Goal: Task Accomplishment & Management: Complete application form

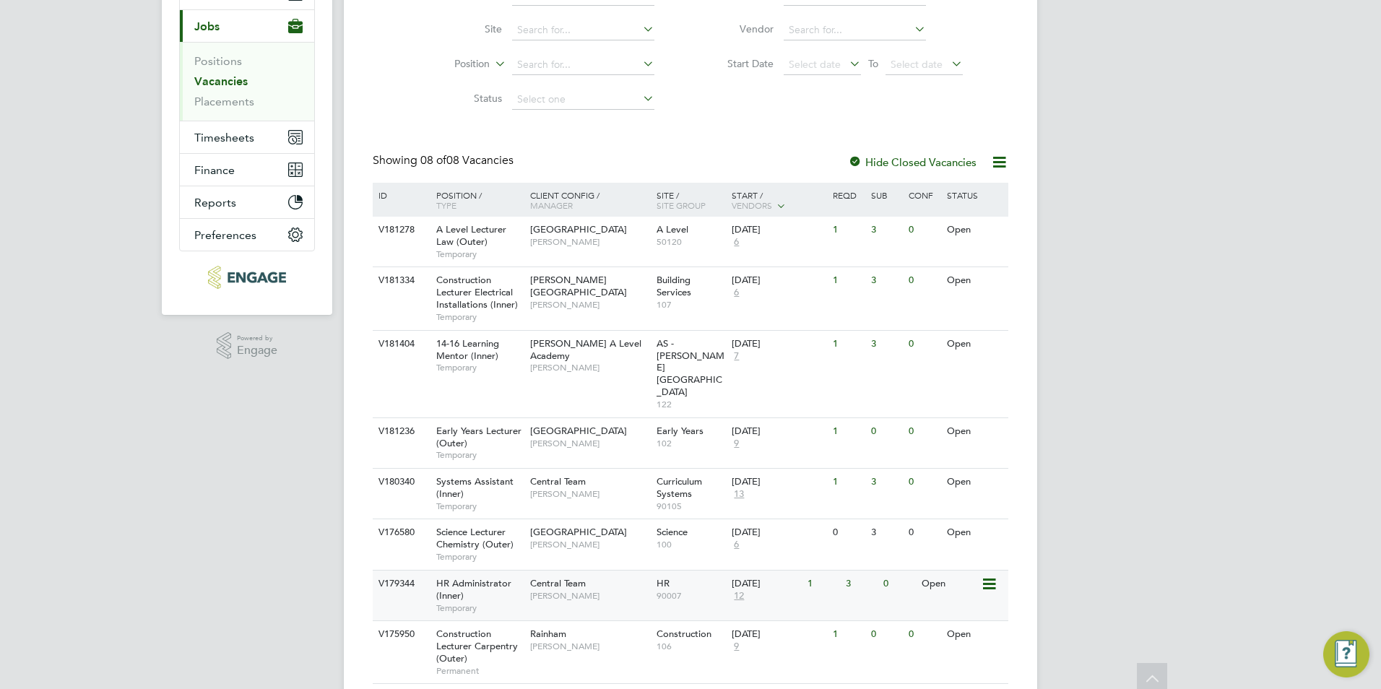
scroll to position [173, 0]
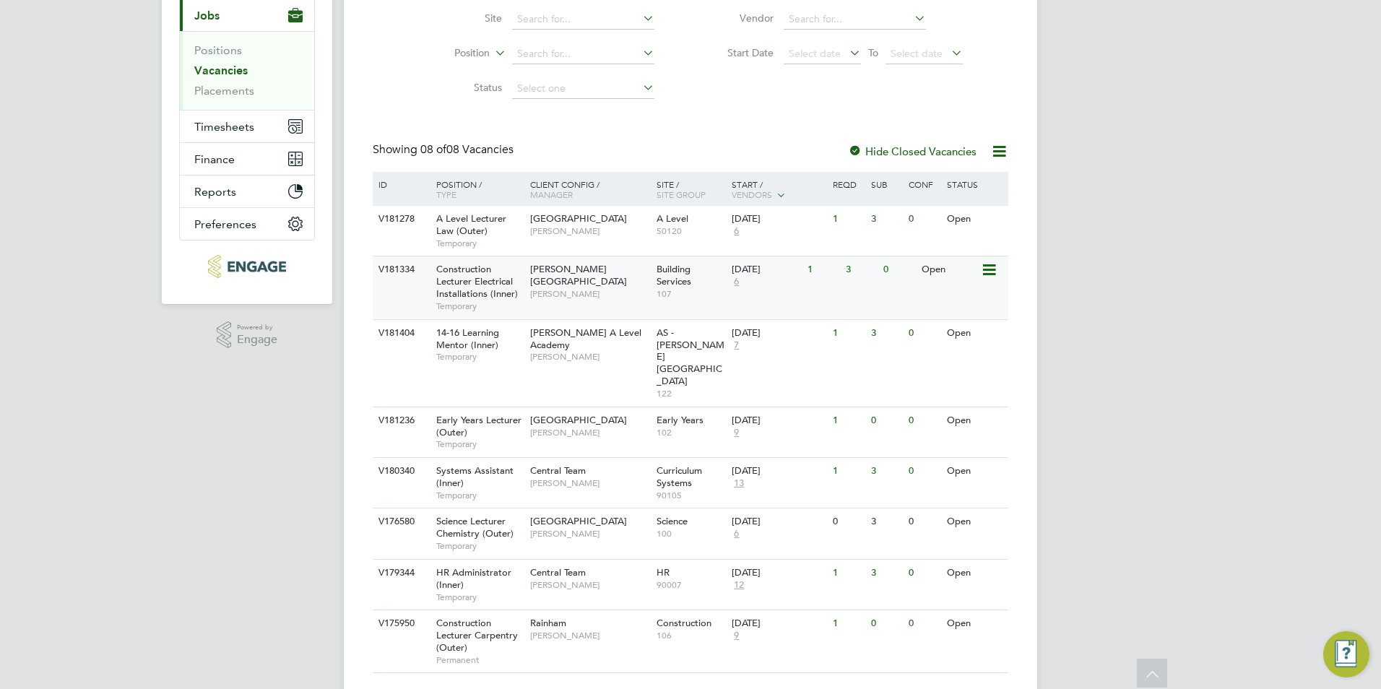
click at [864, 308] on div "V181334 Construction Lecturer Electrical Installations (Inner) Temporary Hackne…" at bounding box center [691, 287] width 636 height 63
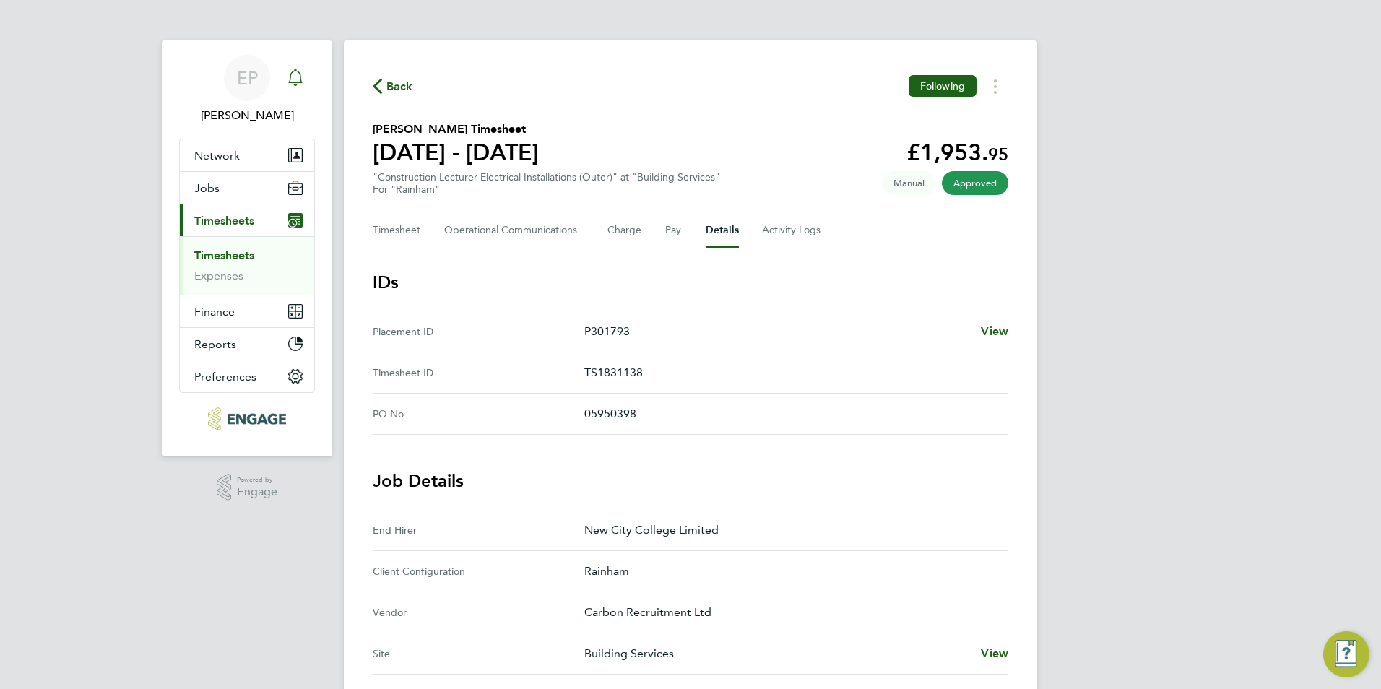
click at [299, 85] on icon "Main navigation" at bounding box center [295, 77] width 17 height 17
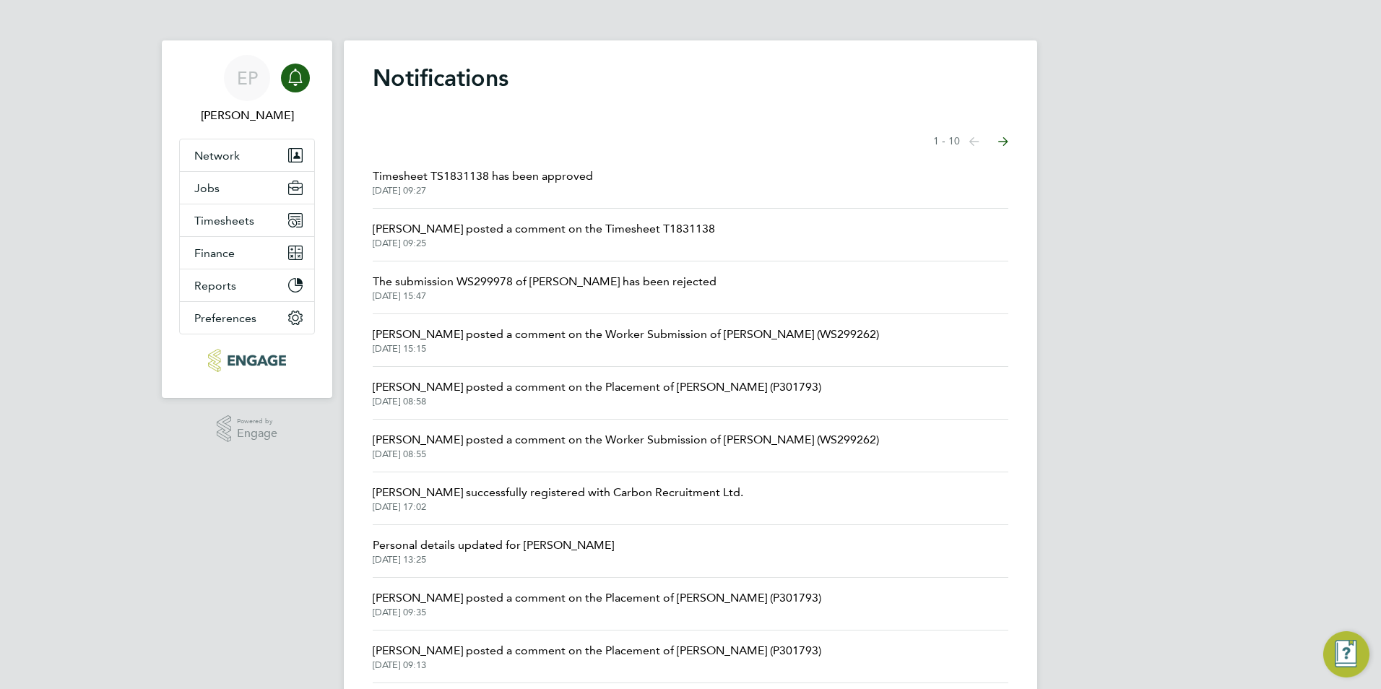
drag, startPoint x: 747, startPoint y: 171, endPoint x: 740, endPoint y: 168, distance: 8.1
click at [745, 172] on li "Timesheet TS1831138 has been approved 30 Sep 2025, 09:27" at bounding box center [691, 182] width 636 height 53
click at [532, 225] on span "Ian Rist posted a comment on the Timesheet T1831138" at bounding box center [544, 228] width 342 height 17
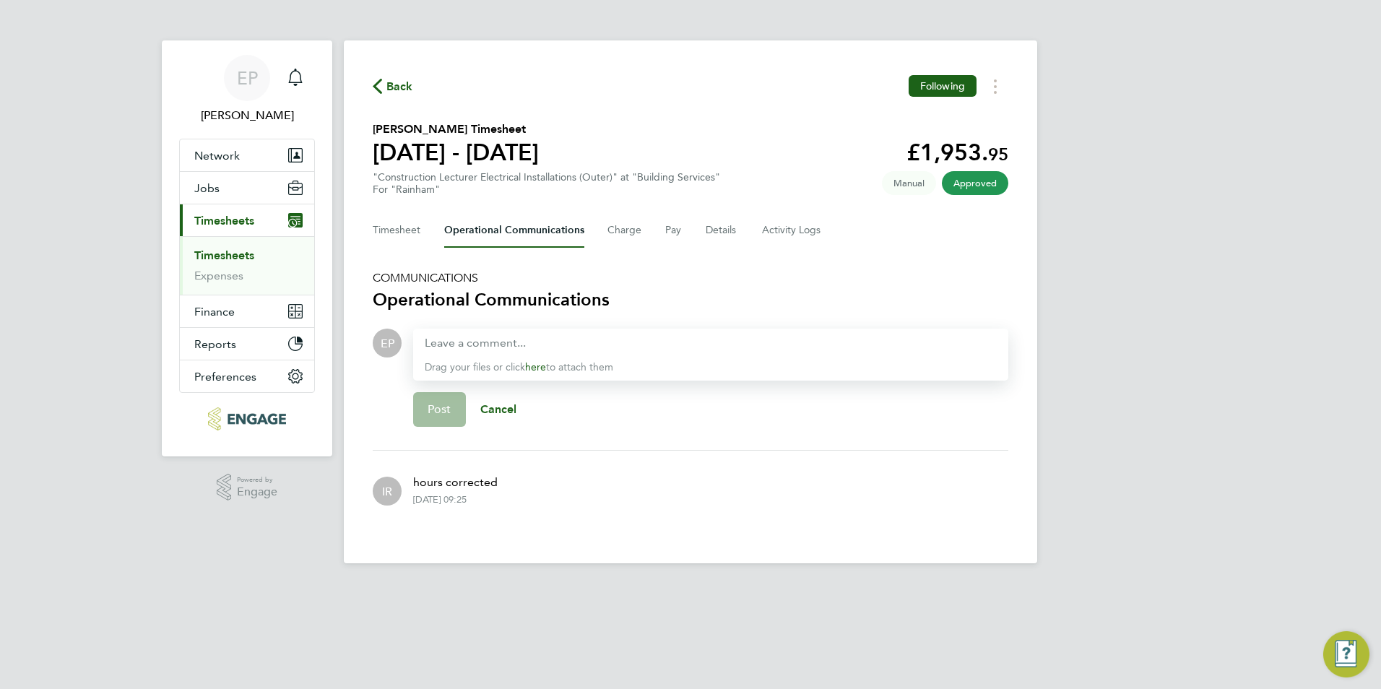
click at [389, 92] on span "Back" at bounding box center [399, 86] width 27 height 17
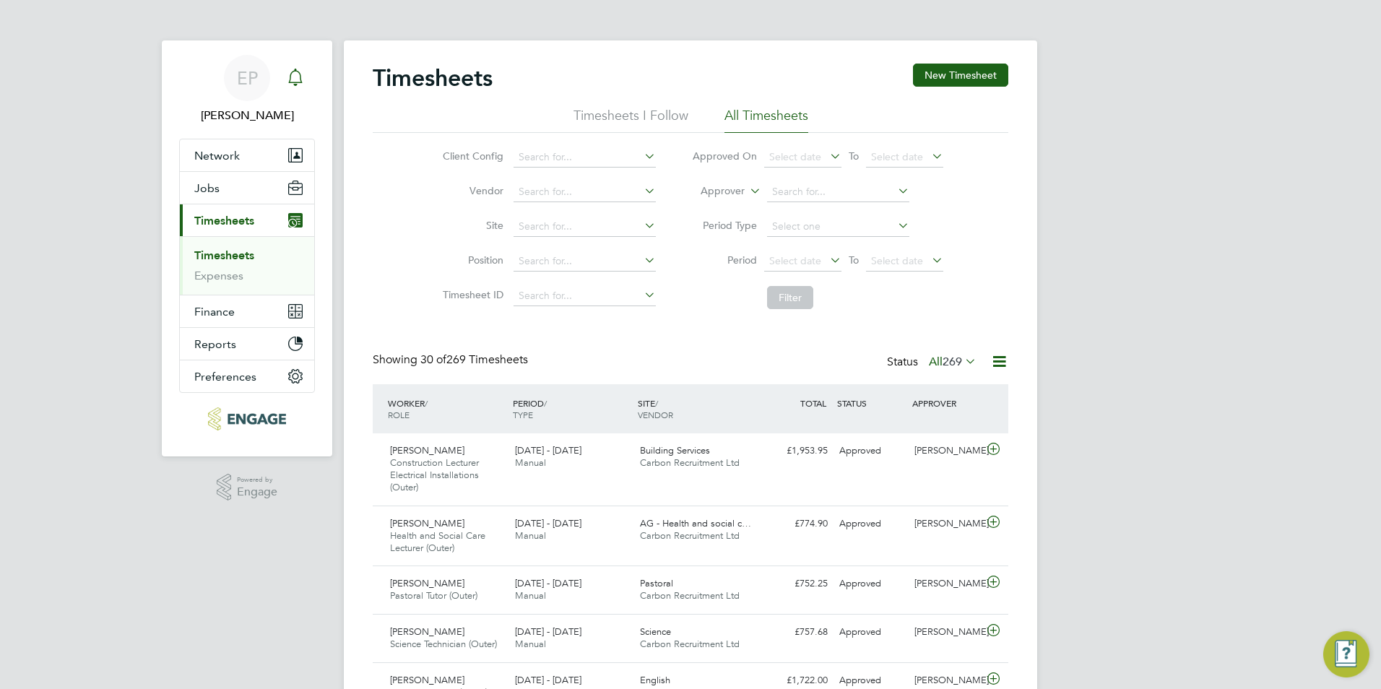
click at [300, 82] on icon "Main navigation" at bounding box center [295, 77] width 17 height 17
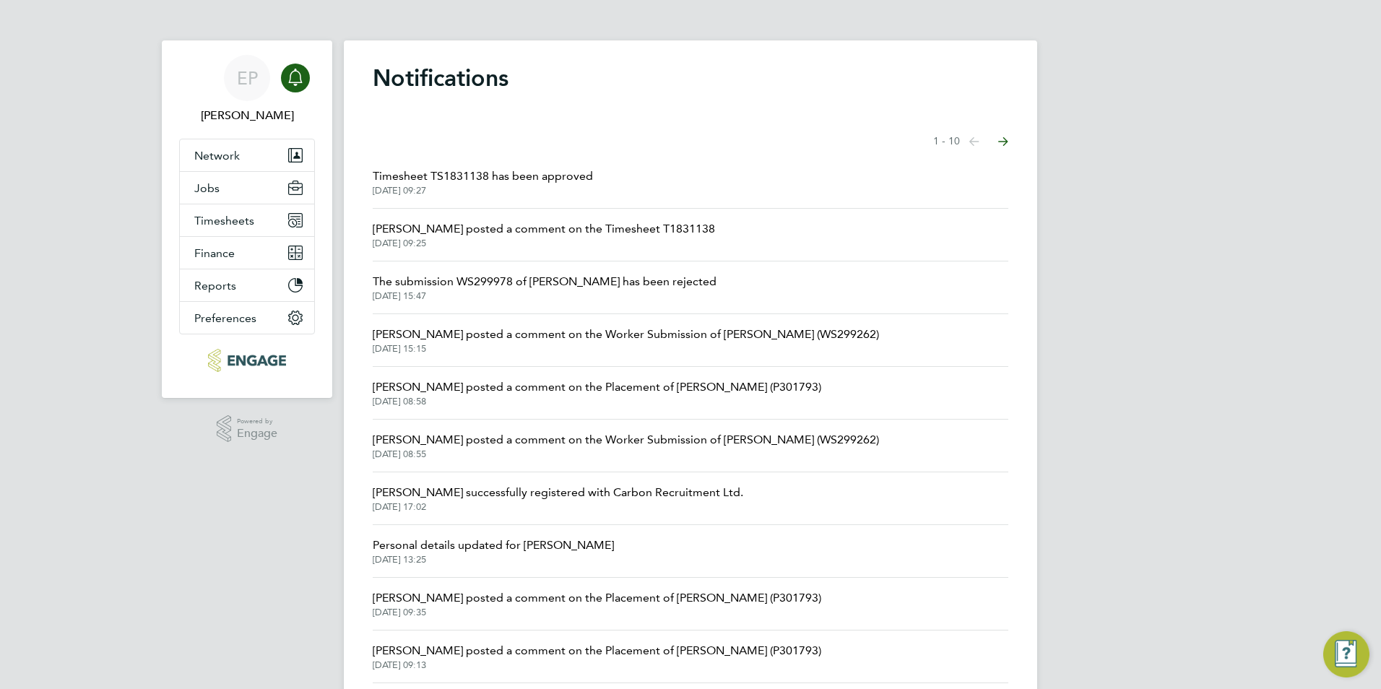
click at [669, 337] on span "Ian Rist posted a comment on the Worker Submission of Richard Gordon (WS299262)" at bounding box center [626, 334] width 506 height 17
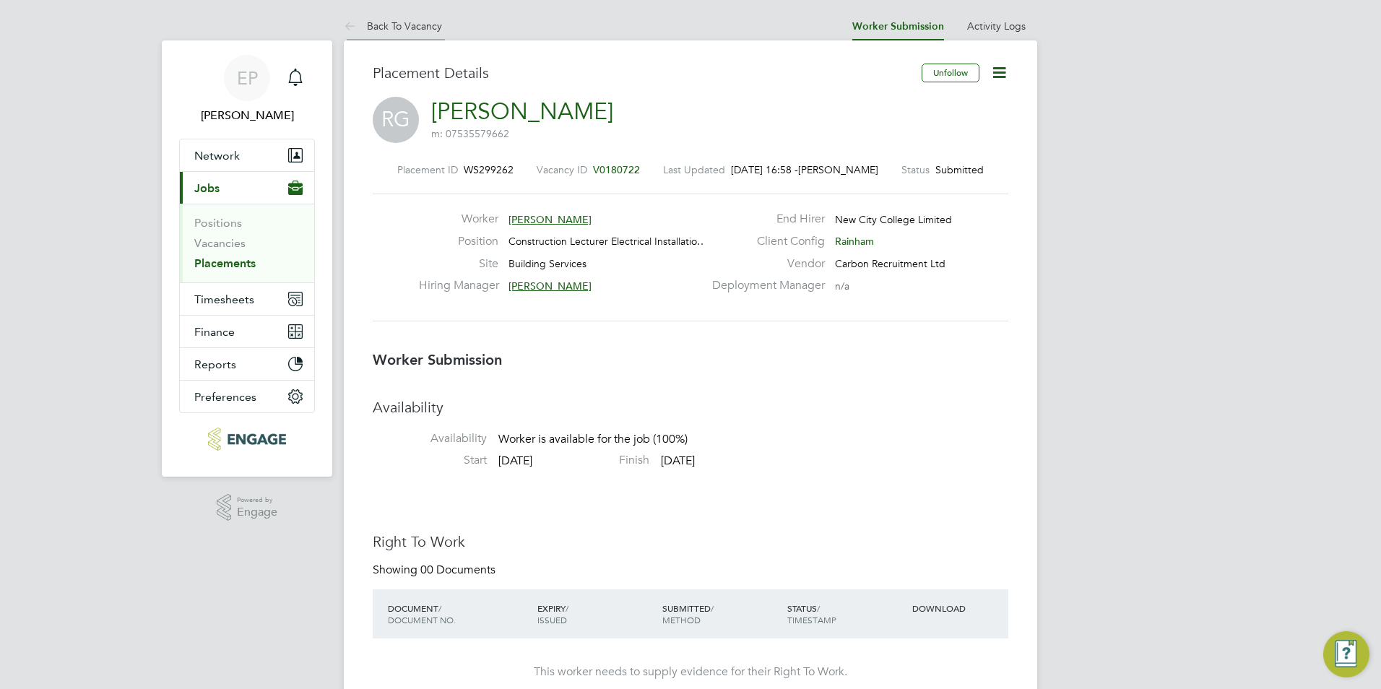
click at [402, 33] on li "Back To Vacancy" at bounding box center [393, 26] width 98 height 29
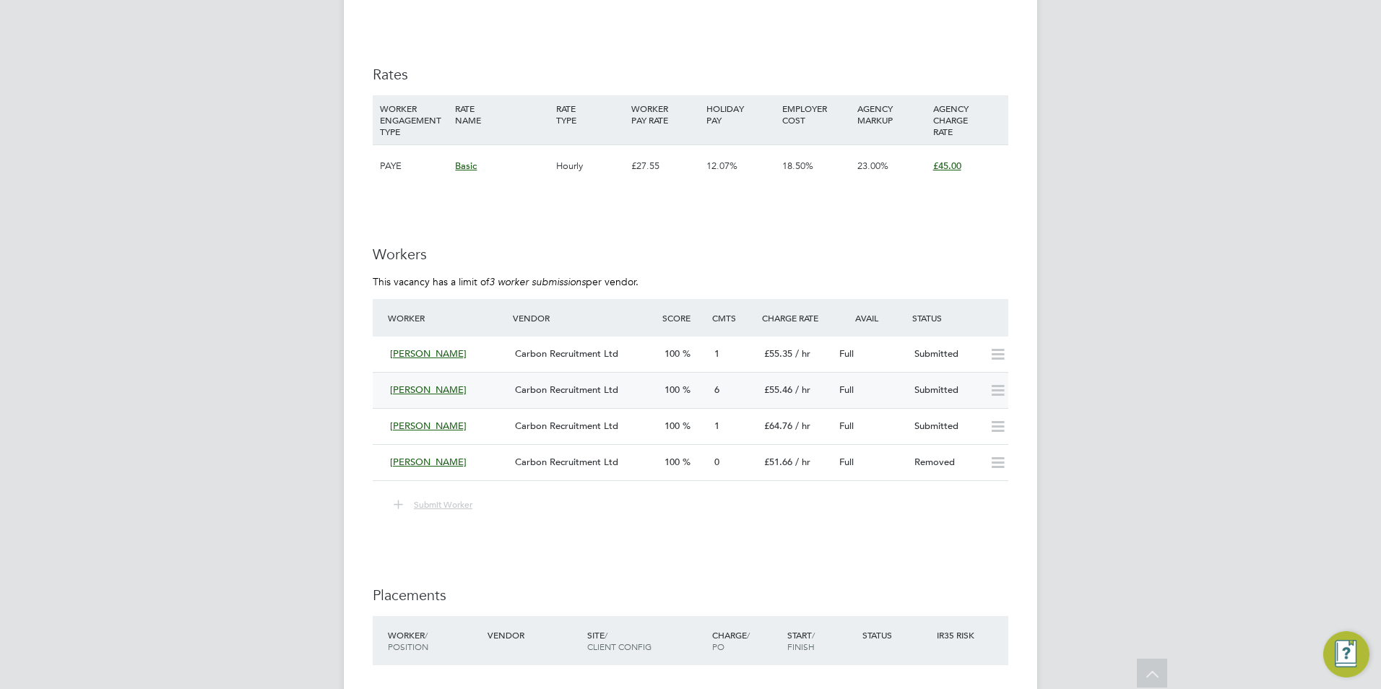
click at [722, 387] on div "6" at bounding box center [734, 390] width 50 height 24
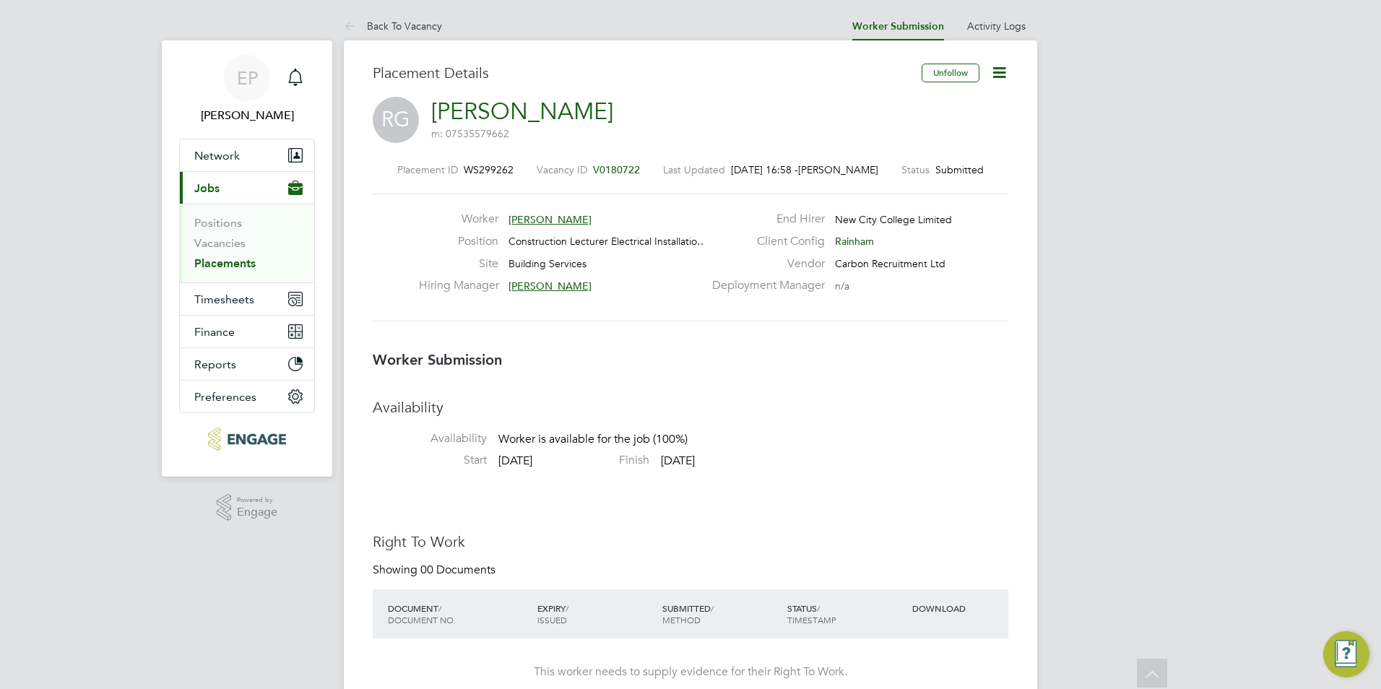
drag, startPoint x: 626, startPoint y: 427, endPoint x: 570, endPoint y: 270, distance: 166.5
click at [412, 31] on link "Back To Vacancy" at bounding box center [393, 26] width 98 height 13
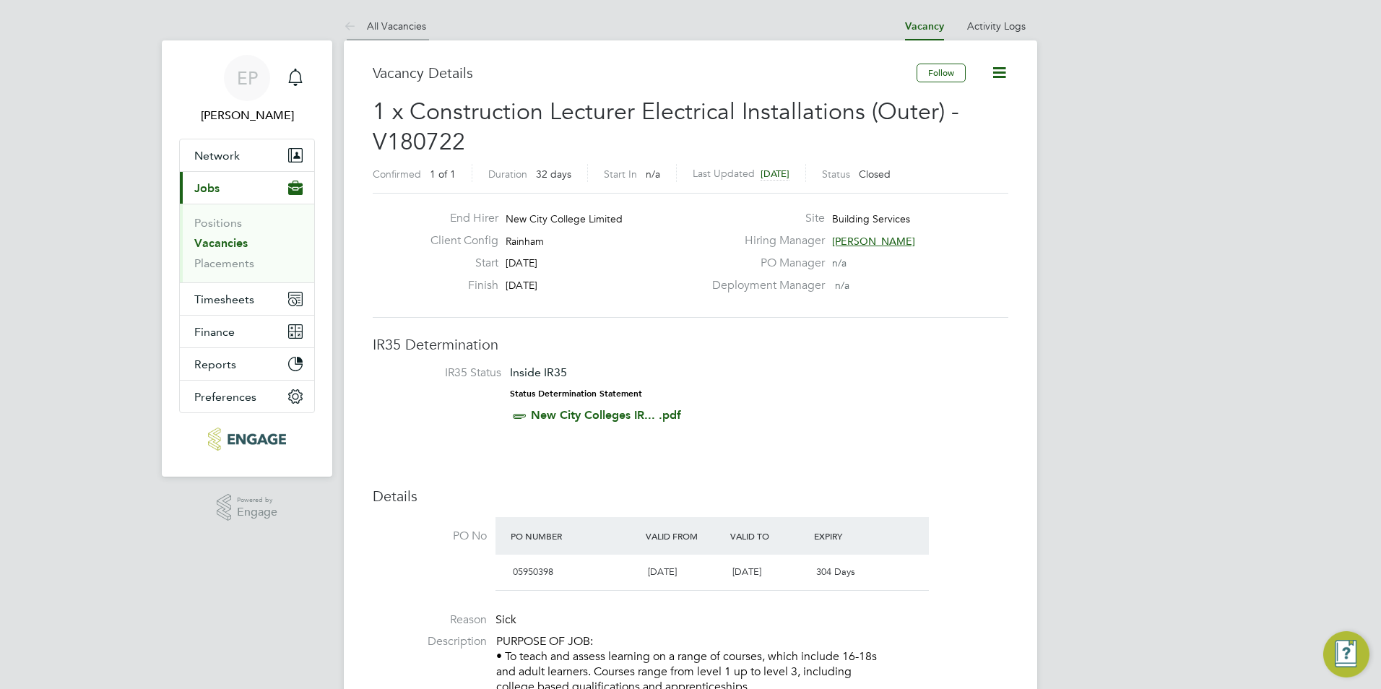
click at [407, 36] on li "All Vacancies" at bounding box center [385, 26] width 82 height 29
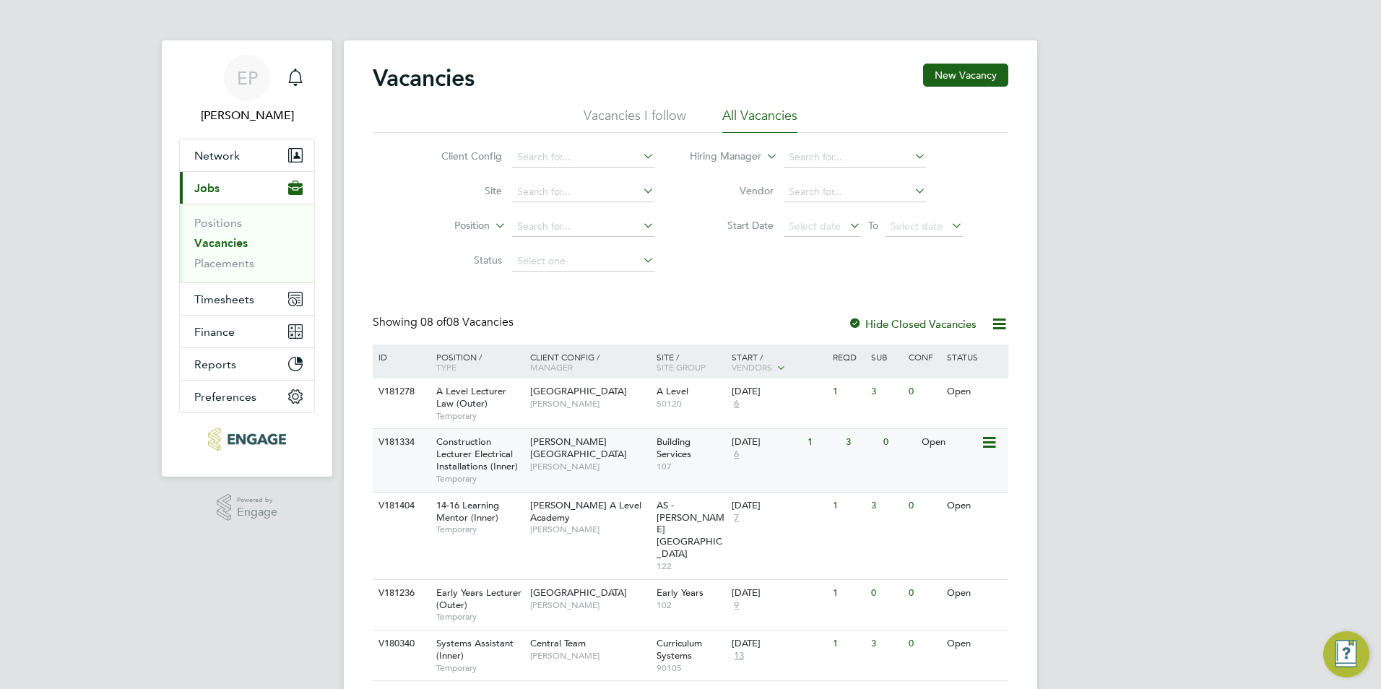
click at [736, 456] on span "6" at bounding box center [736, 455] width 9 height 12
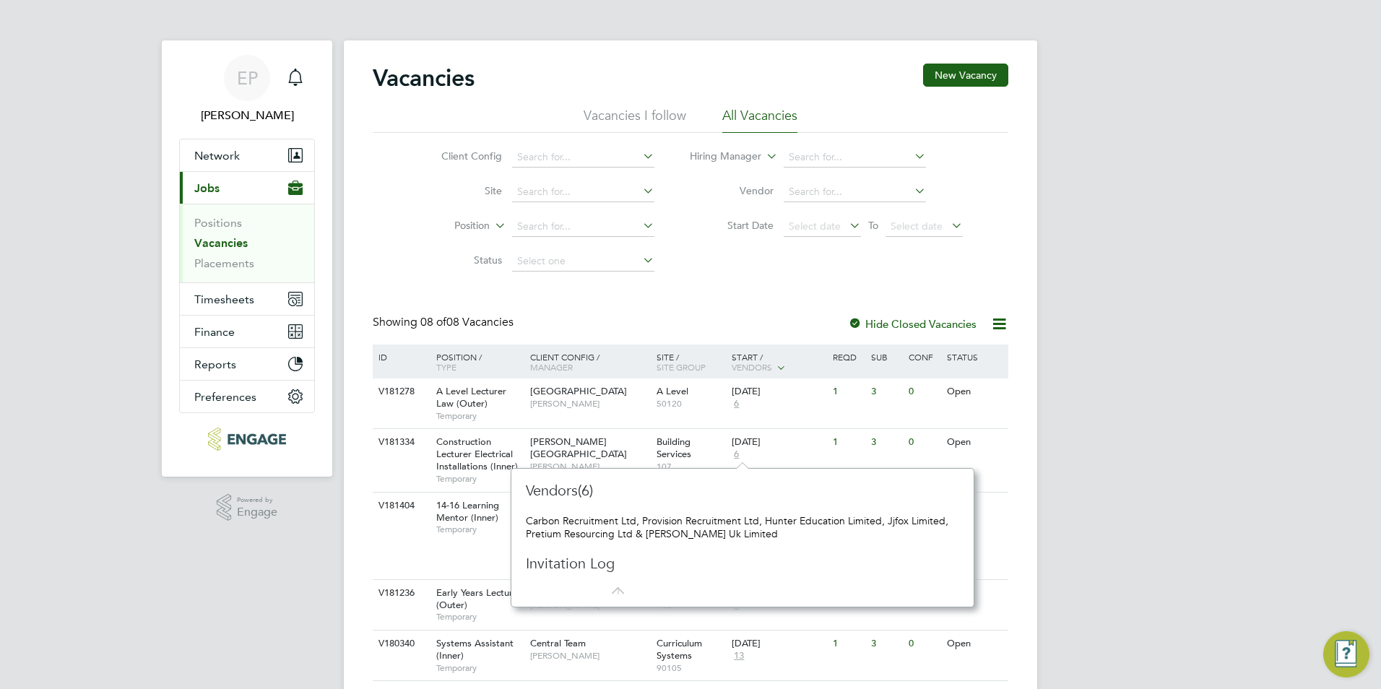
click at [1166, 366] on div "EP Emma Procter Notifications Applications: Network Team Members Businesses Sit…" at bounding box center [690, 449] width 1381 height 898
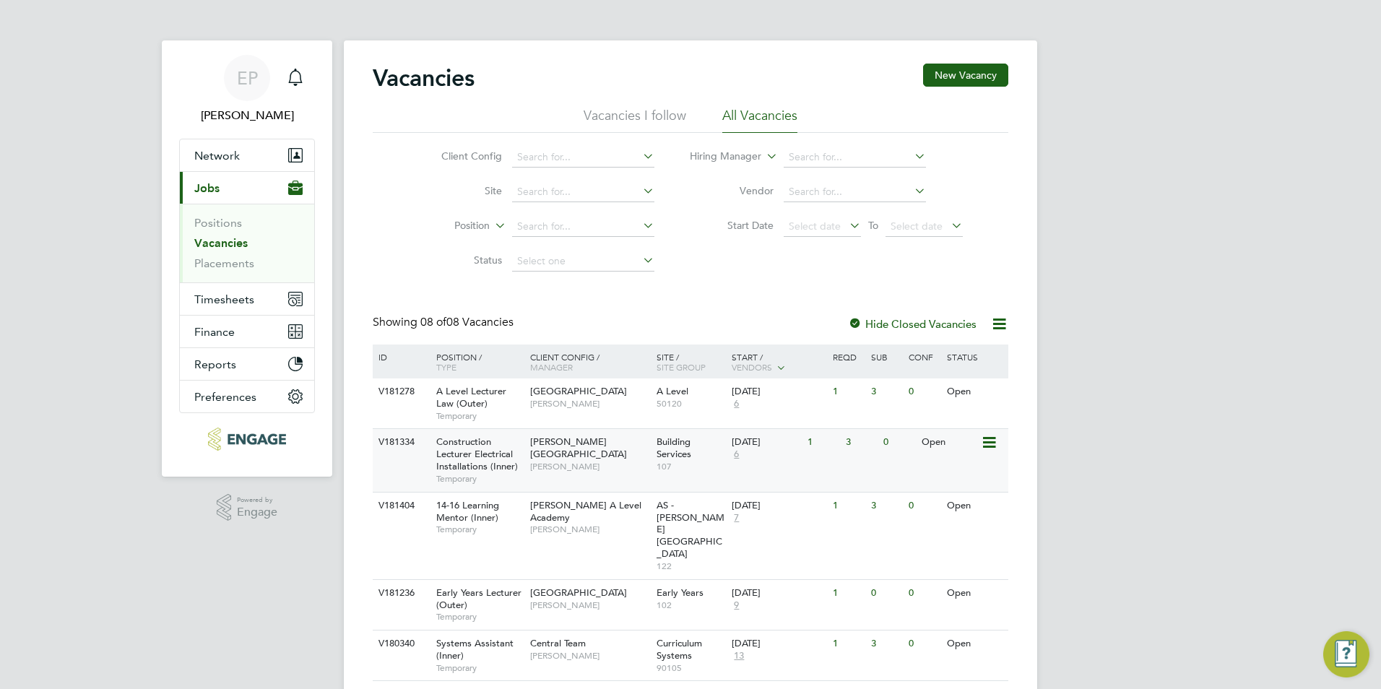
click at [790, 468] on div "29 Sep 2025 6" at bounding box center [766, 448] width 76 height 39
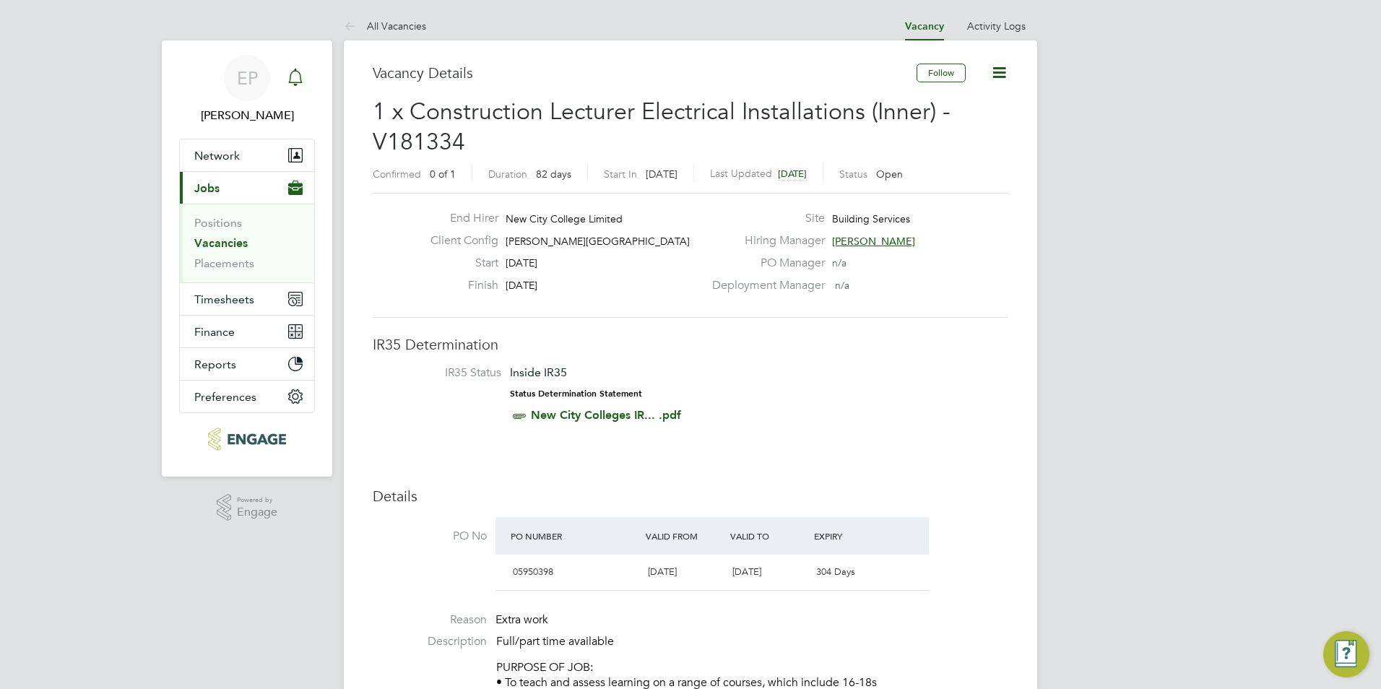
click at [294, 88] on div "Main navigation" at bounding box center [295, 78] width 29 height 29
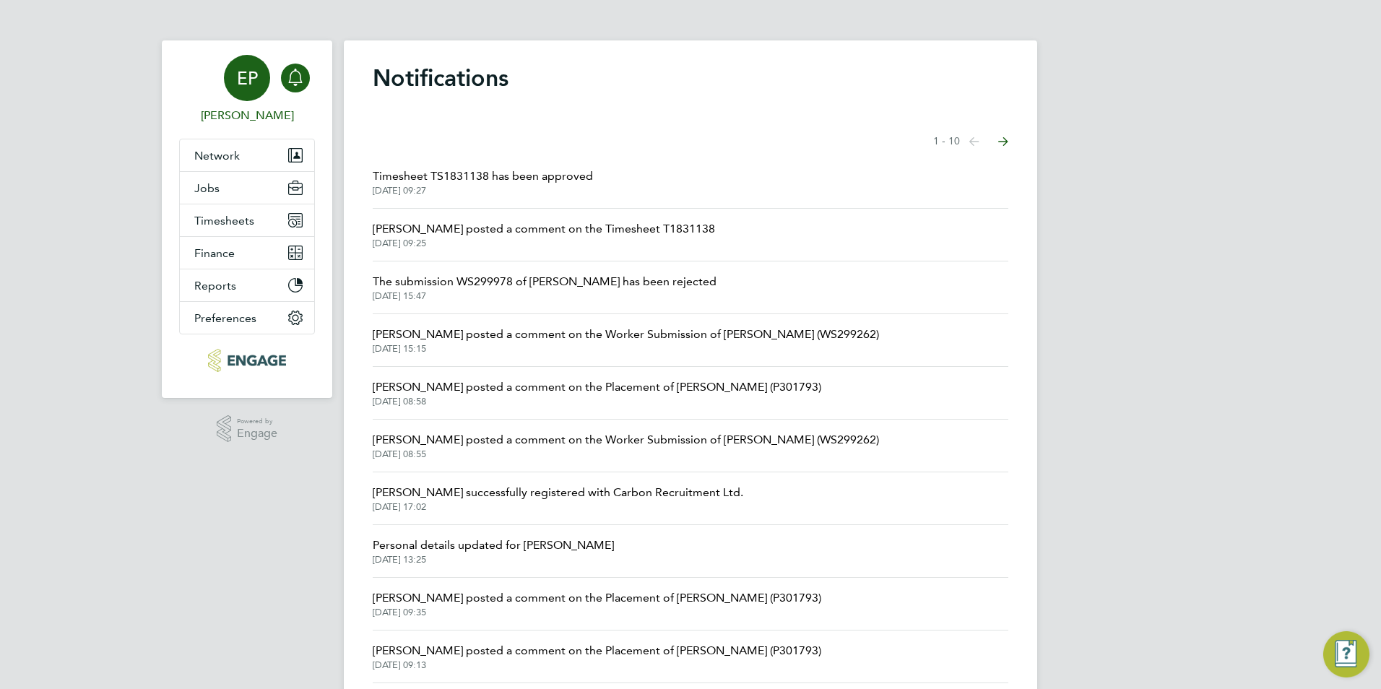
click at [256, 96] on div "EP" at bounding box center [247, 78] width 46 height 46
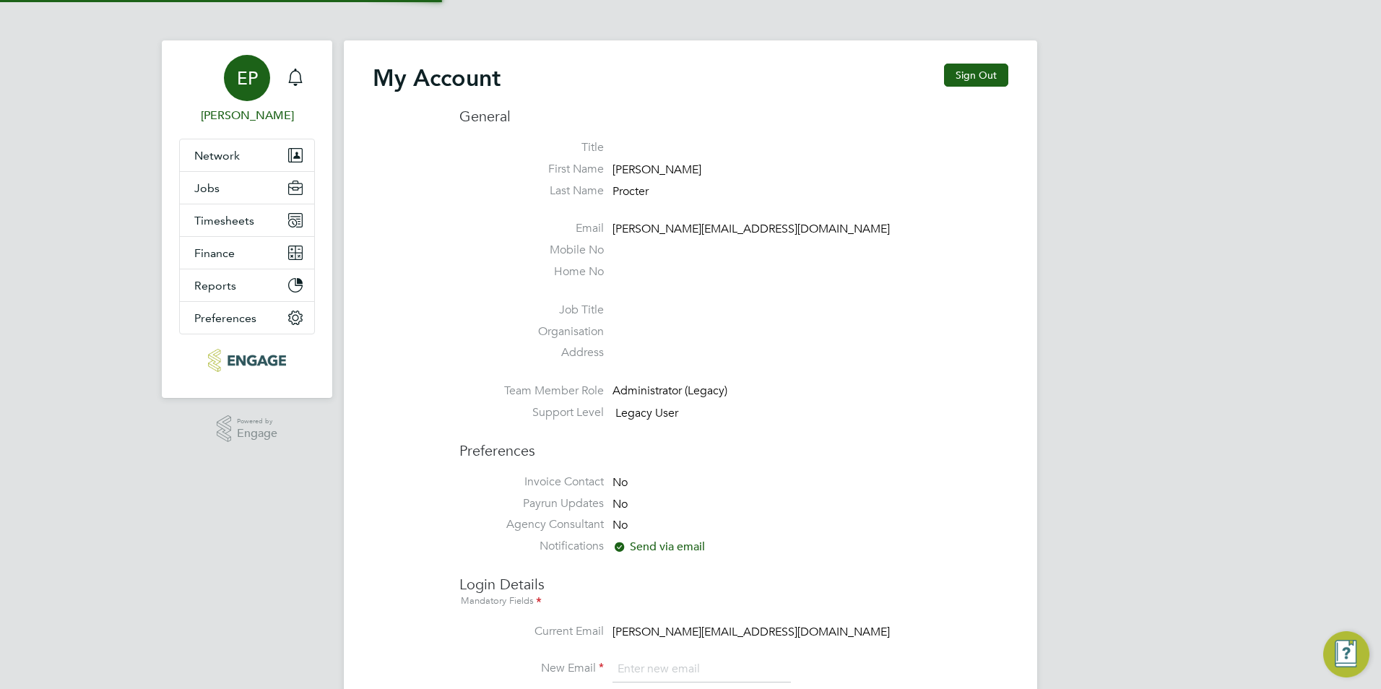
type input "emma@carbonrecruitment.co.uk"
click at [290, 149] on icon "Main navigation" at bounding box center [295, 155] width 14 height 14
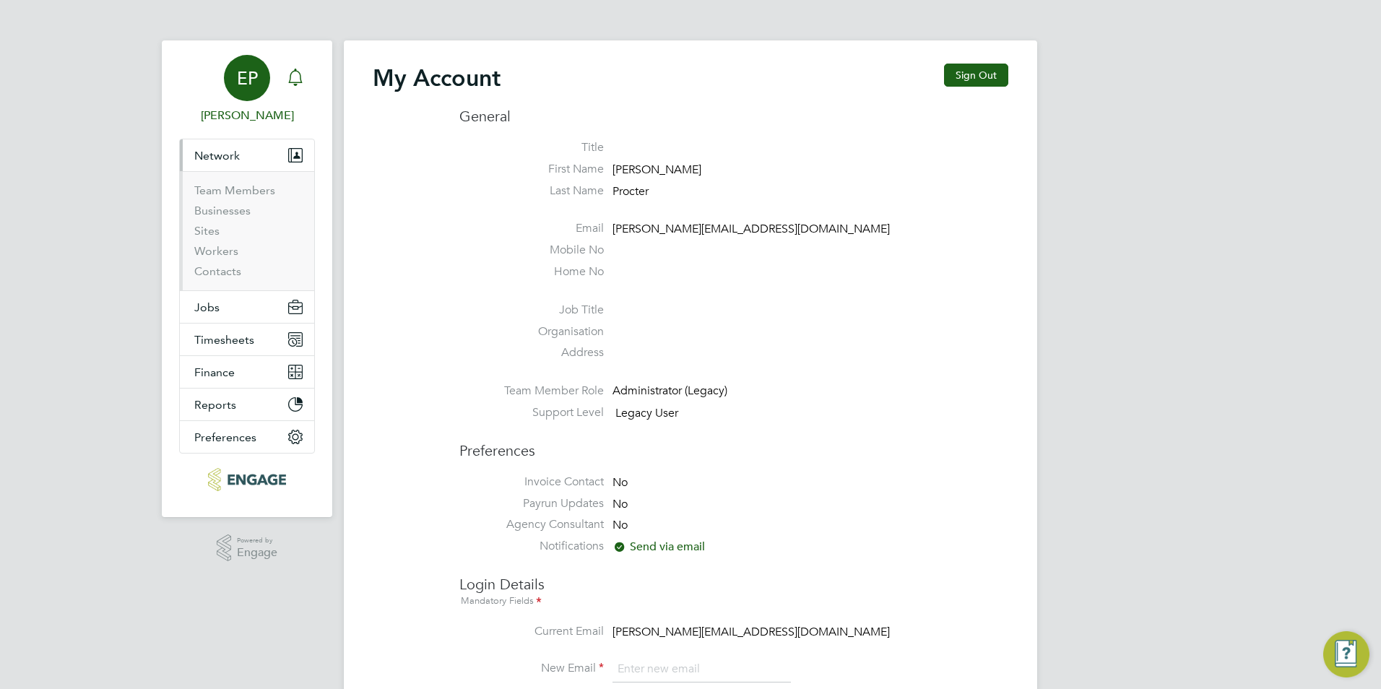
click at [294, 69] on icon "Main navigation" at bounding box center [295, 77] width 17 height 17
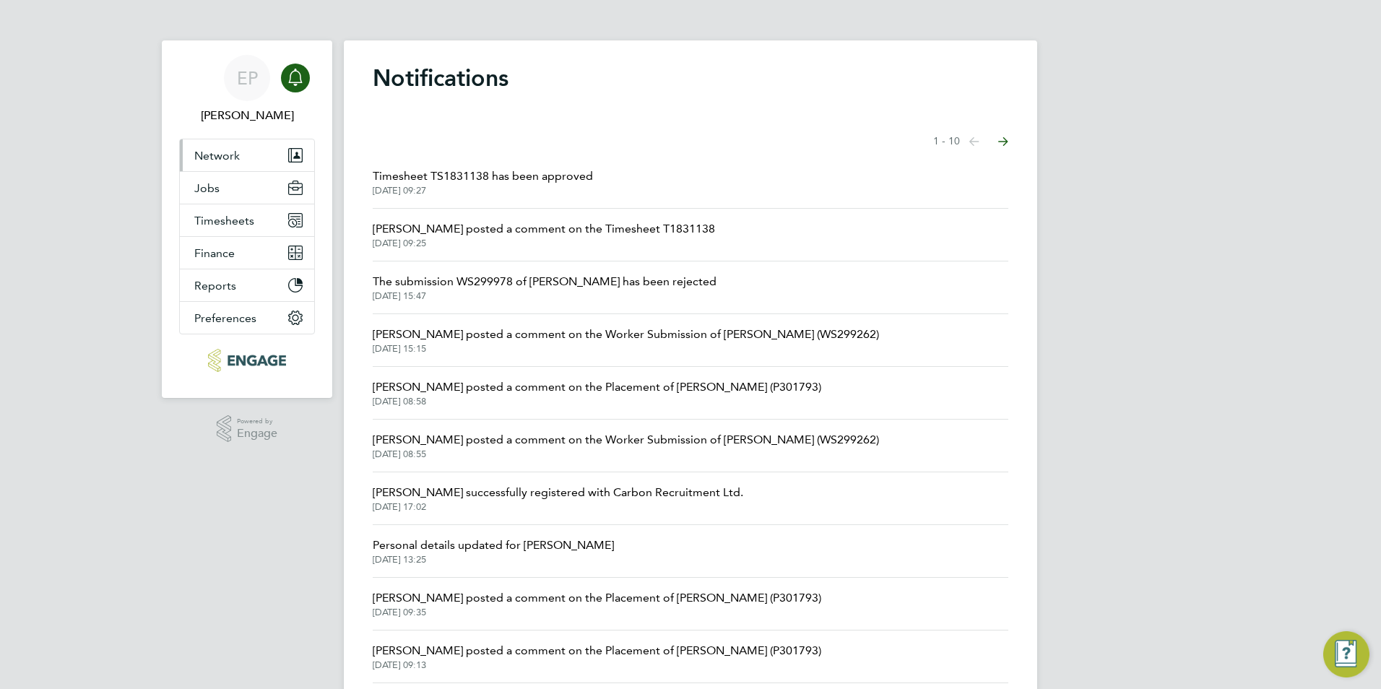
click at [286, 150] on button "Network" at bounding box center [247, 155] width 134 height 32
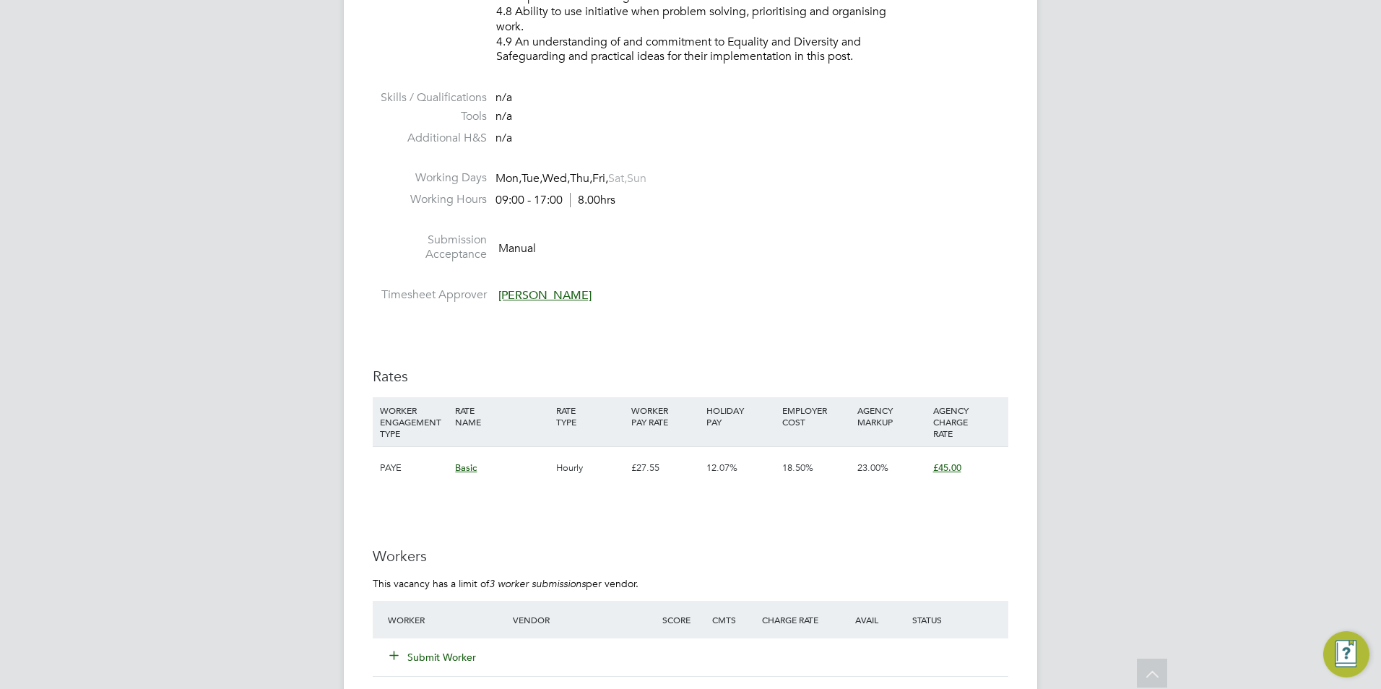
scroll to position [2239, 0]
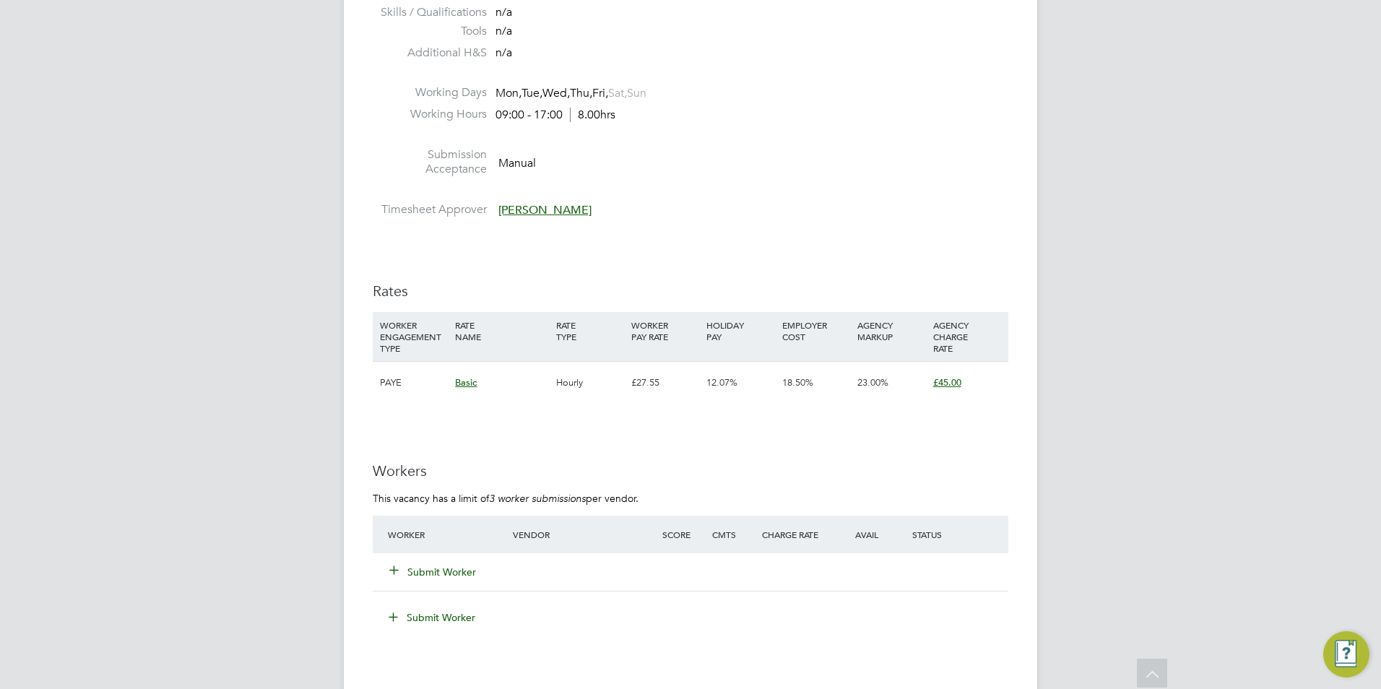
click at [420, 567] on button "Submit Worker" at bounding box center [433, 572] width 87 height 14
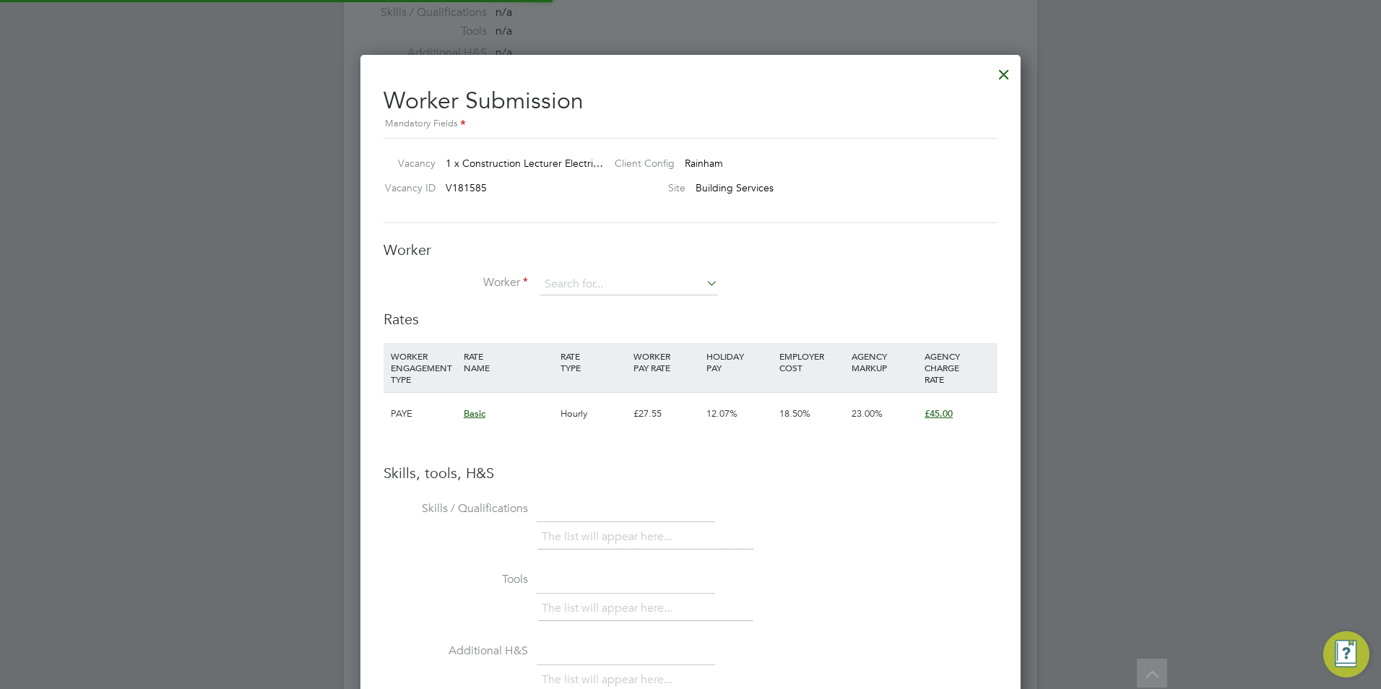
scroll to position [913, 661]
click at [651, 274] on input at bounding box center [629, 285] width 178 height 22
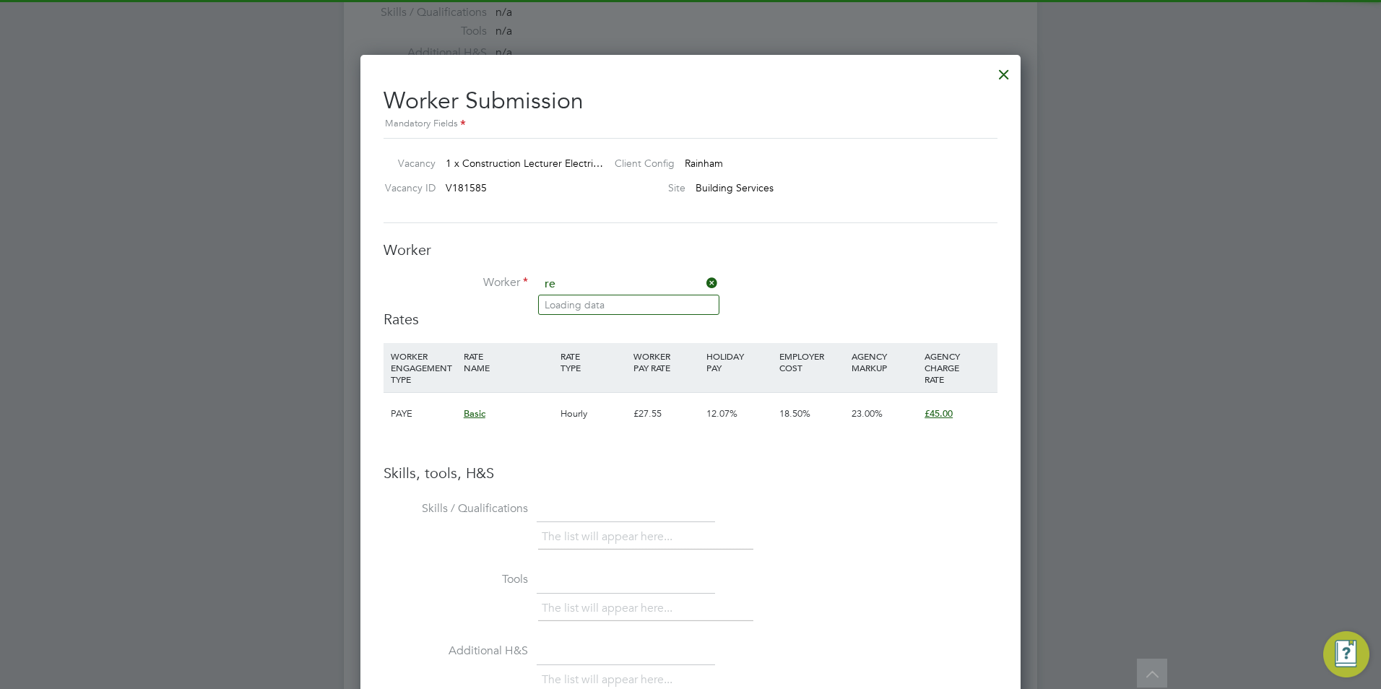
type input "re"
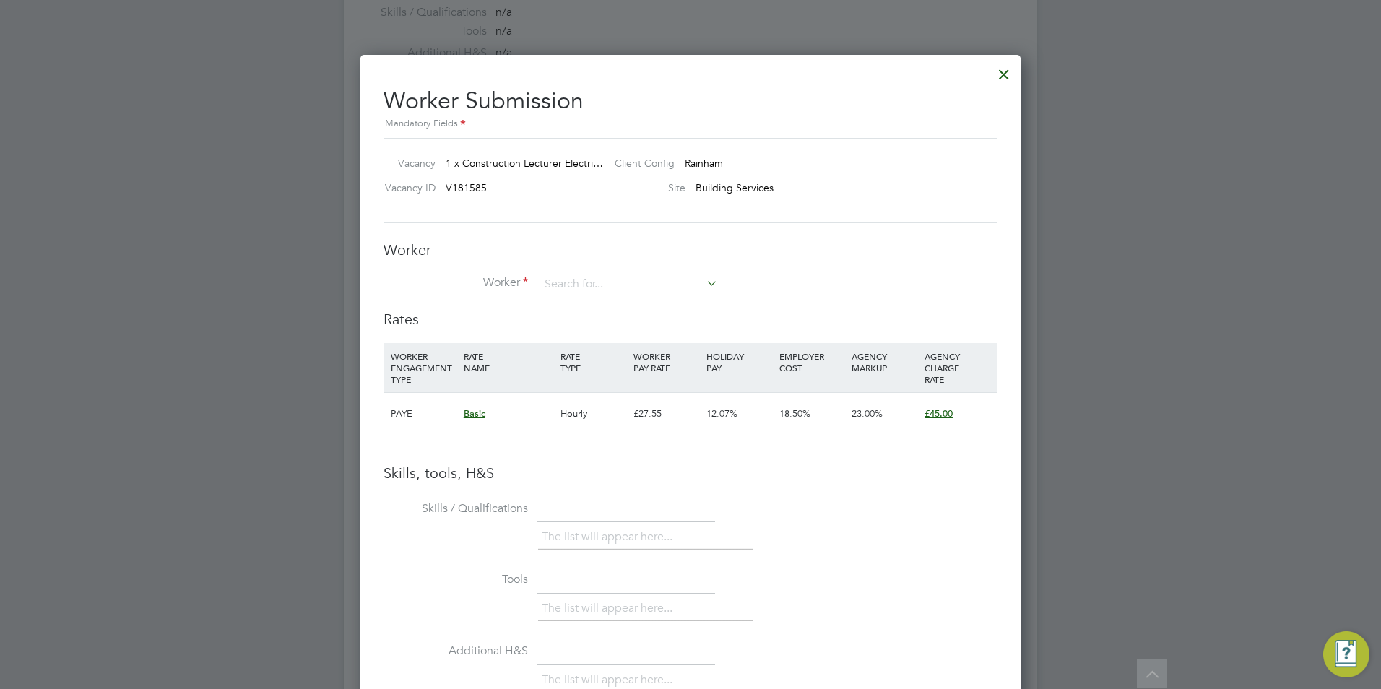
click at [827, 98] on h2 "Worker Submission Mandatory Fields" at bounding box center [691, 103] width 614 height 57
click at [574, 280] on input at bounding box center [629, 285] width 178 height 22
click at [615, 306] on li "Rez a Zareh (15026)" at bounding box center [629, 305] width 180 height 20
type input "Reza Zareh (15026)"
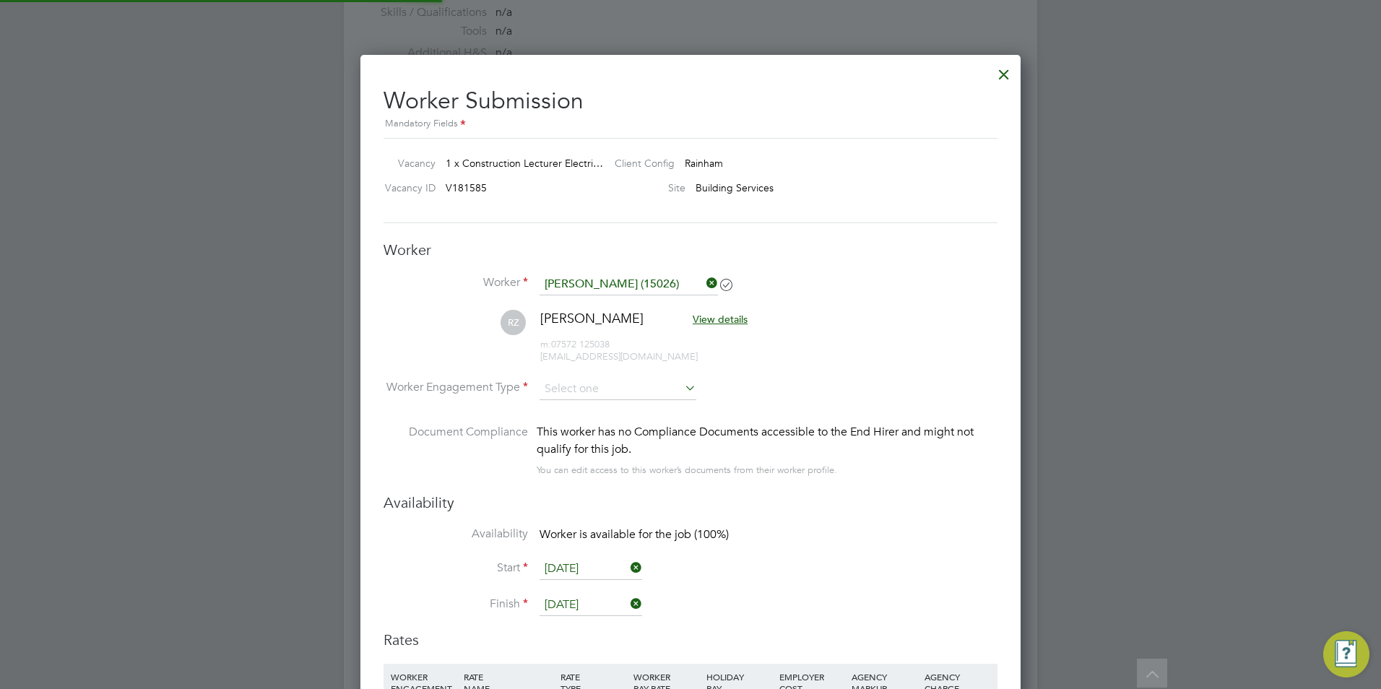
scroll to position [1234, 661]
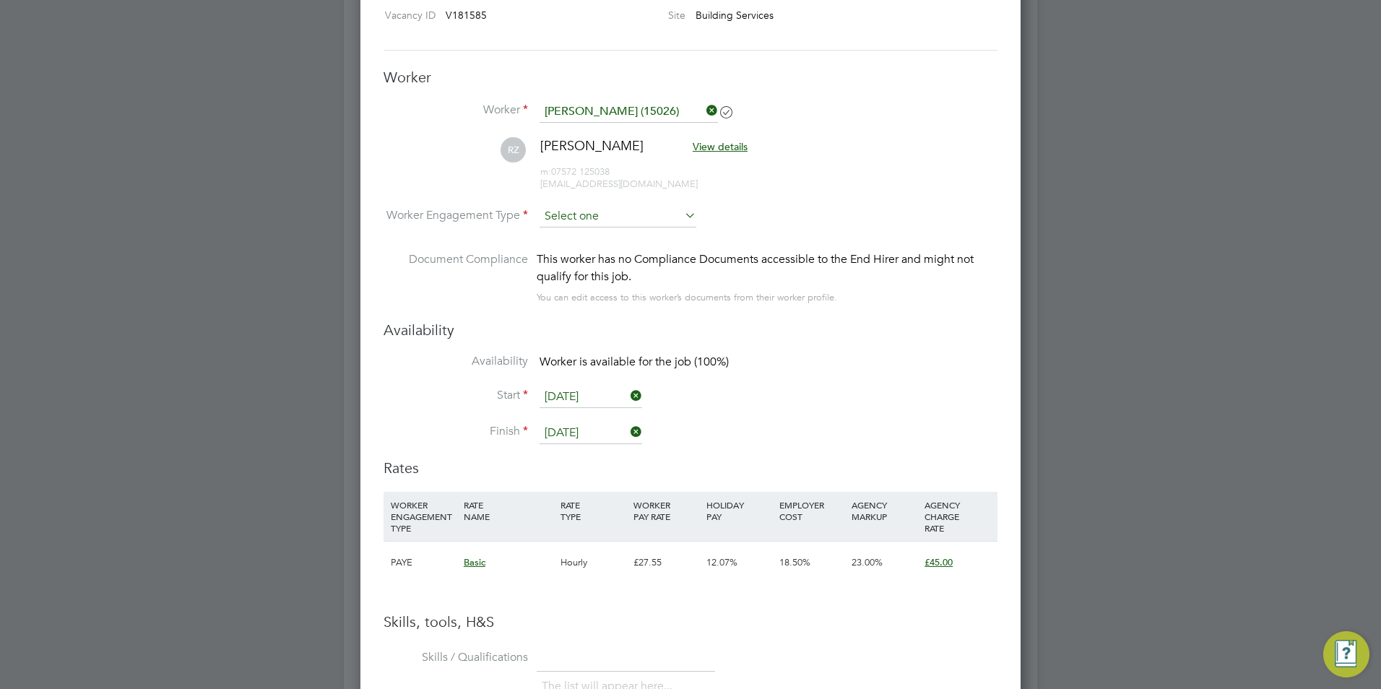
click at [639, 215] on input at bounding box center [618, 217] width 157 height 22
click at [617, 234] on li "Contract" at bounding box center [618, 237] width 158 height 19
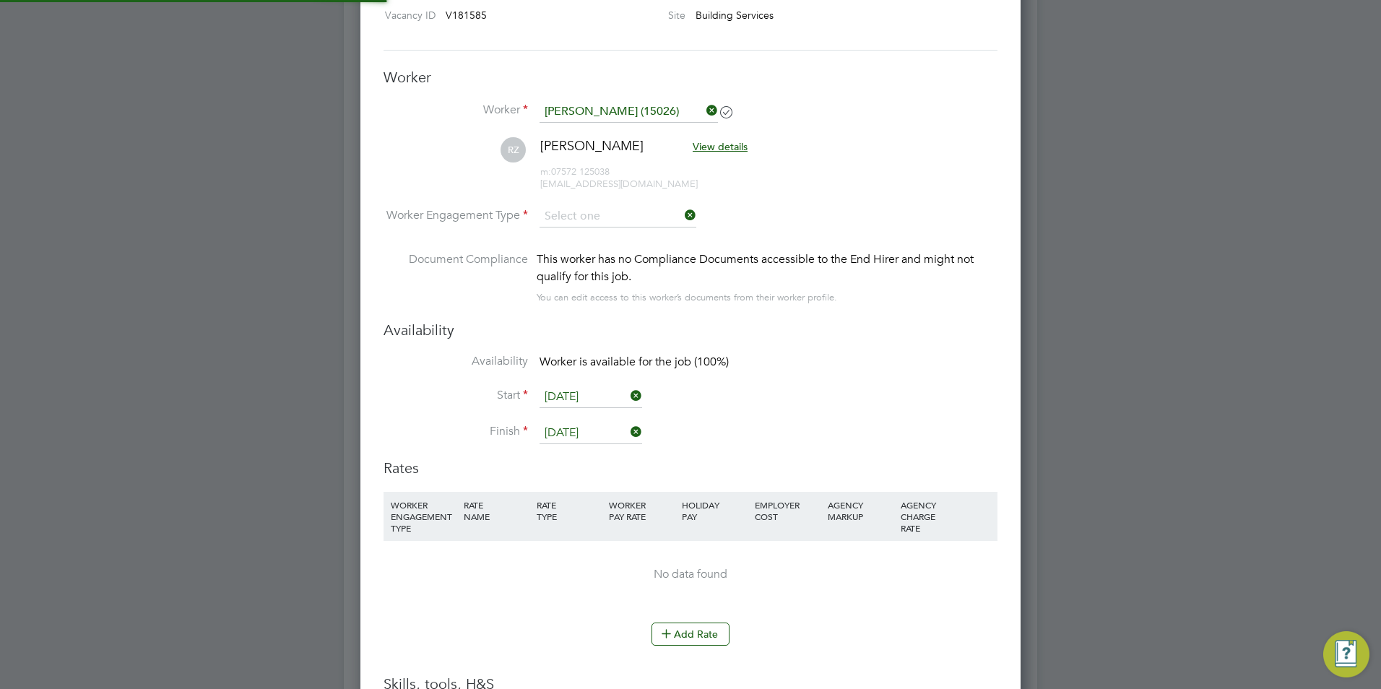
type input "Contract"
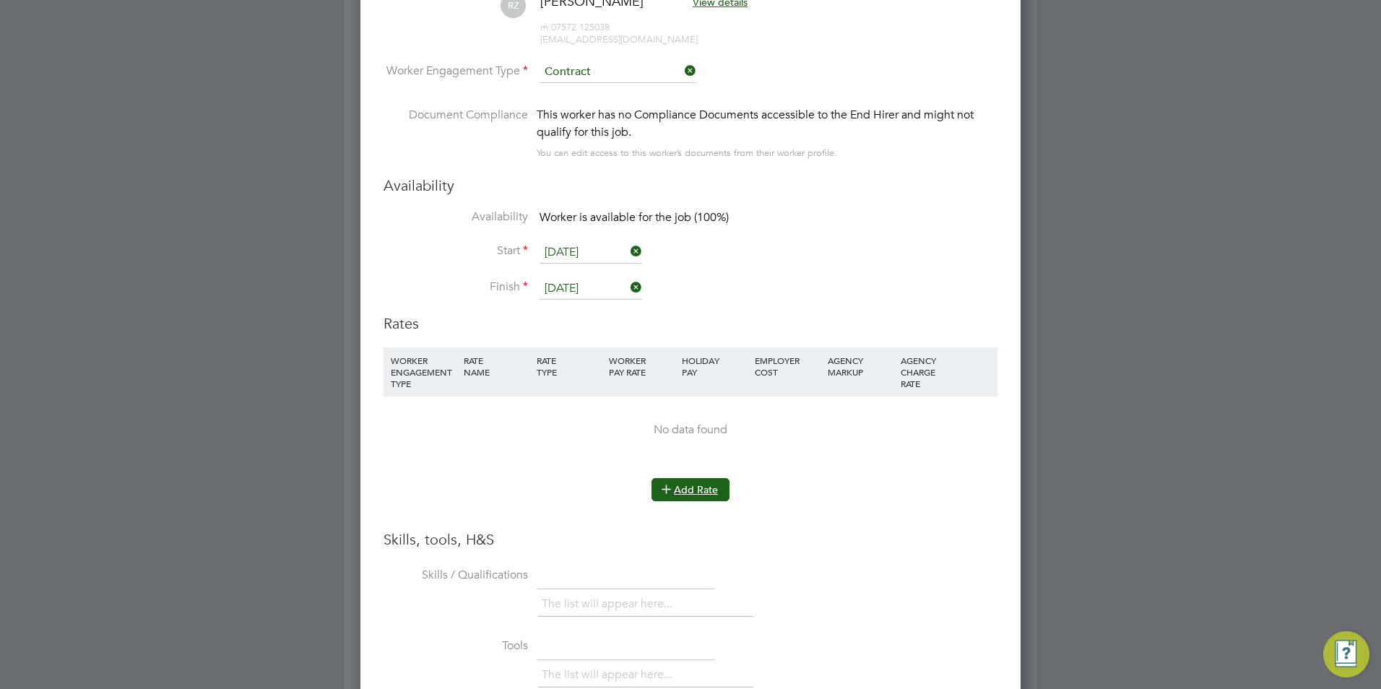
click at [707, 478] on button "Add Rate" at bounding box center [690, 489] width 78 height 23
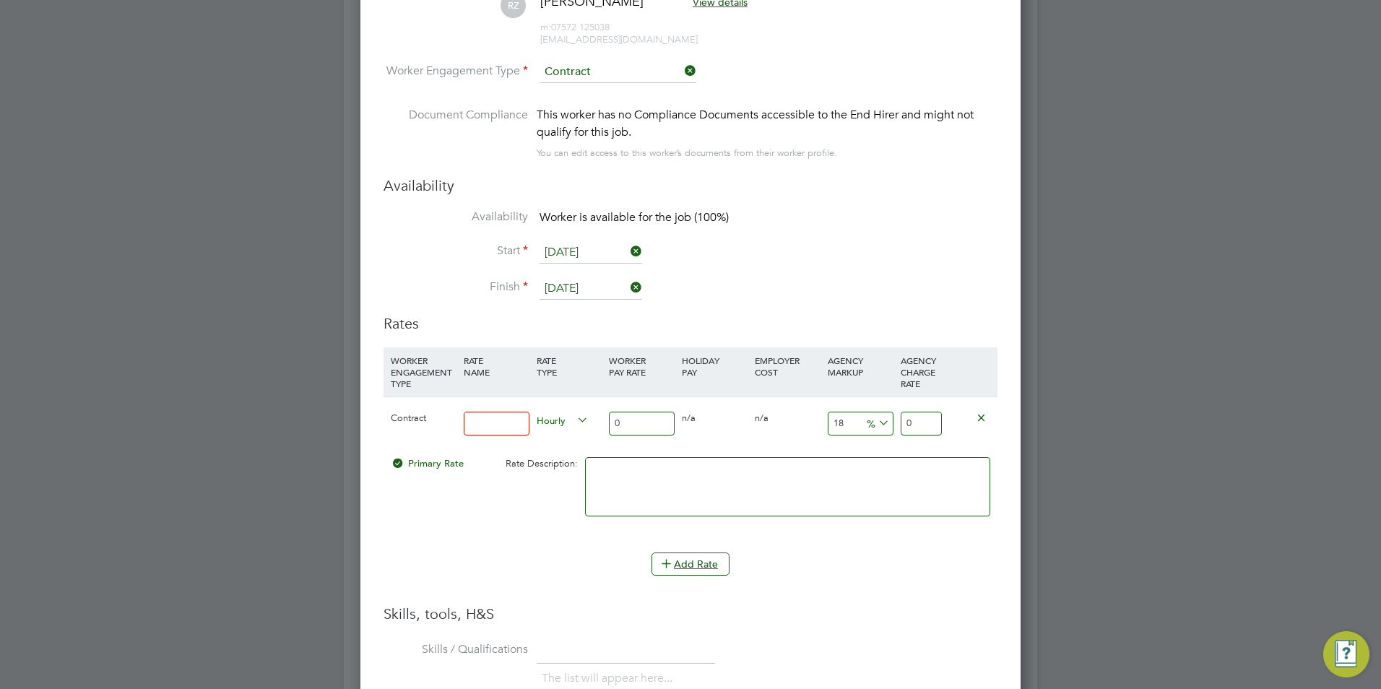
click at [503, 431] on input at bounding box center [497, 424] width 66 height 24
type input "Basic"
click at [632, 433] on input "0" at bounding box center [642, 424] width 66 height 24
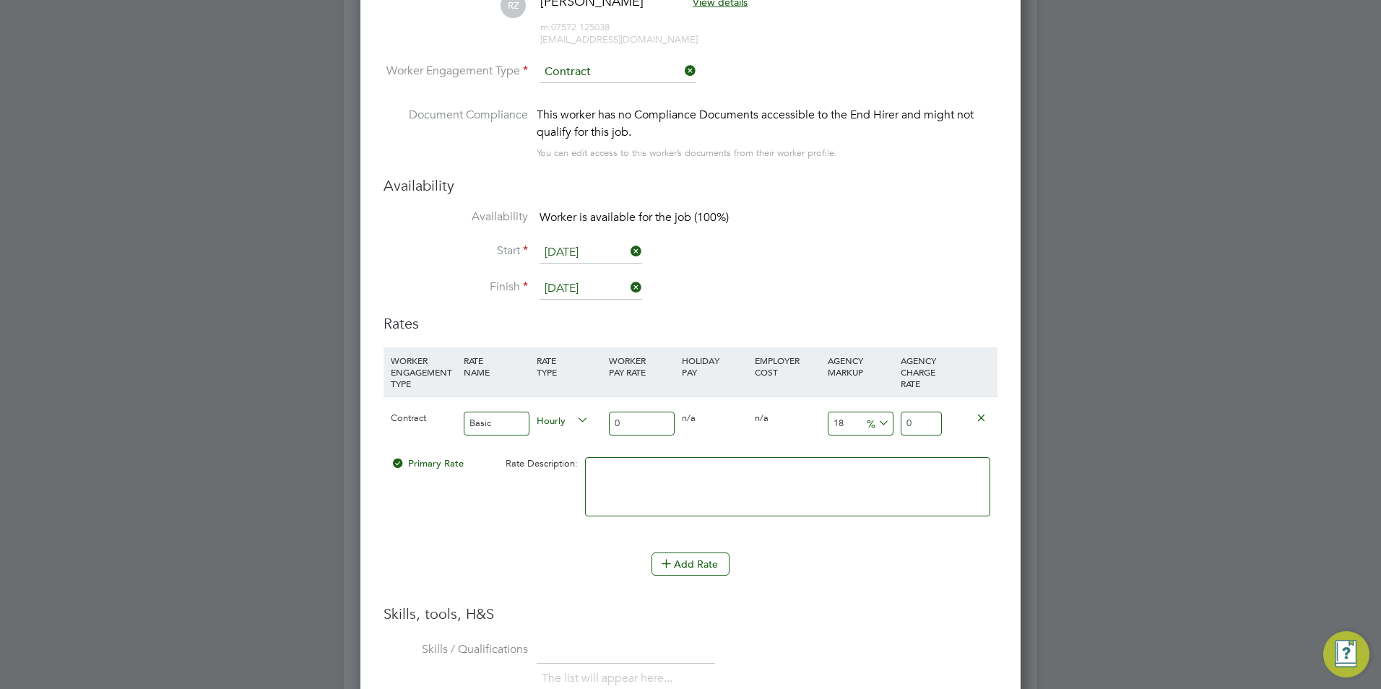
type input "4"
type input "4.72"
type input "42"
type input "49.56"
type input "42"
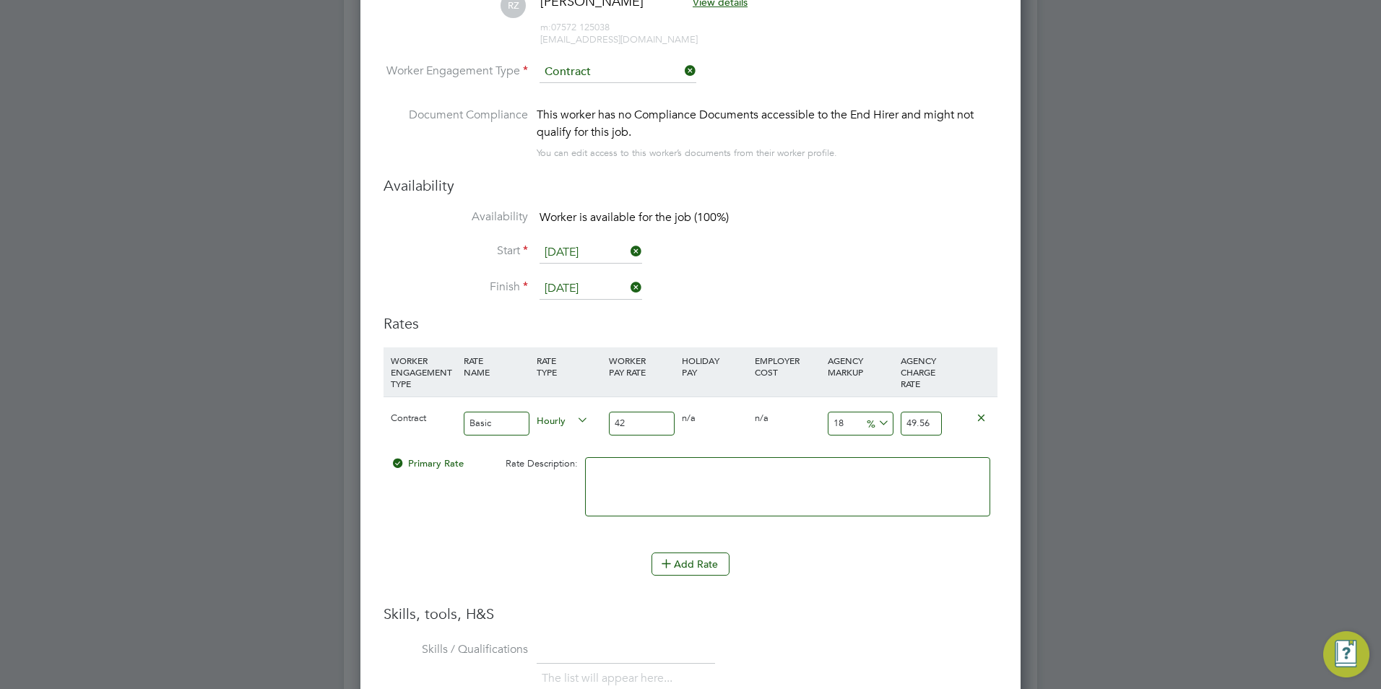
click at [847, 422] on input "18" at bounding box center [861, 424] width 66 height 24
click at [848, 422] on input "18" at bounding box center [861, 424] width 66 height 24
type input "2"
type input "42.84"
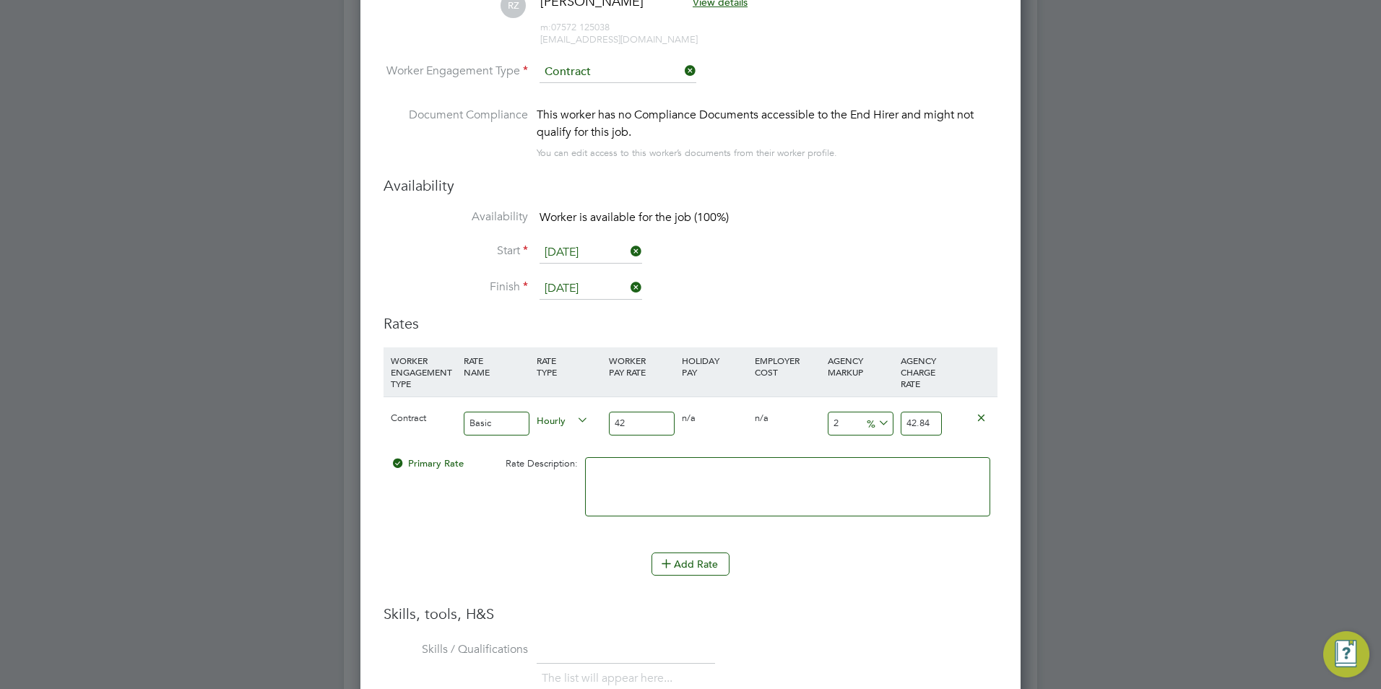
type input "23"
type input "51.66"
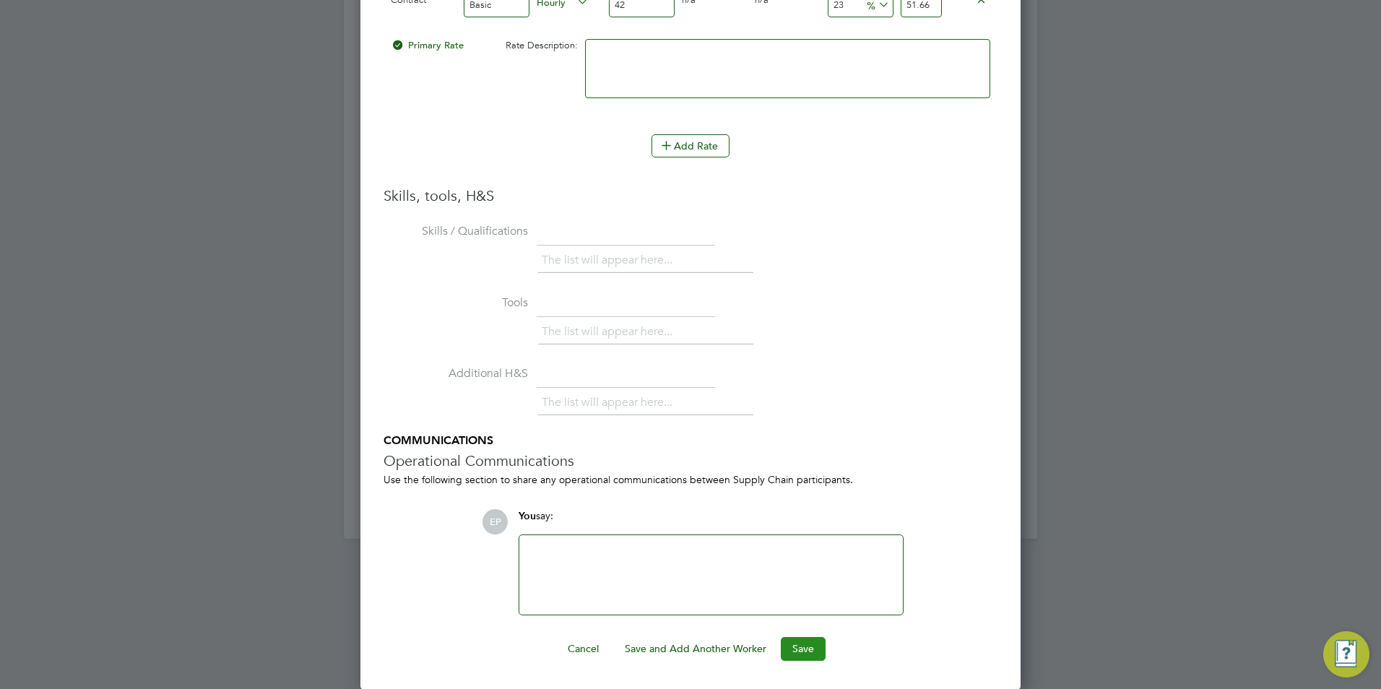
type input "23"
click at [800, 654] on button "Save" at bounding box center [803, 648] width 45 height 23
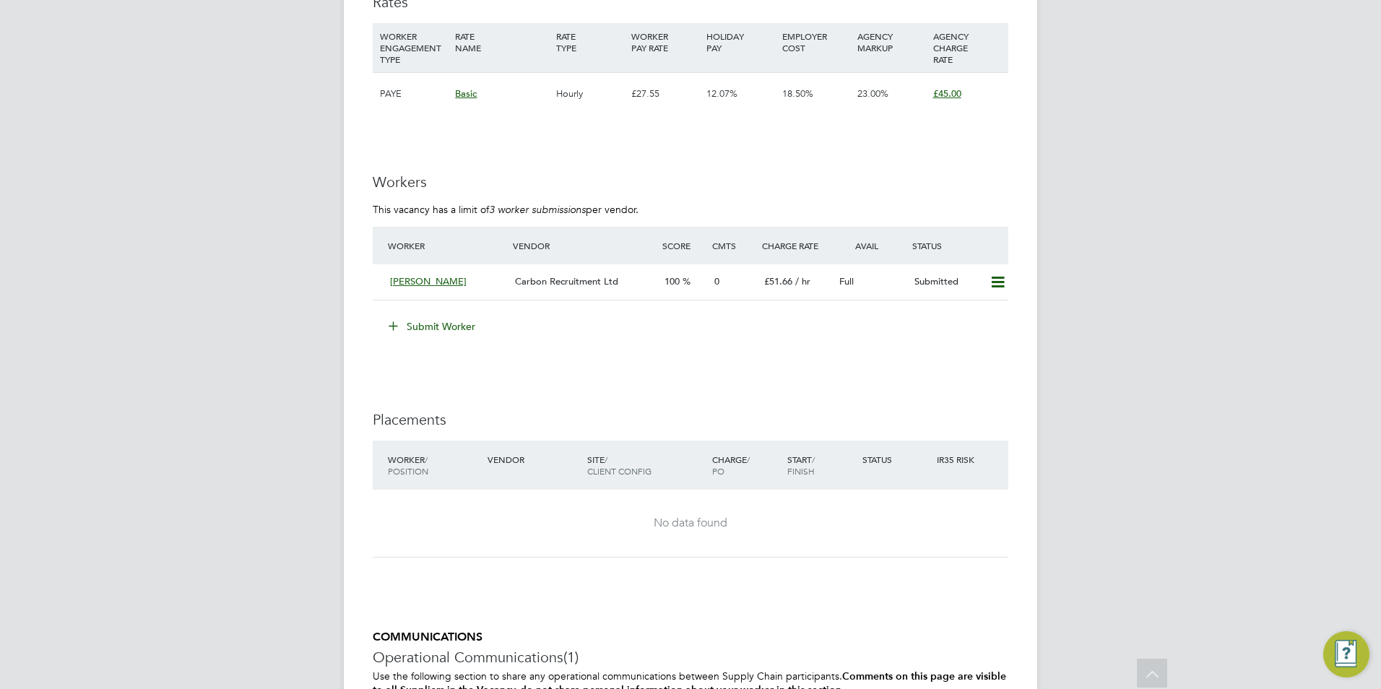
click at [421, 325] on button "Submit Worker" at bounding box center [432, 326] width 108 height 23
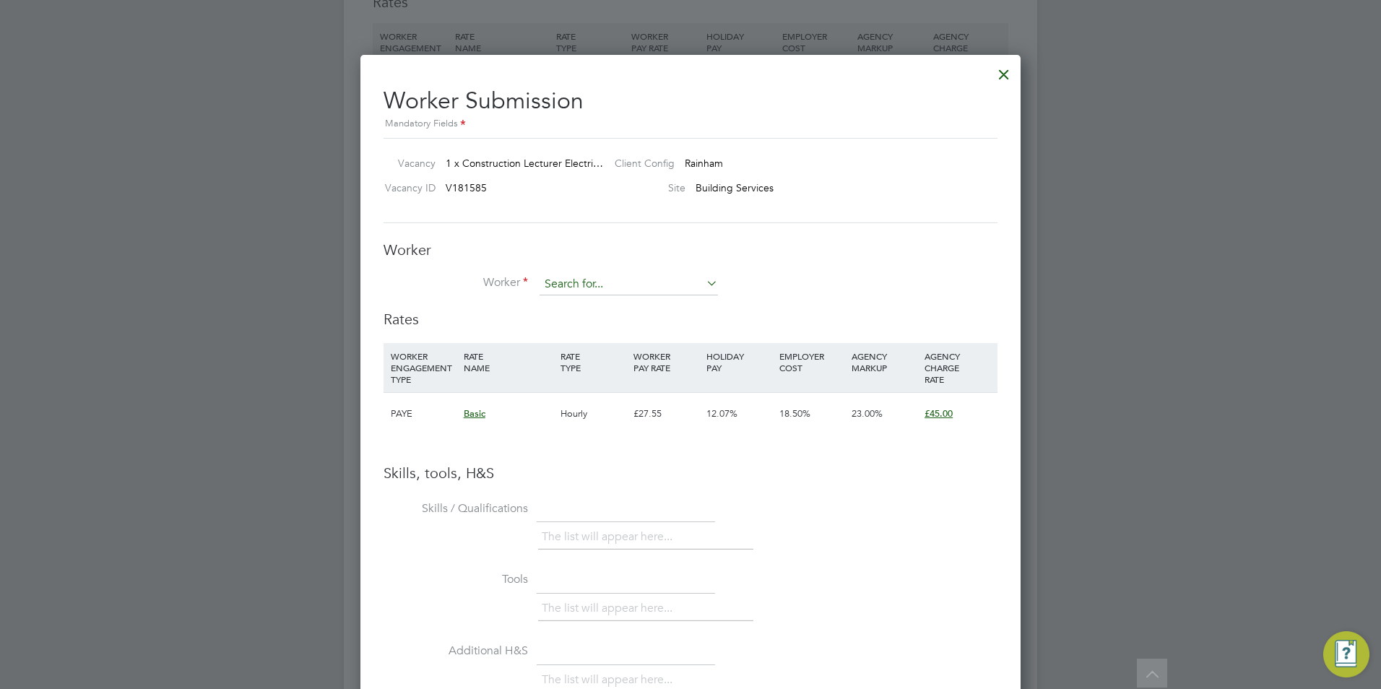
click at [605, 290] on input at bounding box center [629, 285] width 178 height 22
type input "[PERSON_NAME]"
click at [1119, 302] on div at bounding box center [690, 344] width 1381 height 689
click at [636, 282] on input at bounding box center [629, 285] width 178 height 22
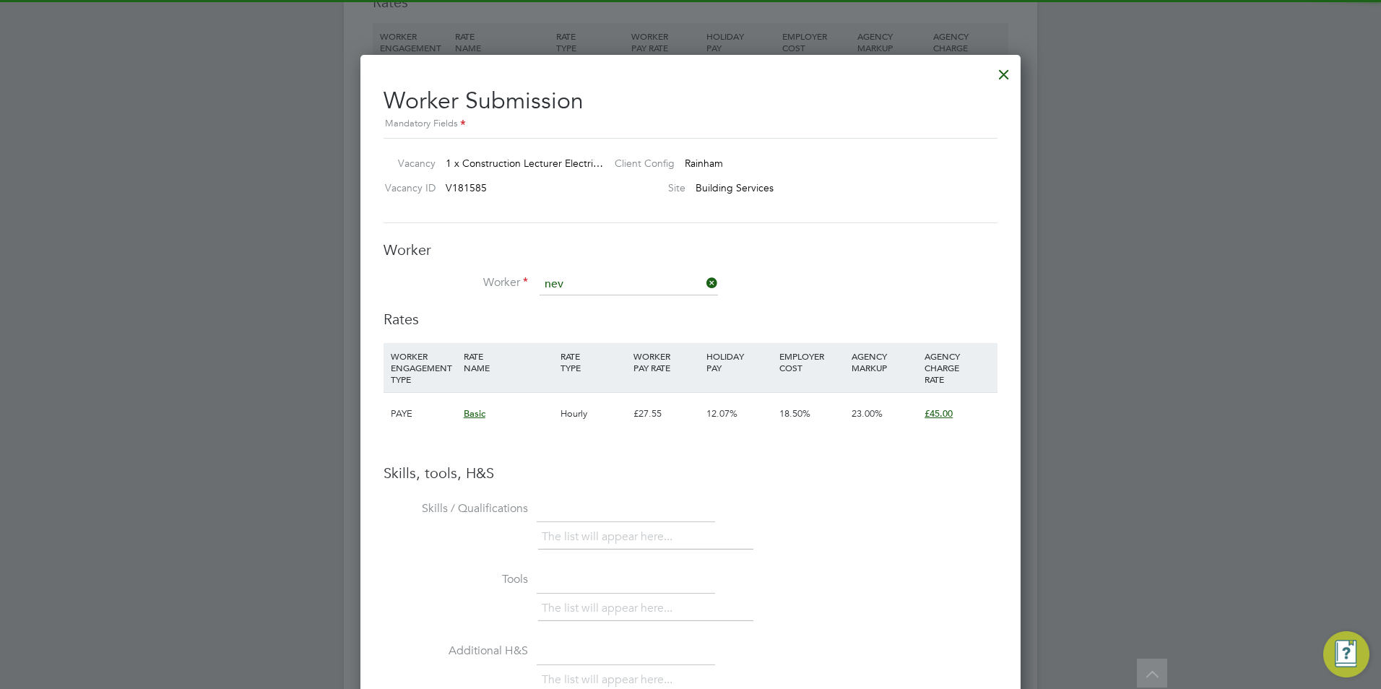
click at [646, 297] on li "Nev ille Gray (358)" at bounding box center [629, 305] width 180 height 20
type input "Neville Gray (358)"
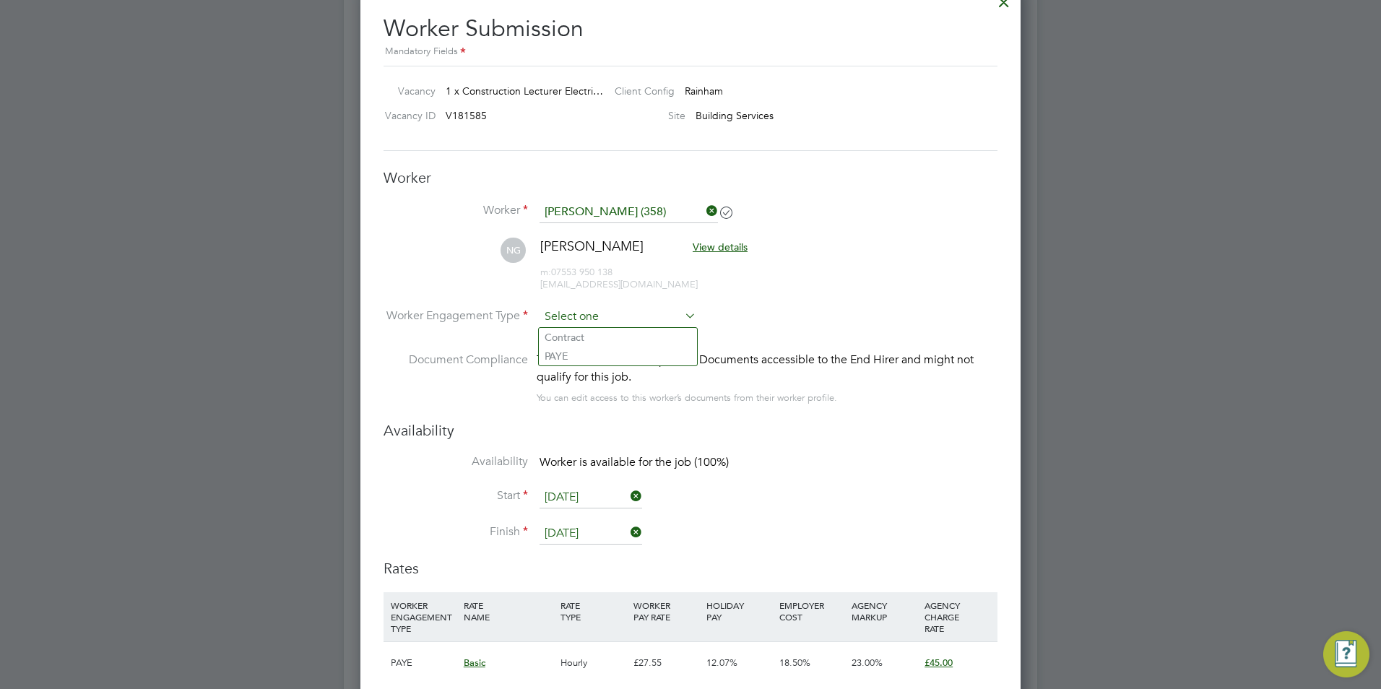
click at [646, 314] on input at bounding box center [618, 317] width 157 height 22
click at [599, 336] on li "Contract" at bounding box center [618, 337] width 158 height 19
type input "Contract"
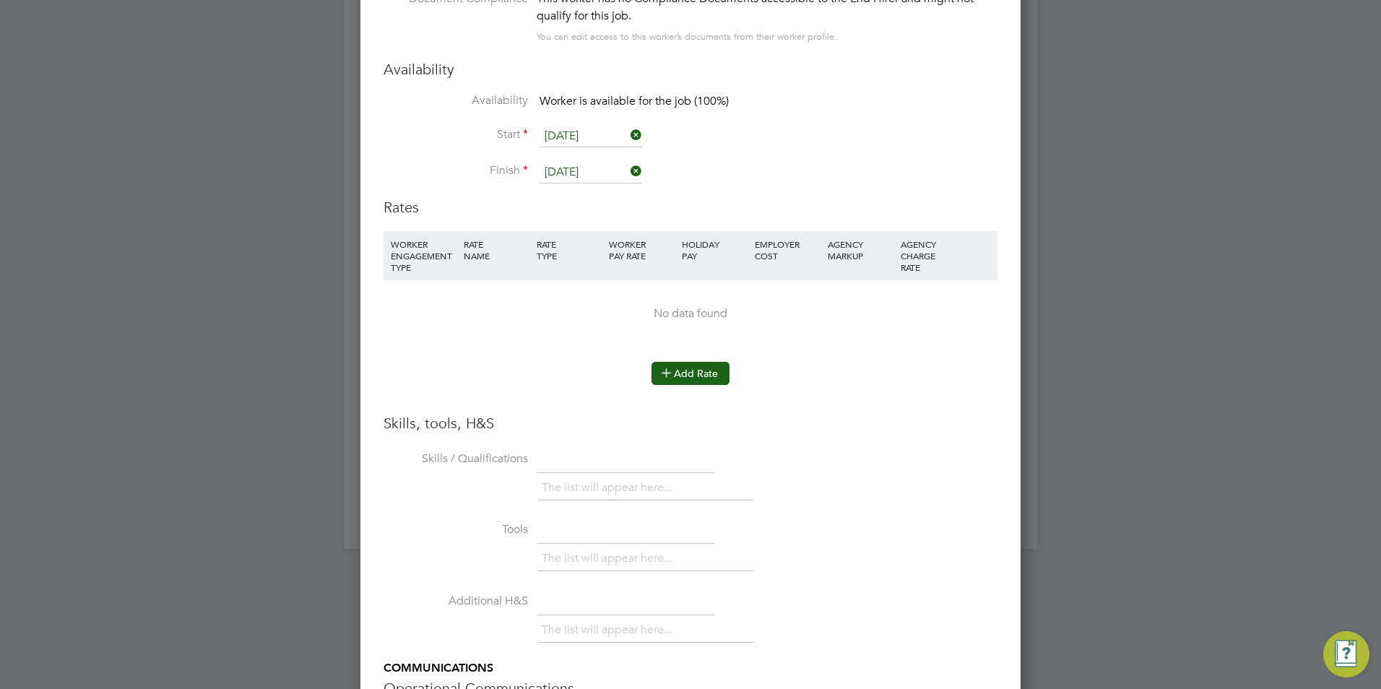
click at [686, 372] on button "Add Rate" at bounding box center [690, 373] width 78 height 23
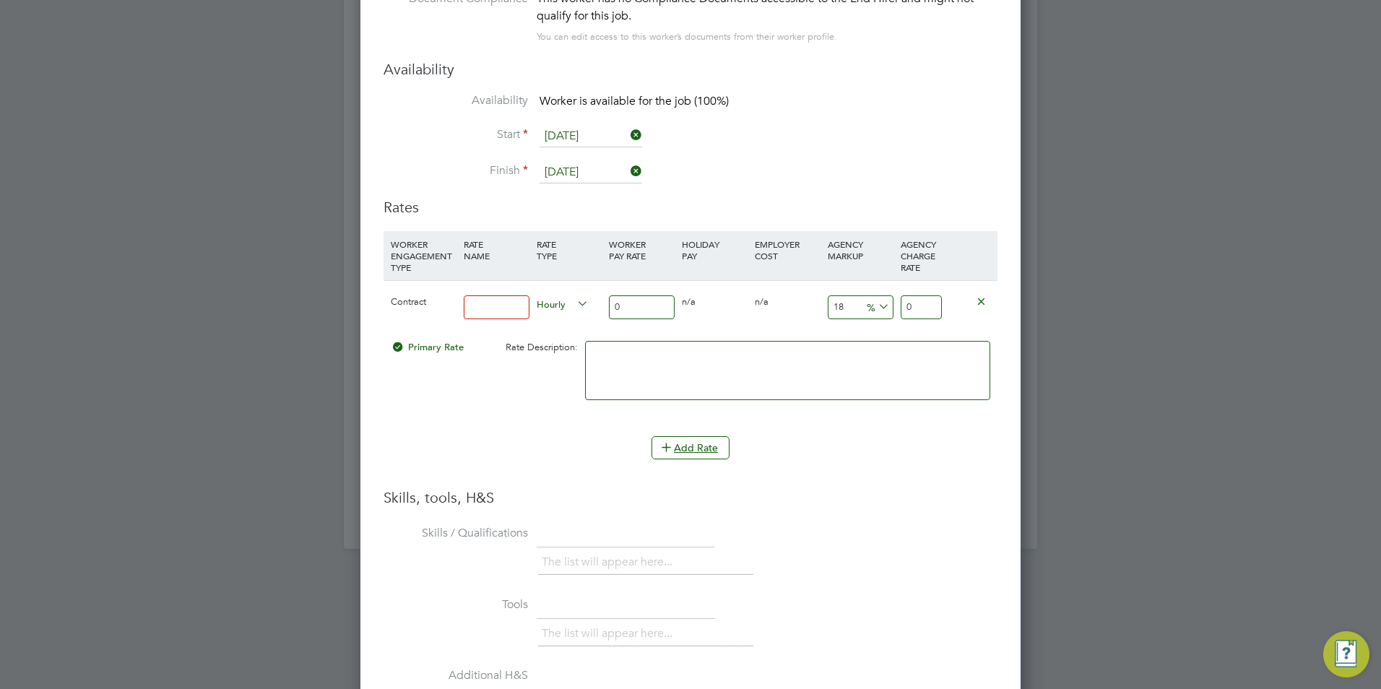
click at [500, 313] on input at bounding box center [497, 307] width 66 height 24
click at [648, 298] on input "0" at bounding box center [642, 307] width 66 height 24
click at [513, 299] on input "45" at bounding box center [497, 307] width 66 height 24
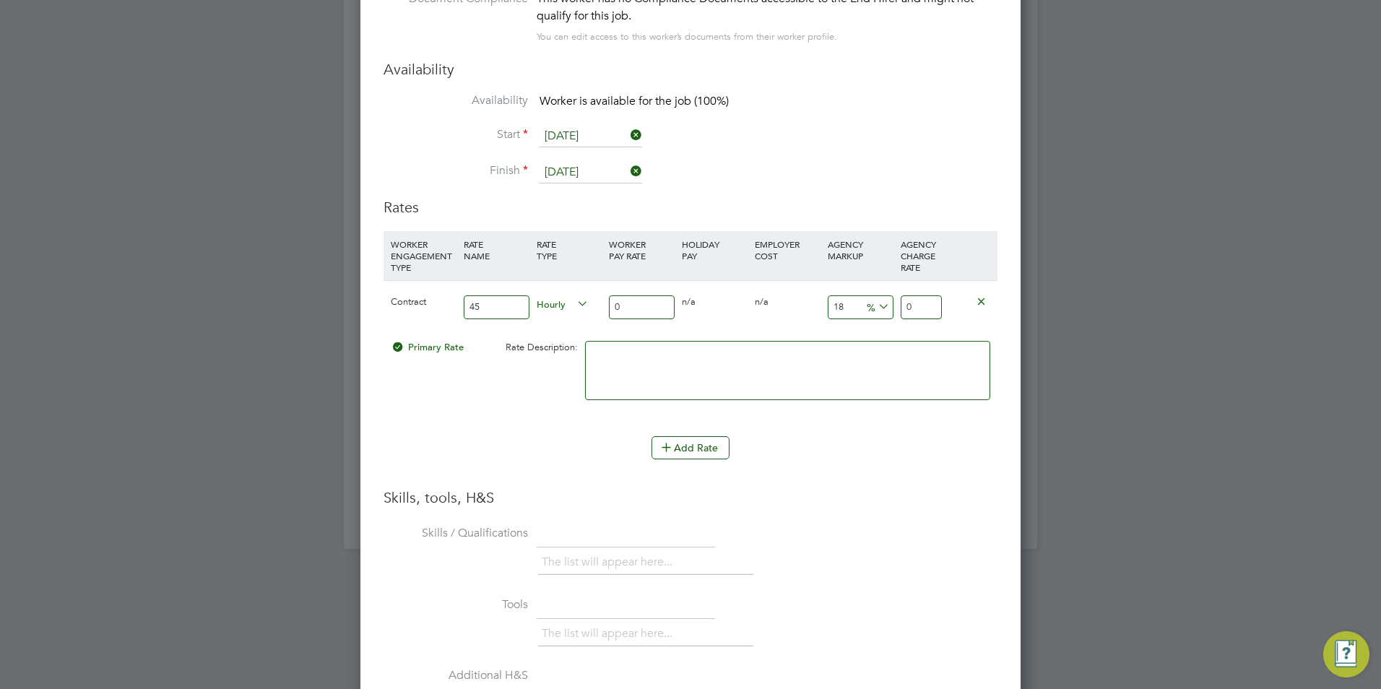
click at [513, 299] on input "45" at bounding box center [497, 307] width 66 height 24
click at [491, 306] on input "45" at bounding box center [497, 307] width 66 height 24
type input "Basic"
click at [621, 306] on input "0" at bounding box center [642, 307] width 66 height 24
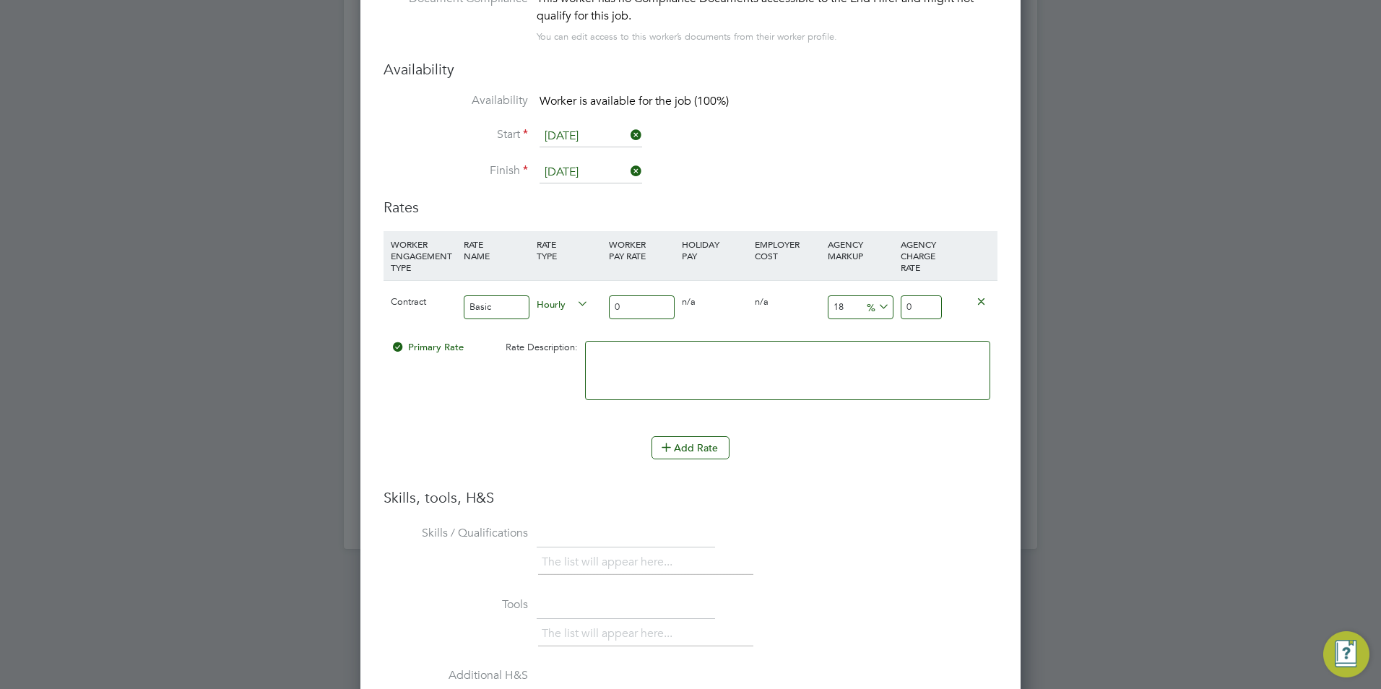
click at [621, 306] on input "0" at bounding box center [642, 307] width 66 height 24
type input "4"
type input "4.72"
type input "45"
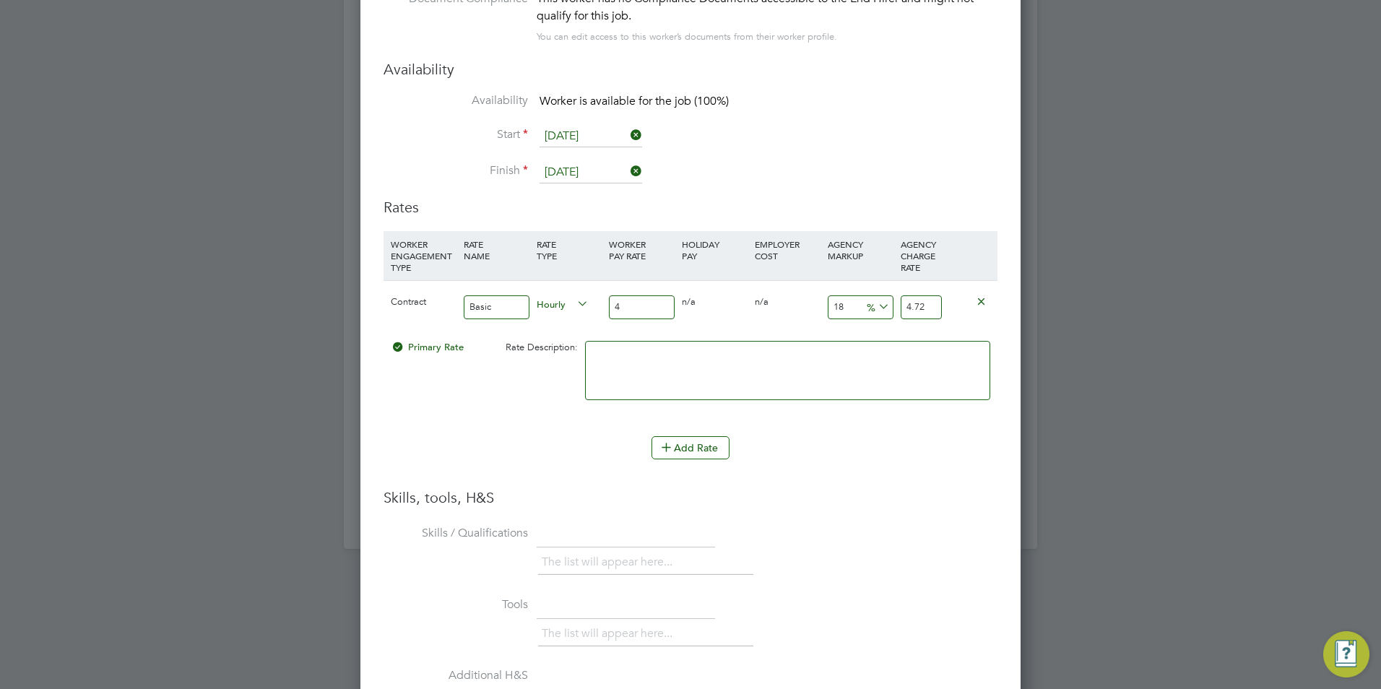
type input "53.1"
type input "45"
click at [845, 301] on input "18" at bounding box center [861, 307] width 66 height 24
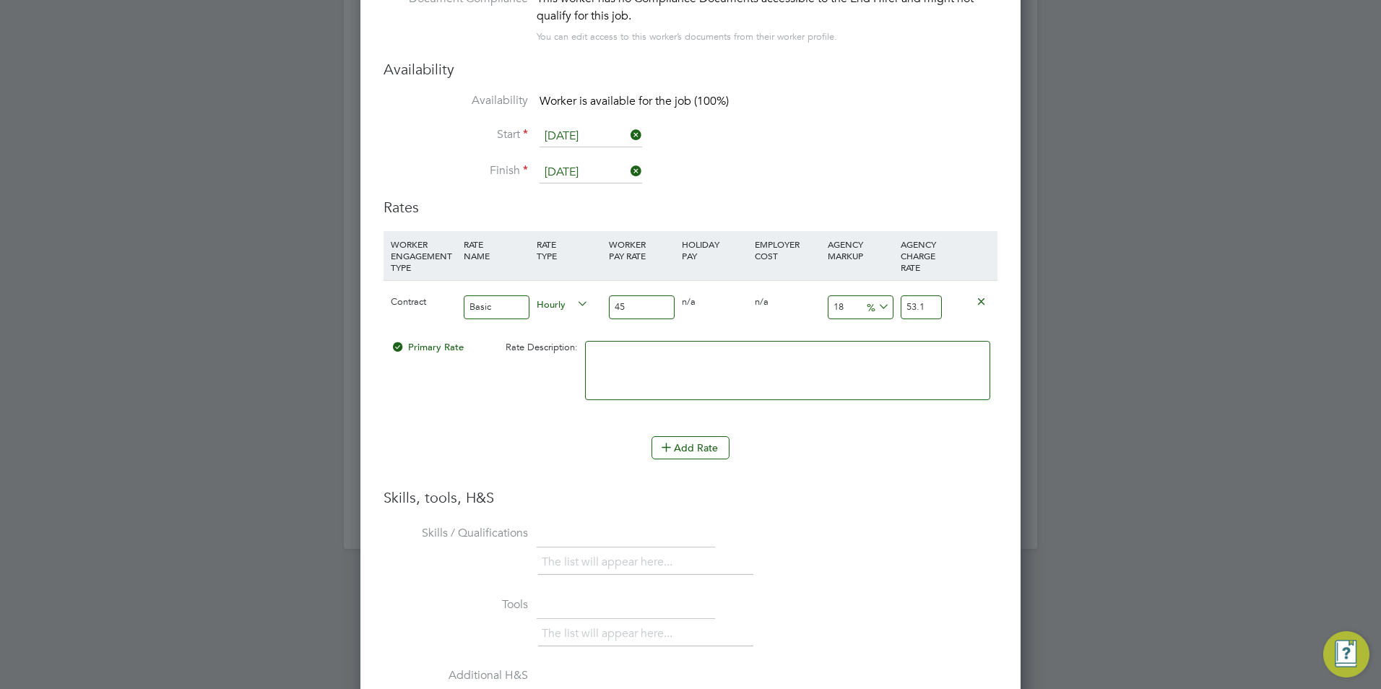
click at [845, 301] on input "18" at bounding box center [861, 307] width 66 height 24
click at [834, 305] on input "18" at bounding box center [861, 307] width 66 height 24
type input "2"
type input "45.9"
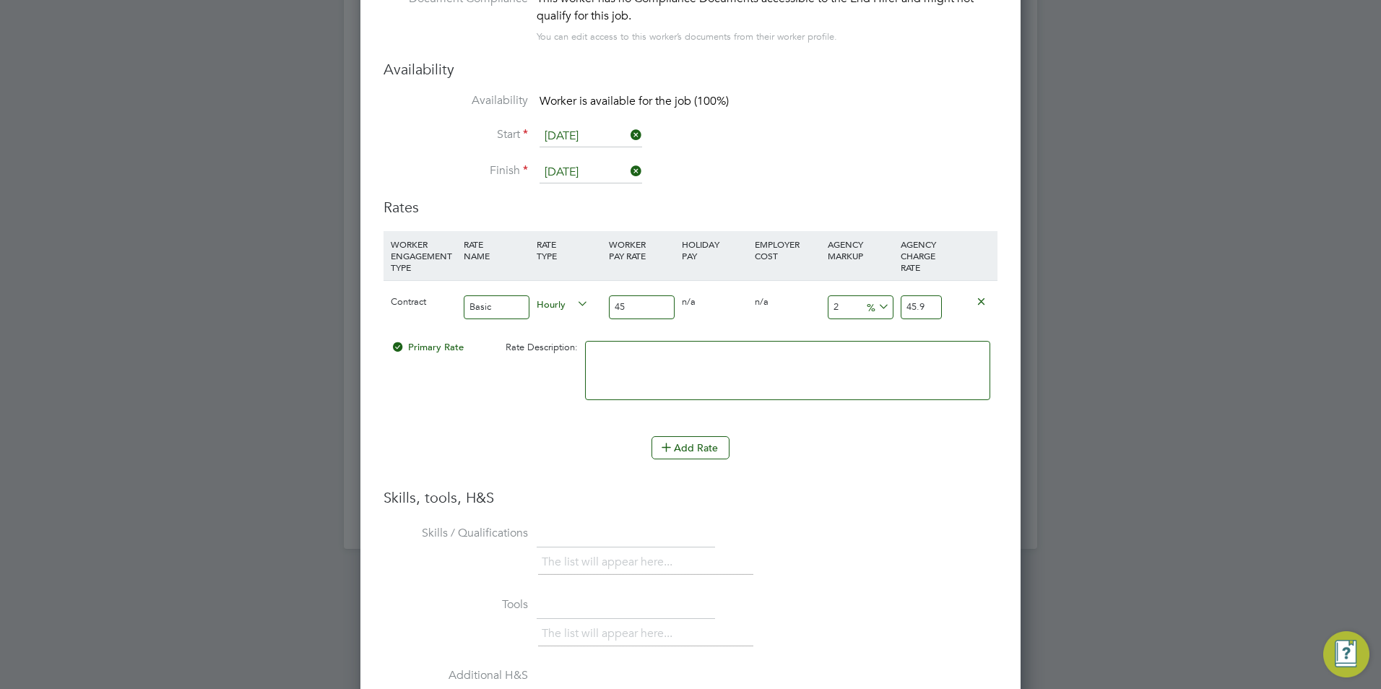
type input "23"
type input "55.35"
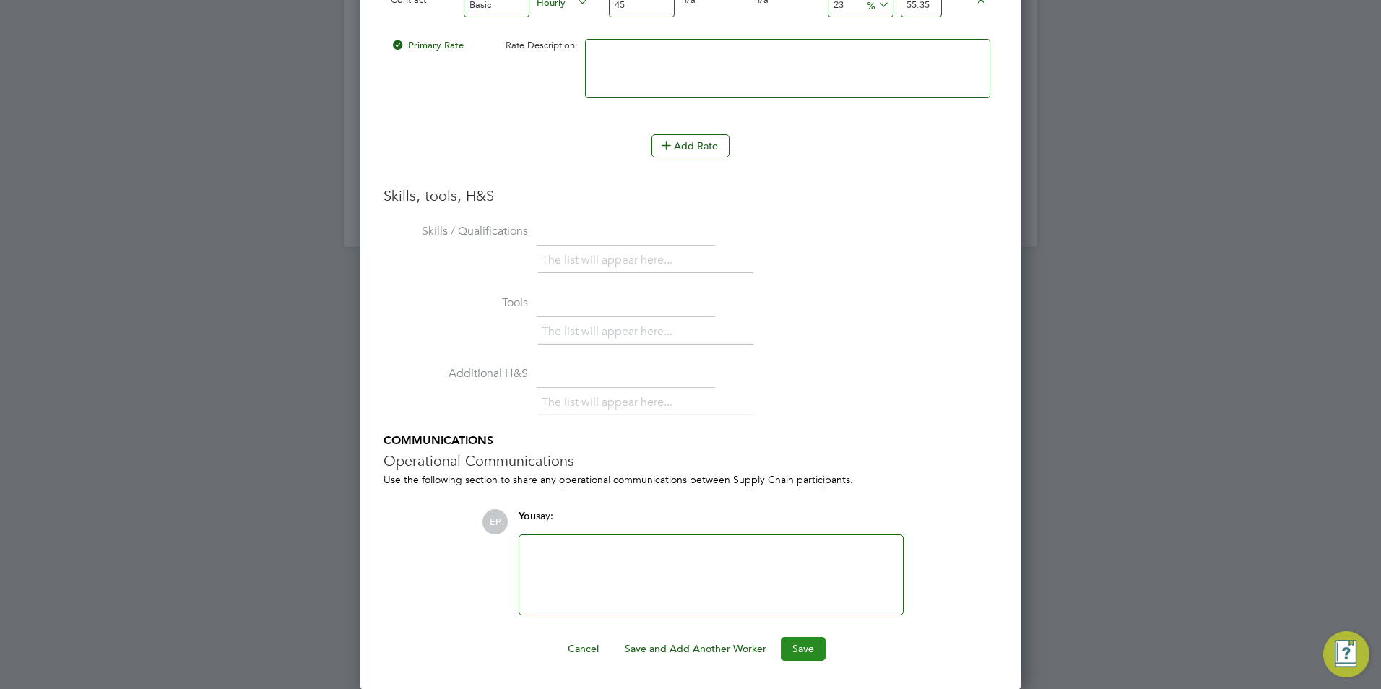
type input "23"
click at [798, 652] on button "Save" at bounding box center [803, 648] width 45 height 23
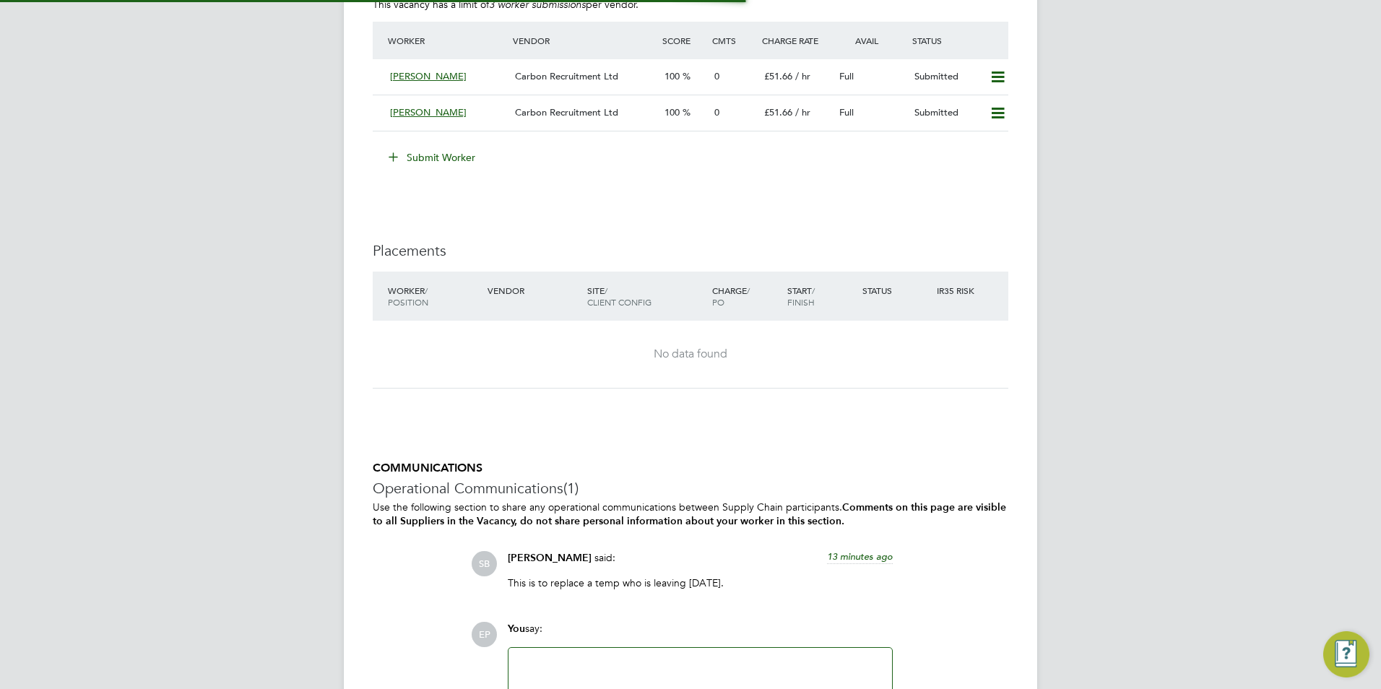
scroll to position [7, 7]
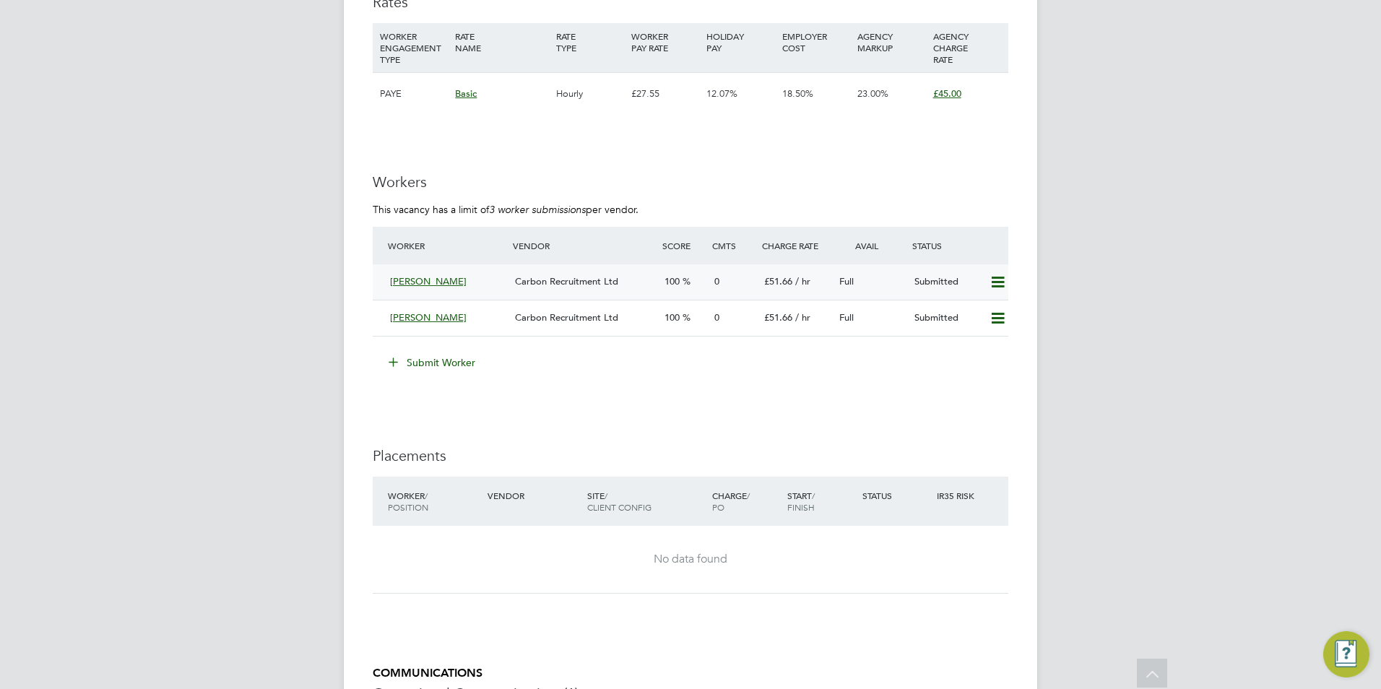
click at [1002, 280] on icon at bounding box center [998, 283] width 18 height 12
click at [977, 311] on li "Remove" at bounding box center [977, 313] width 56 height 20
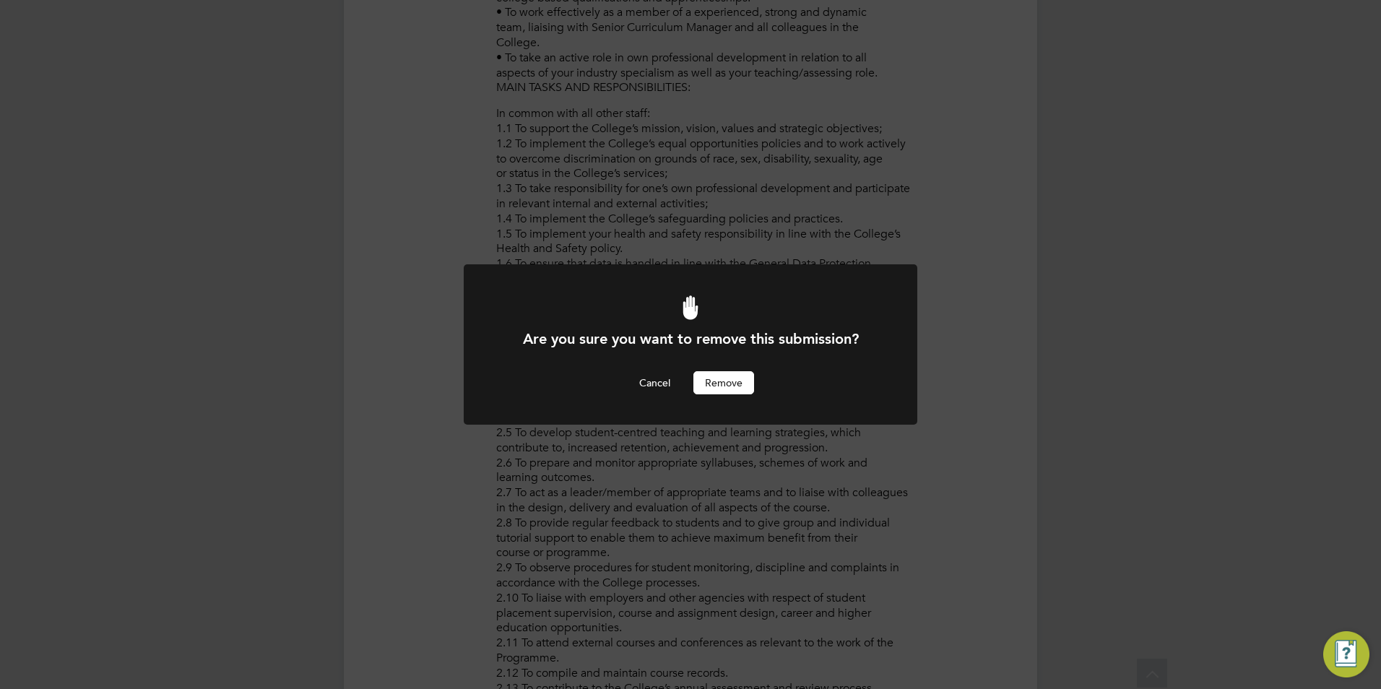
scroll to position [0, 0]
click at [716, 377] on button "Remove" at bounding box center [723, 382] width 61 height 23
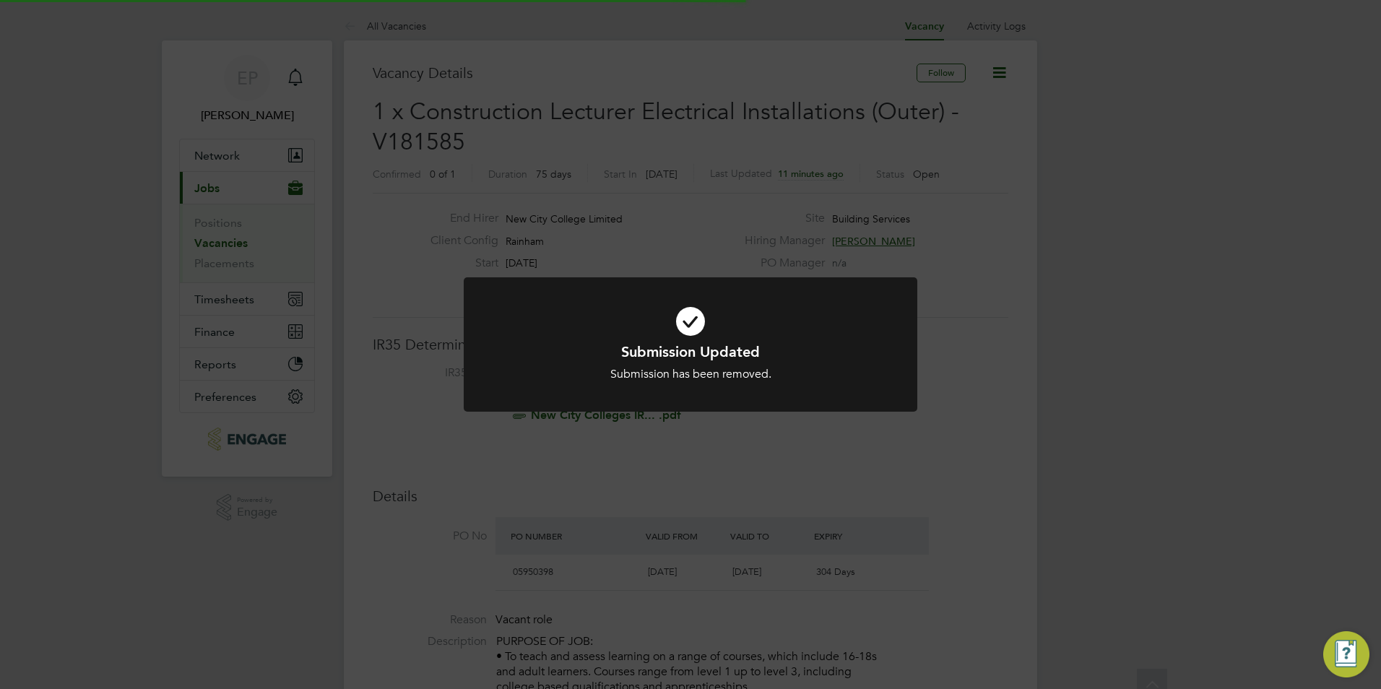
scroll to position [43, 101]
click at [1062, 320] on div "Submission Updated Submission has been removed. Cancel Okay" at bounding box center [690, 344] width 1381 height 689
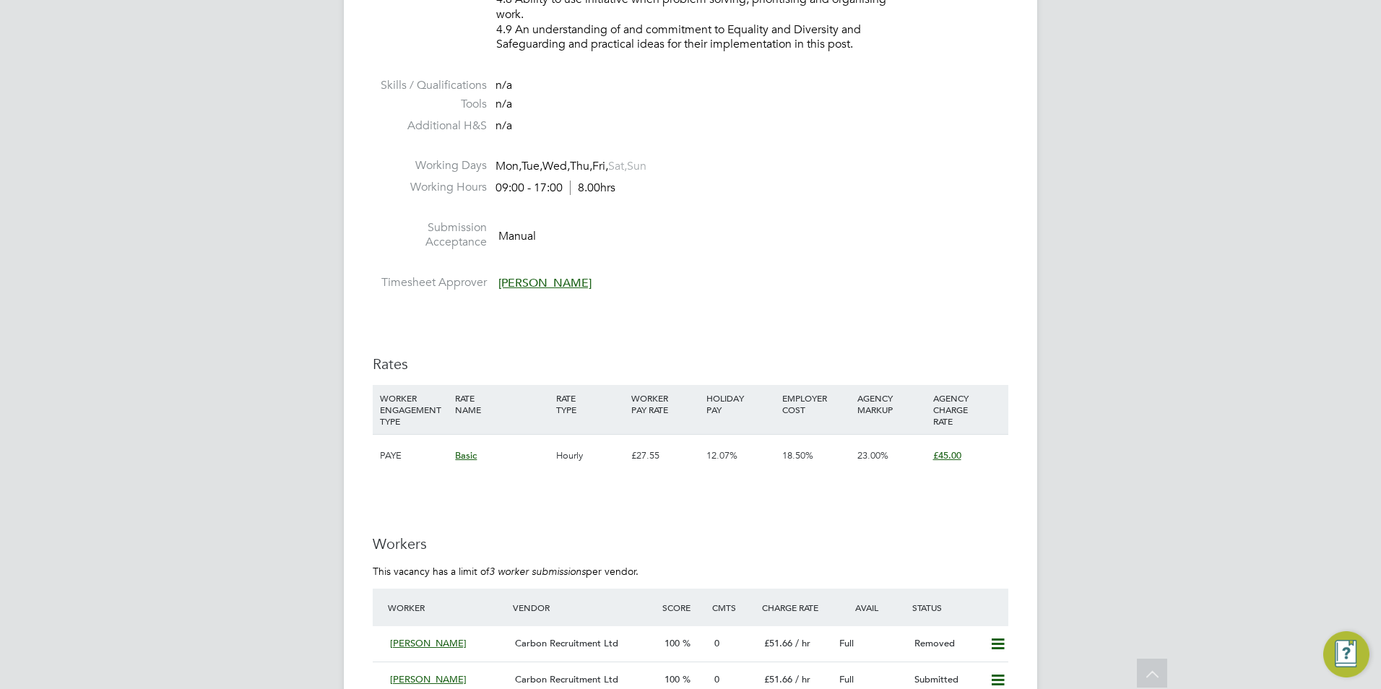
scroll to position [2311, 0]
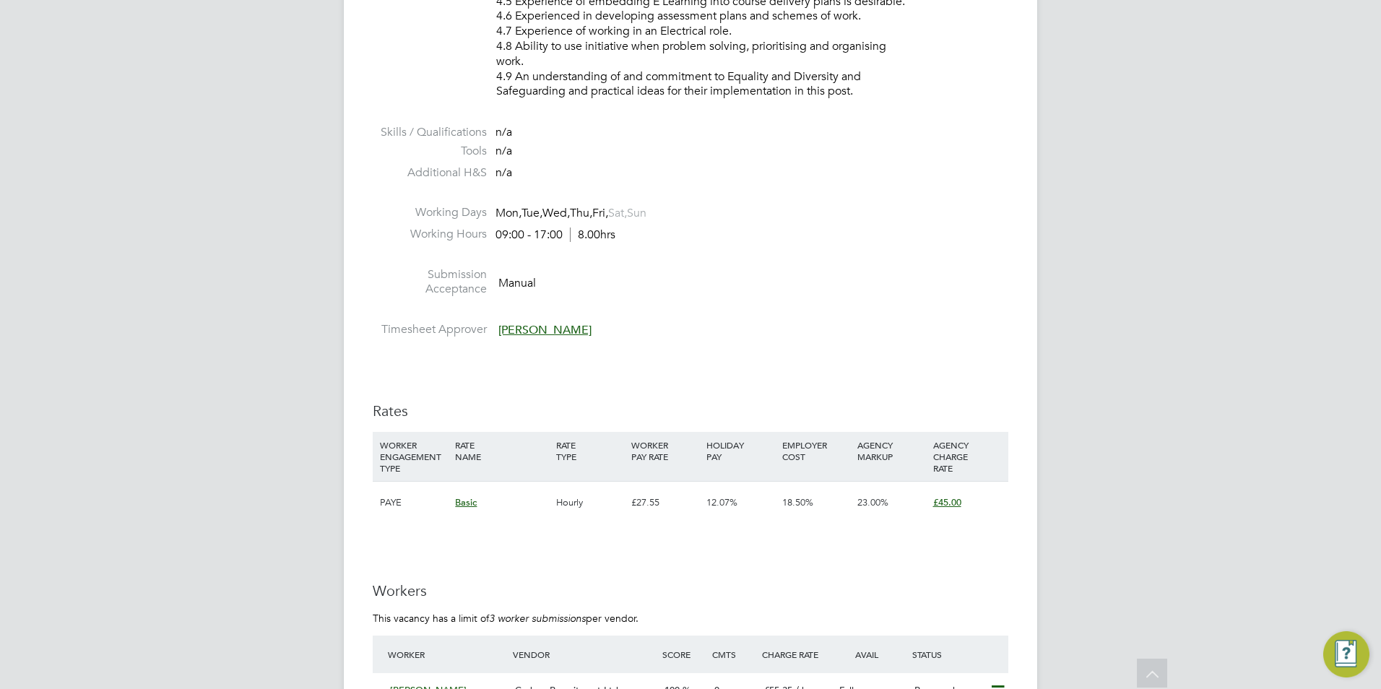
scroll to position [2095, 0]
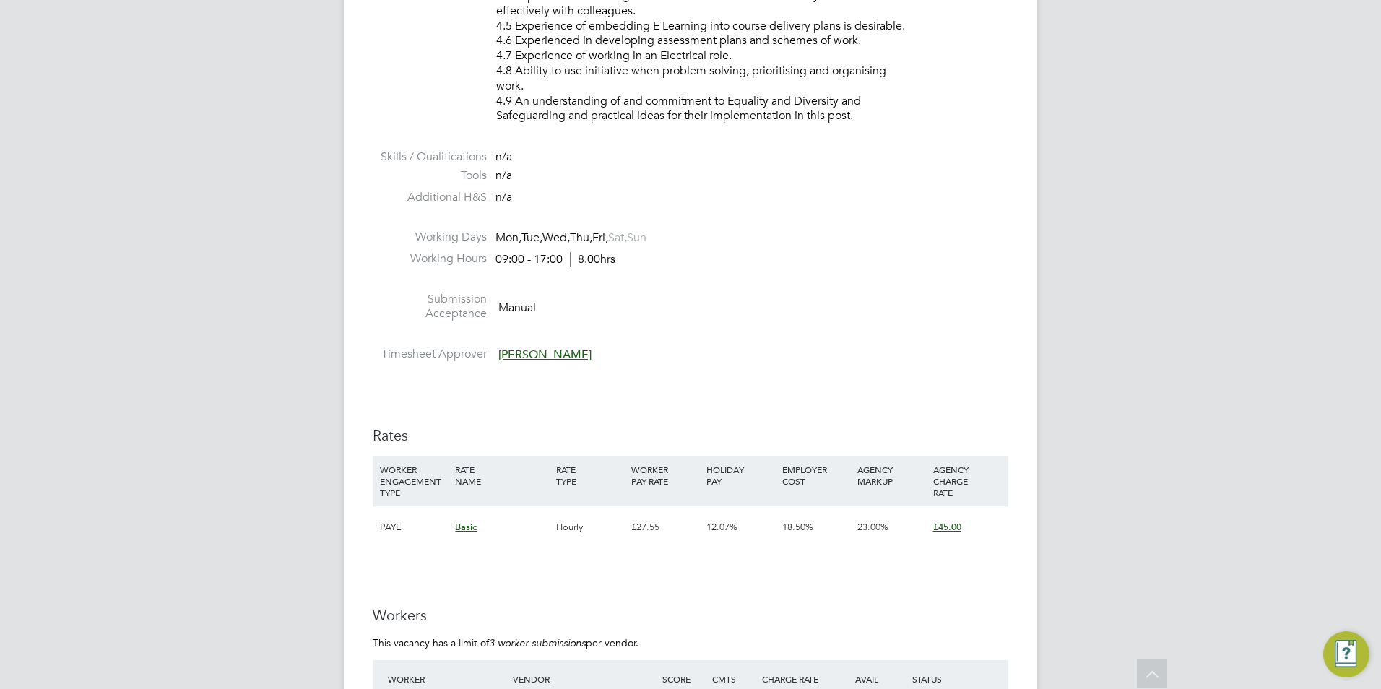
click at [515, 352] on span "[PERSON_NAME]" at bounding box center [544, 354] width 93 height 14
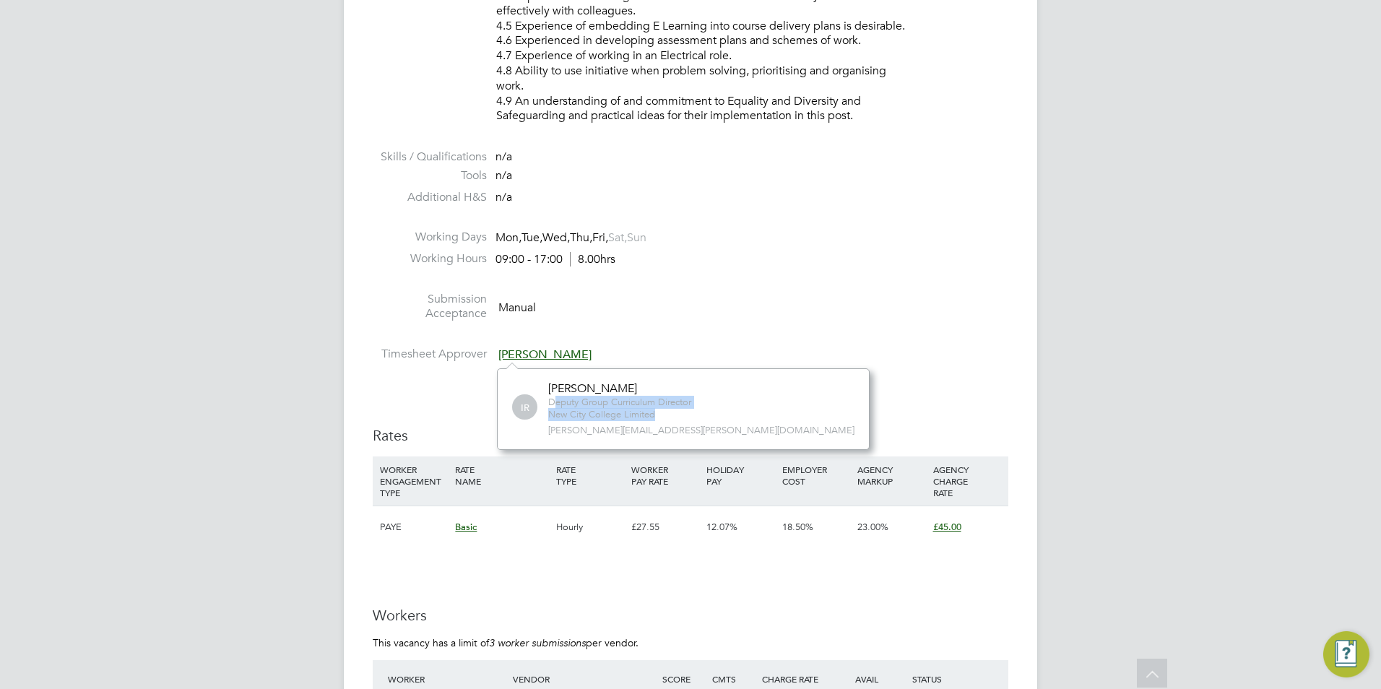
drag, startPoint x: 553, startPoint y: 398, endPoint x: 658, endPoint y: 413, distance: 106.5
click at [658, 413] on div "Deputy Group Curriculum Director New City College Limited" at bounding box center [619, 409] width 143 height 25
drag, startPoint x: 658, startPoint y: 413, endPoint x: 669, endPoint y: 415, distance: 10.9
click at [669, 415] on span "New City College Limited" at bounding box center [619, 415] width 143 height 12
drag, startPoint x: 657, startPoint y: 414, endPoint x: 550, endPoint y: 399, distance: 107.2
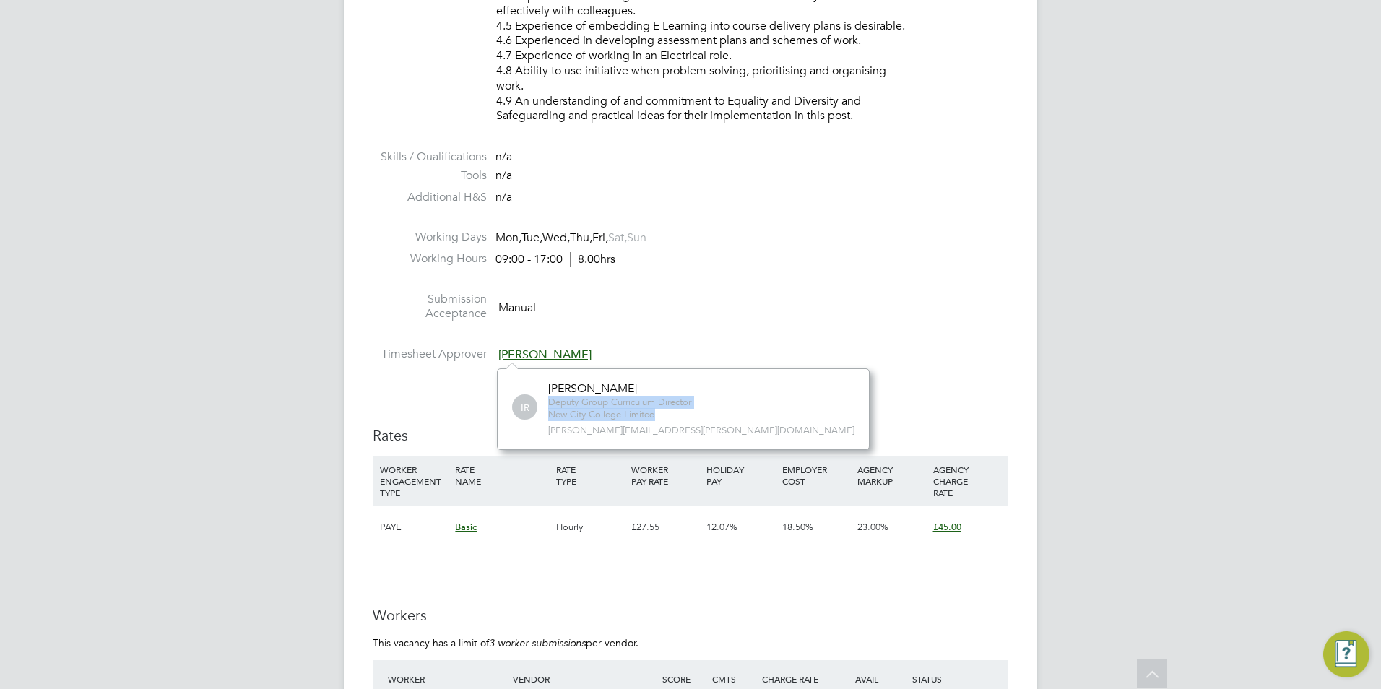
click at [550, 399] on div "Deputy Group Curriculum Director New City College Limited" at bounding box center [619, 409] width 143 height 25
click at [555, 399] on span "Deputy Group Curriculum Director" at bounding box center [619, 403] width 143 height 12
drag, startPoint x: 546, startPoint y: 400, endPoint x: 655, endPoint y: 413, distance: 109.8
click at [655, 413] on div "IR Ian Rist Deputy Group Curriculum Director New City College Limited ian.rist@…" at bounding box center [683, 408] width 342 height 55
click at [659, 415] on span "New City College Limited" at bounding box center [619, 415] width 143 height 12
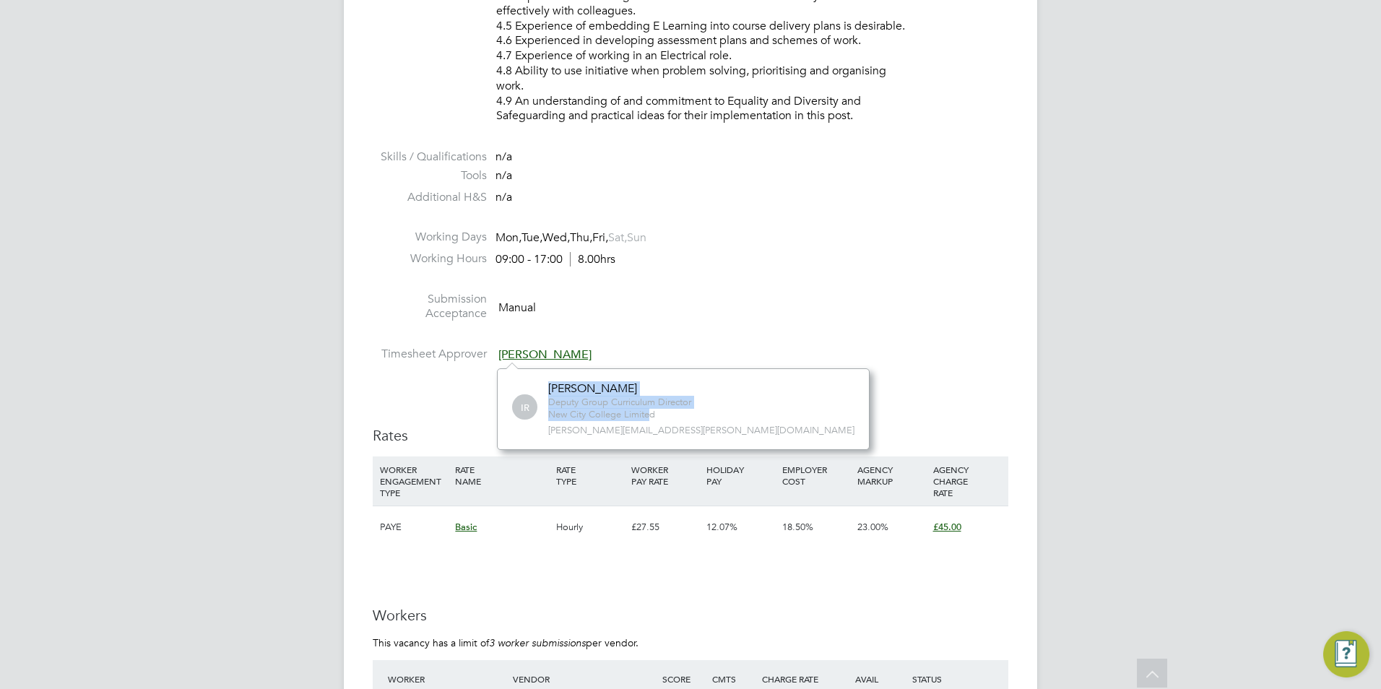
drag, startPoint x: 650, startPoint y: 415, endPoint x: 546, endPoint y: 402, distance: 104.8
click at [546, 402] on div "IR Ian Rist Deputy Group Curriculum Director New City College Limited ian.rist@…" at bounding box center [683, 408] width 342 height 55
drag, startPoint x: 546, startPoint y: 402, endPoint x: 562, endPoint y: 406, distance: 16.5
click at [563, 406] on span "Deputy Group Curriculum Director" at bounding box center [619, 403] width 143 height 12
drag, startPoint x: 548, startPoint y: 405, endPoint x: 674, endPoint y: 416, distance: 126.1
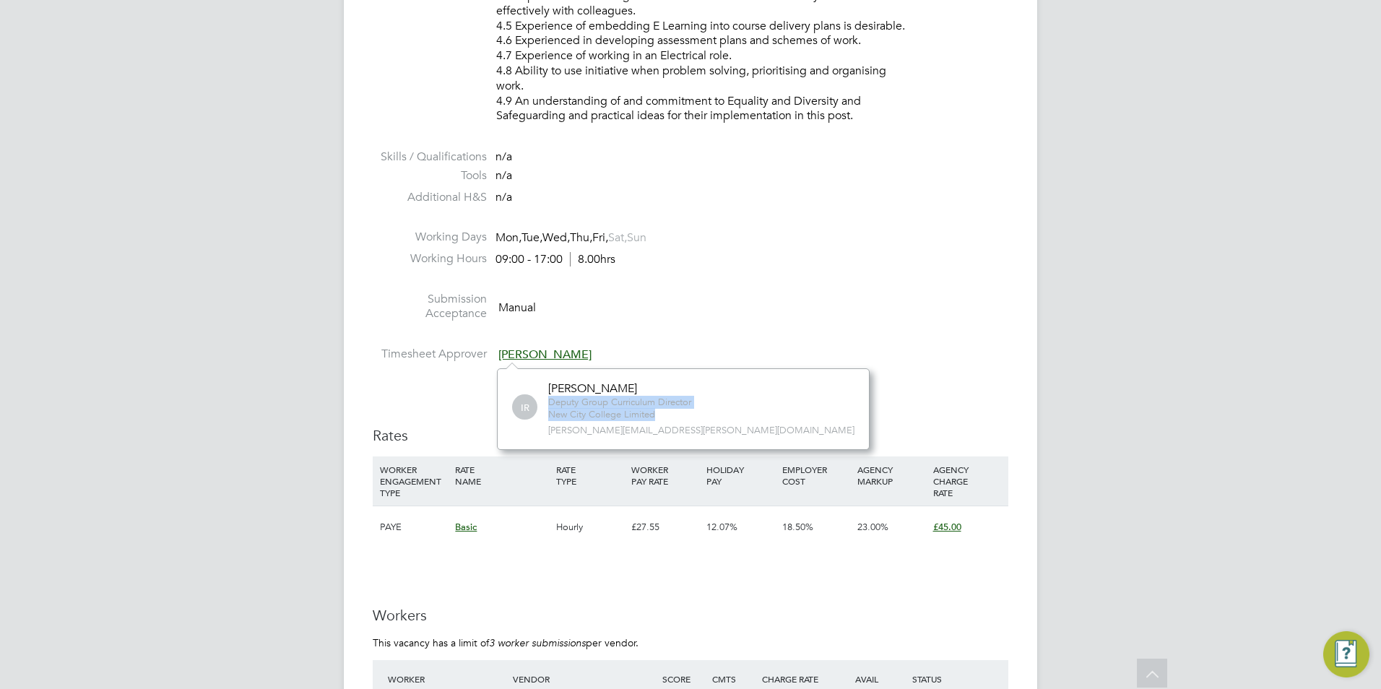
click at [674, 416] on div "Deputy Group Curriculum Director New City College Limited" at bounding box center [619, 409] width 143 height 25
drag, startPoint x: 674, startPoint y: 416, endPoint x: 667, endPoint y: 443, distance: 27.5
click at [676, 434] on span "ian.rist@ncclondon.ac.uk" at bounding box center [701, 431] width 306 height 12
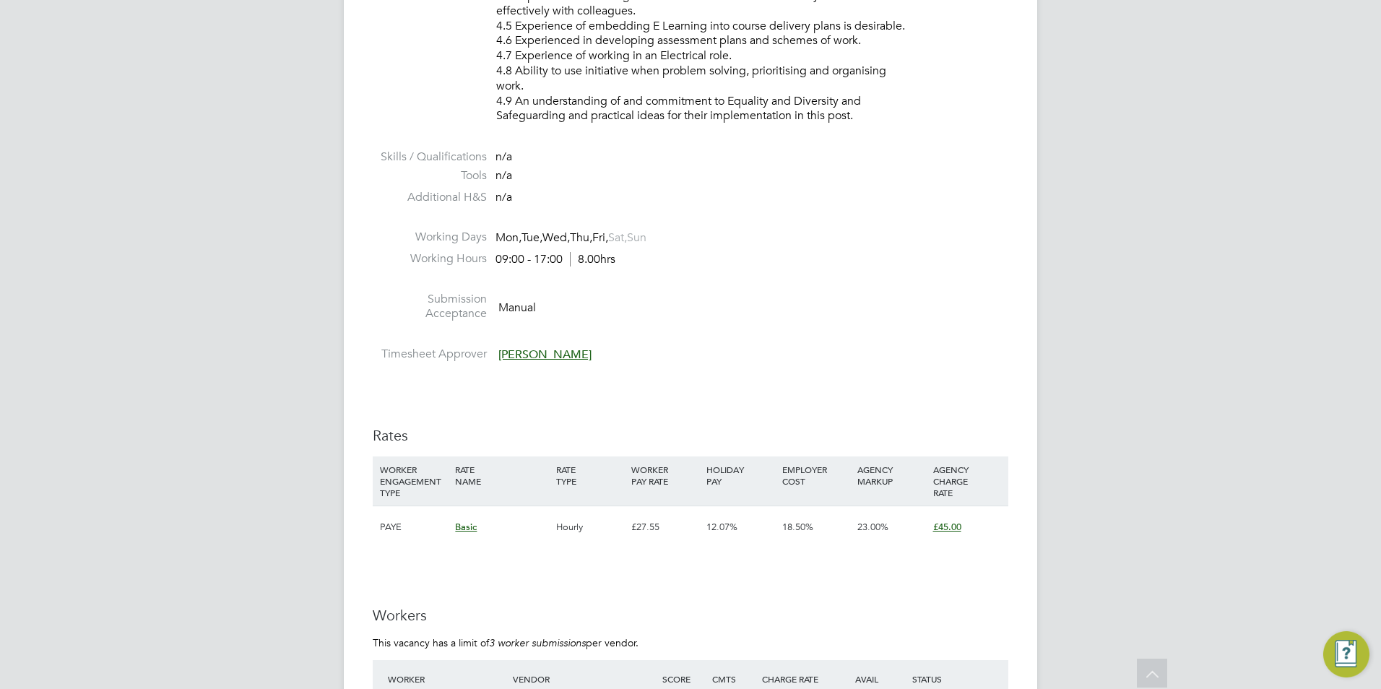
scroll to position [2456, 0]
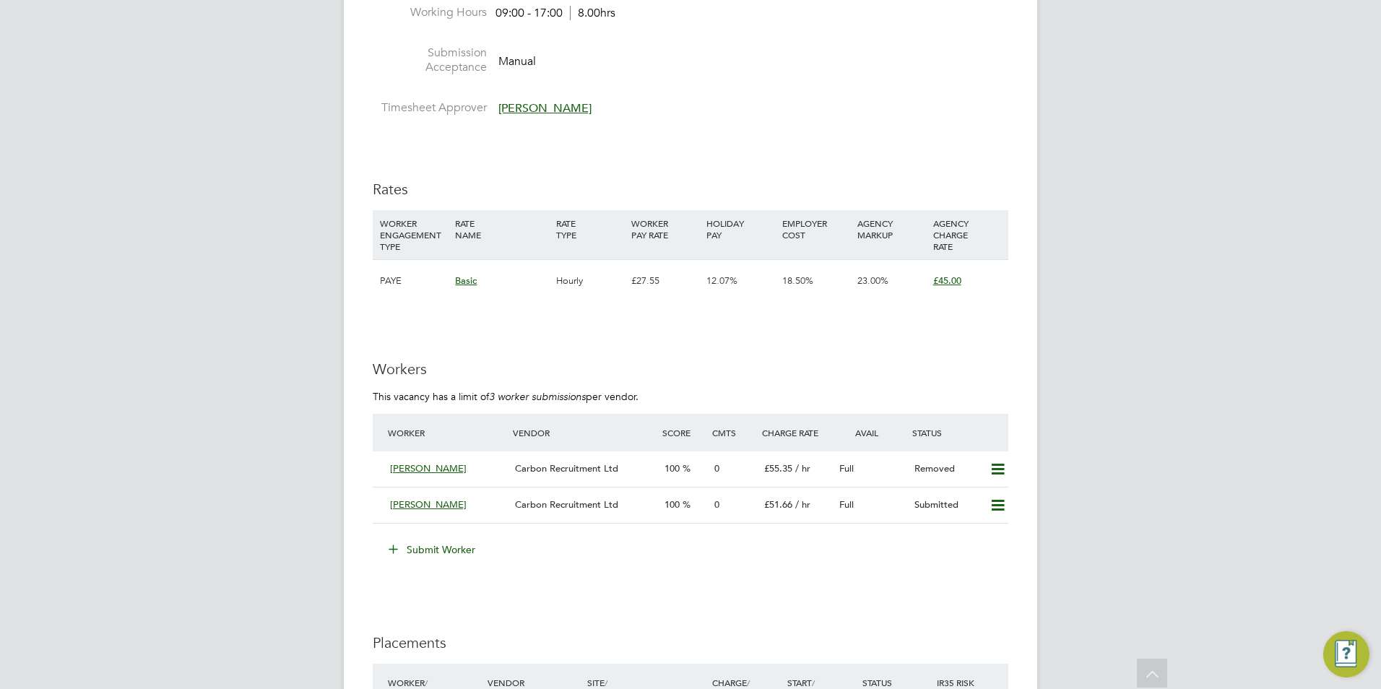
scroll to position [2528, 0]
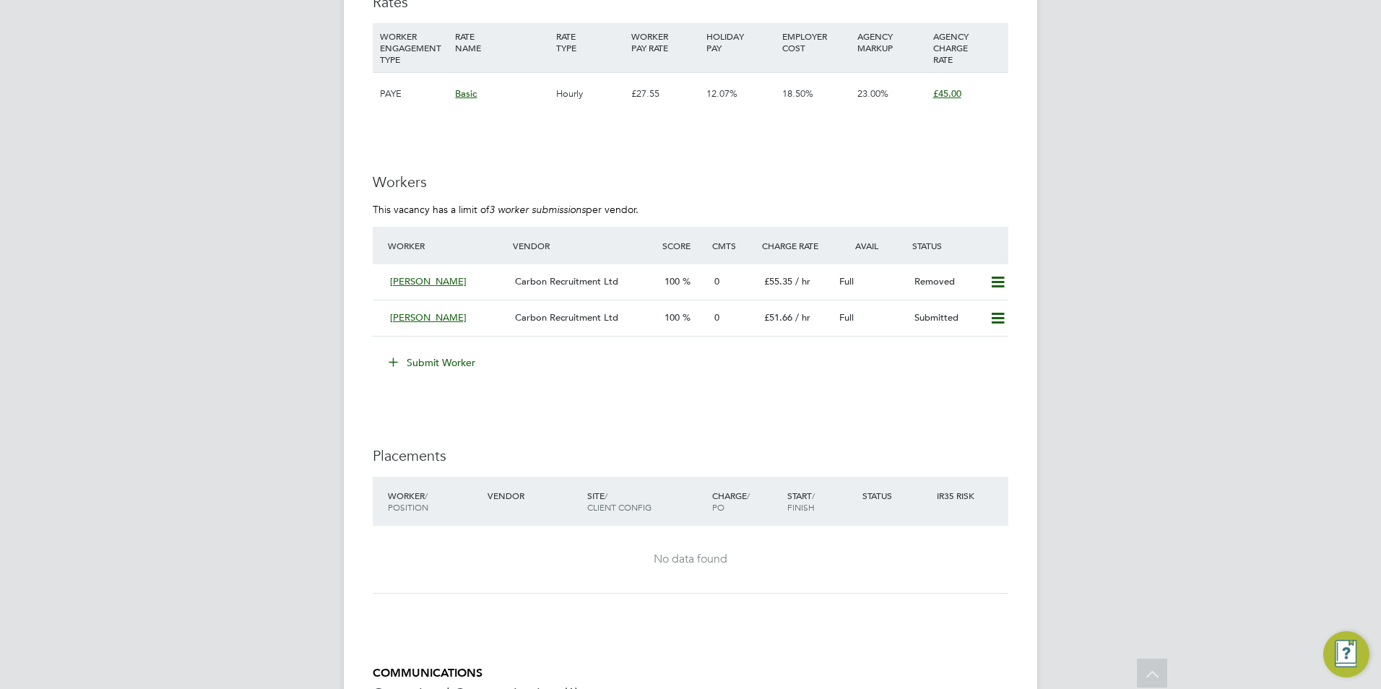
click at [412, 355] on button "Submit Worker" at bounding box center [432, 362] width 108 height 23
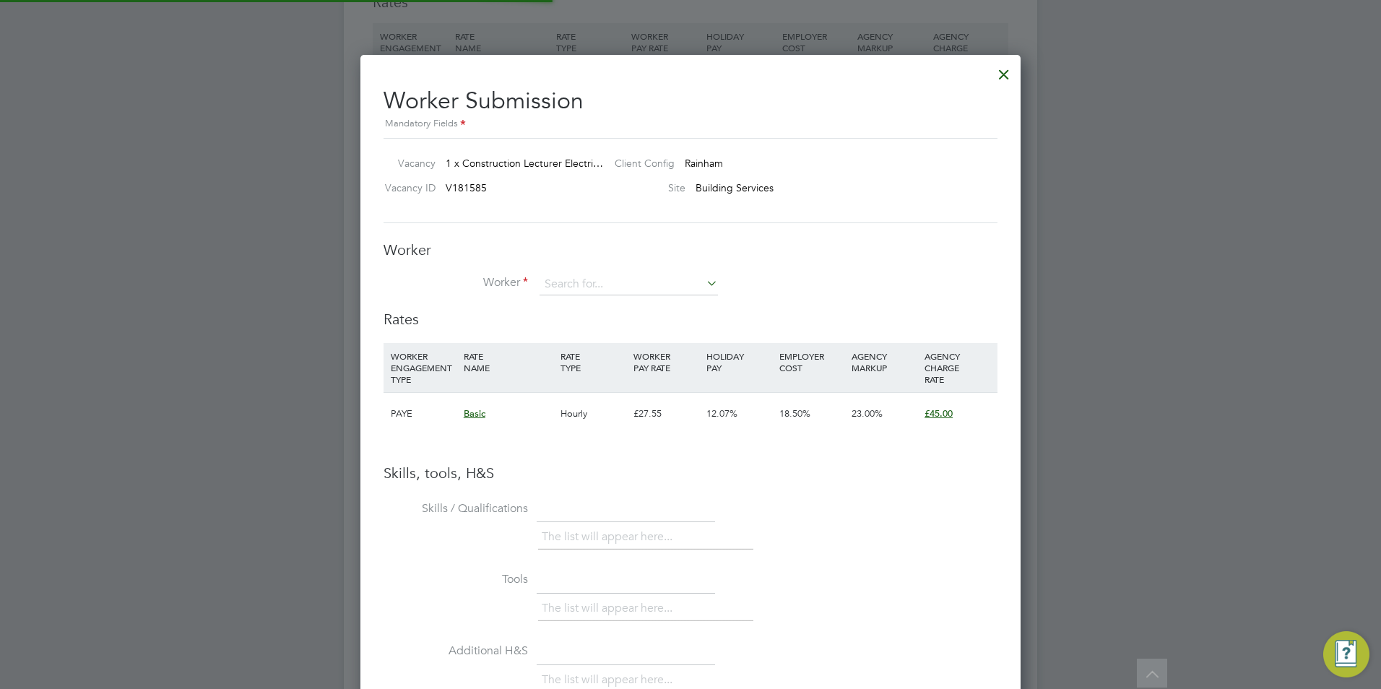
scroll to position [913, 661]
click at [650, 293] on input at bounding box center [629, 285] width 178 height 22
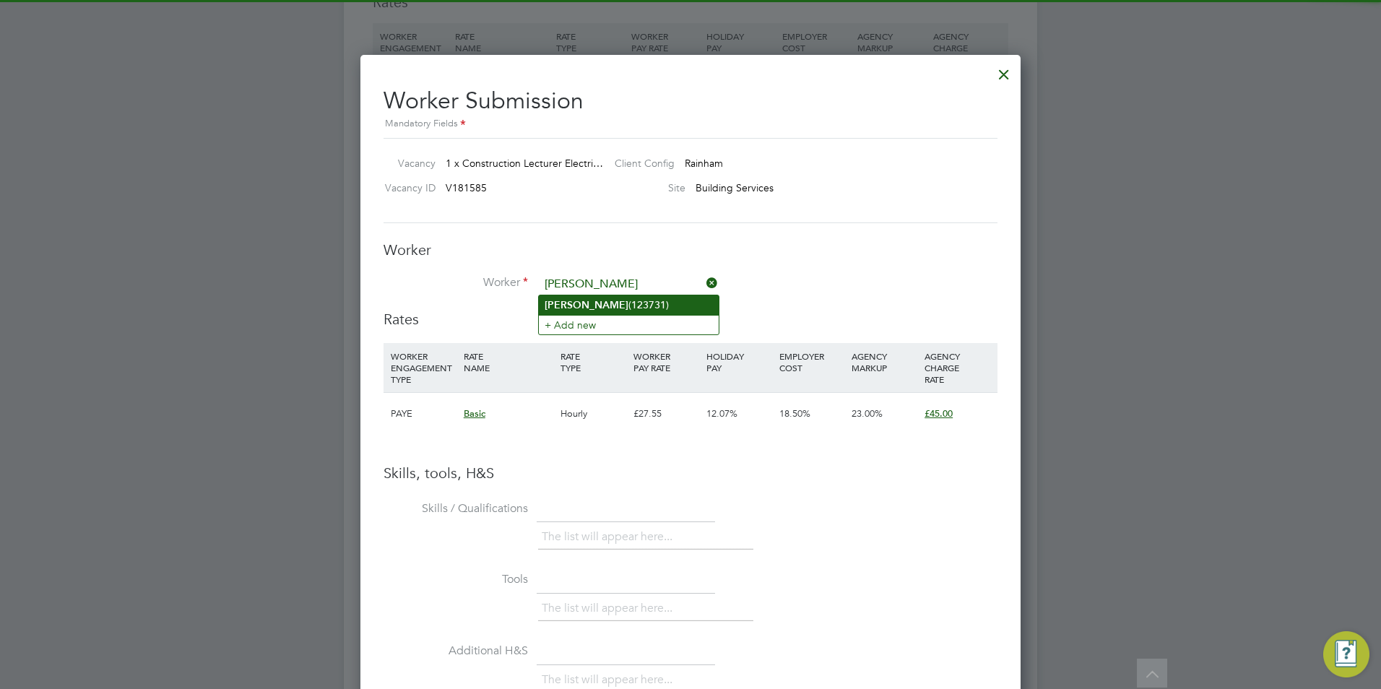
click at [641, 306] on li "Syed (123731)" at bounding box center [629, 305] width 180 height 20
type input "Syed (123731)"
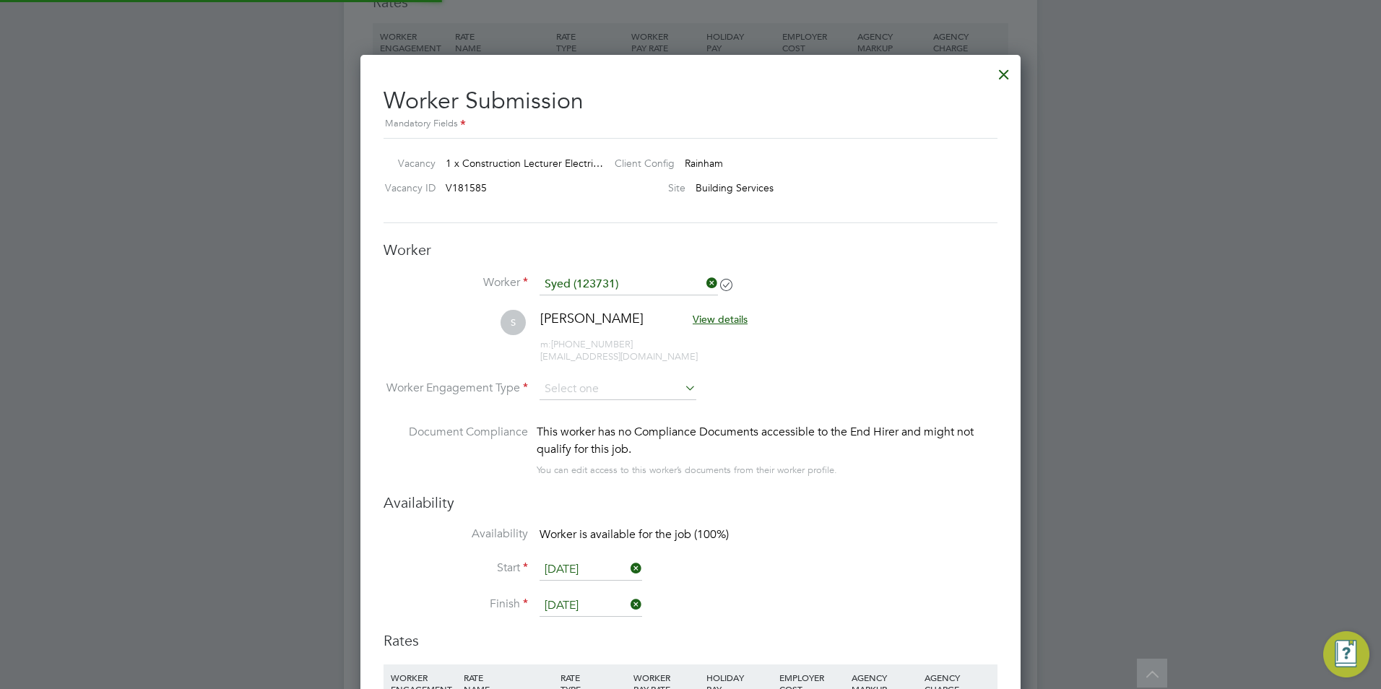
scroll to position [1234, 661]
click at [618, 376] on li "S Syed View details m: +44 7774265890 bilalmsyed@gmail.com" at bounding box center [691, 344] width 614 height 69
click at [621, 386] on input at bounding box center [618, 389] width 157 height 22
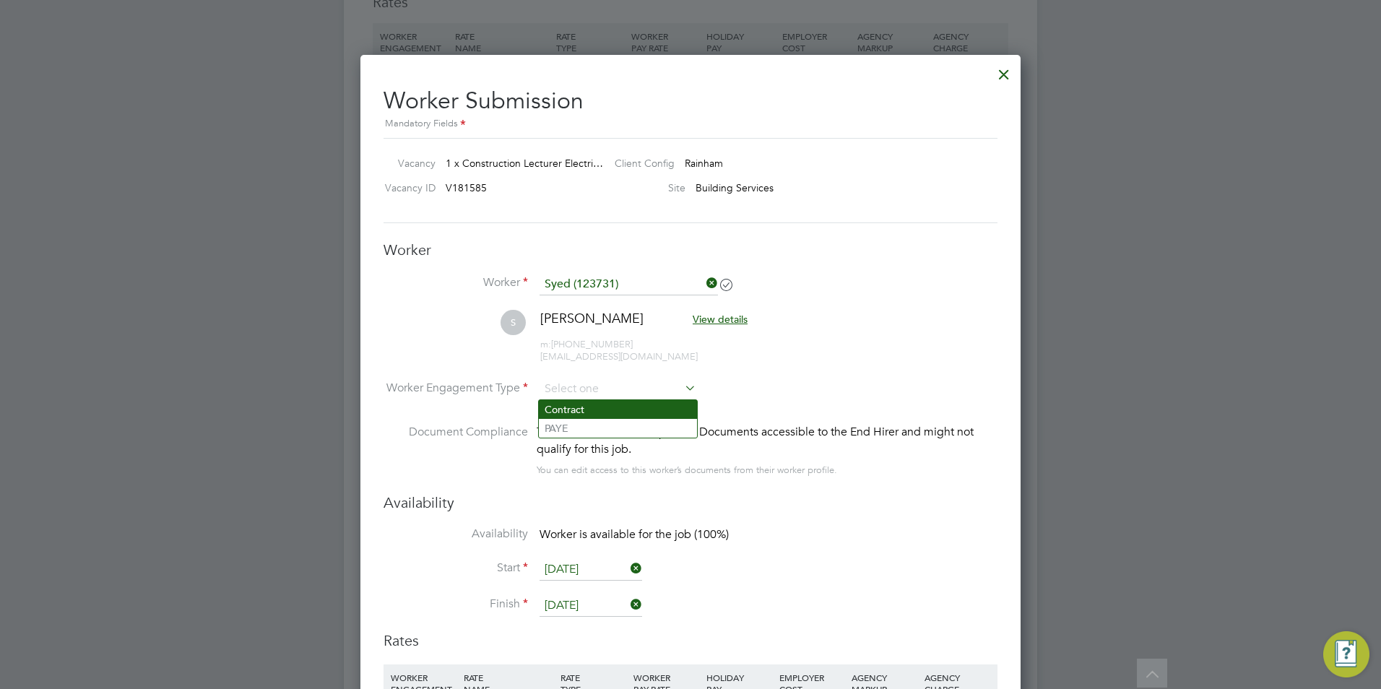
click at [625, 408] on li "Contract" at bounding box center [618, 409] width 158 height 19
type input "Contract"
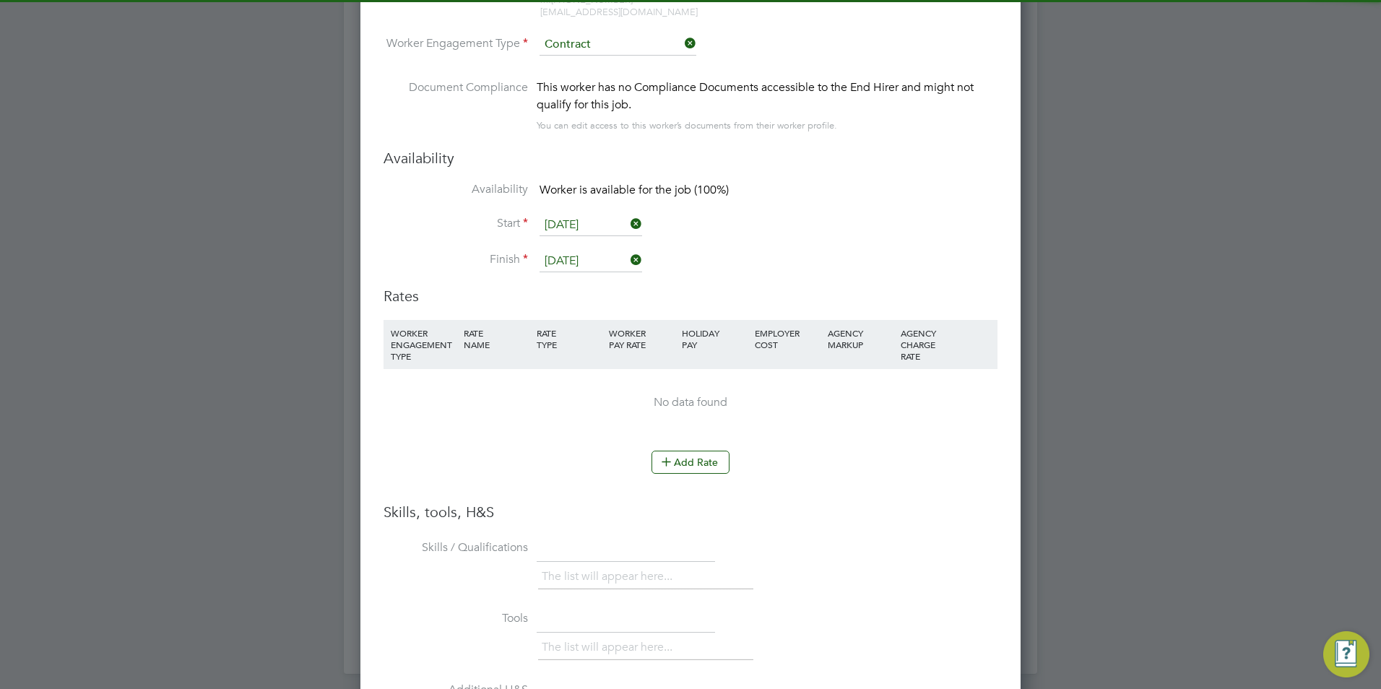
scroll to position [2889, 0]
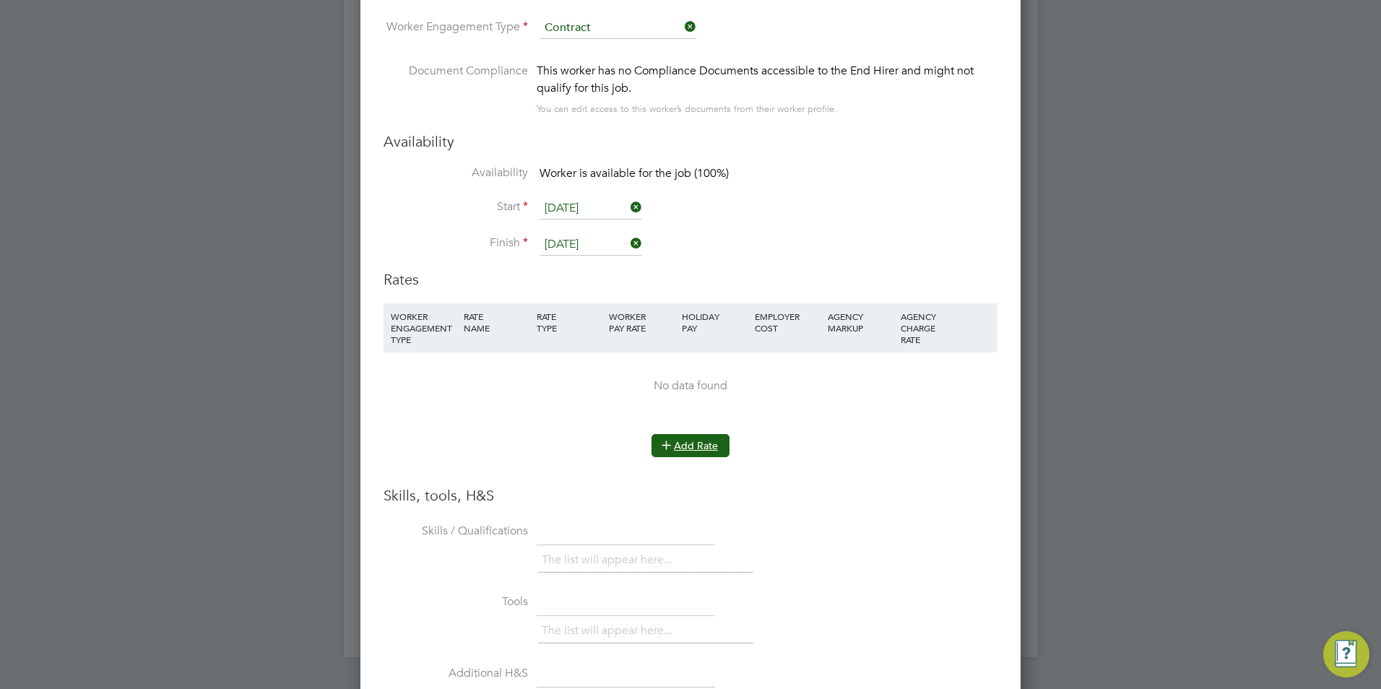
click at [699, 449] on button "Add Rate" at bounding box center [690, 445] width 78 height 23
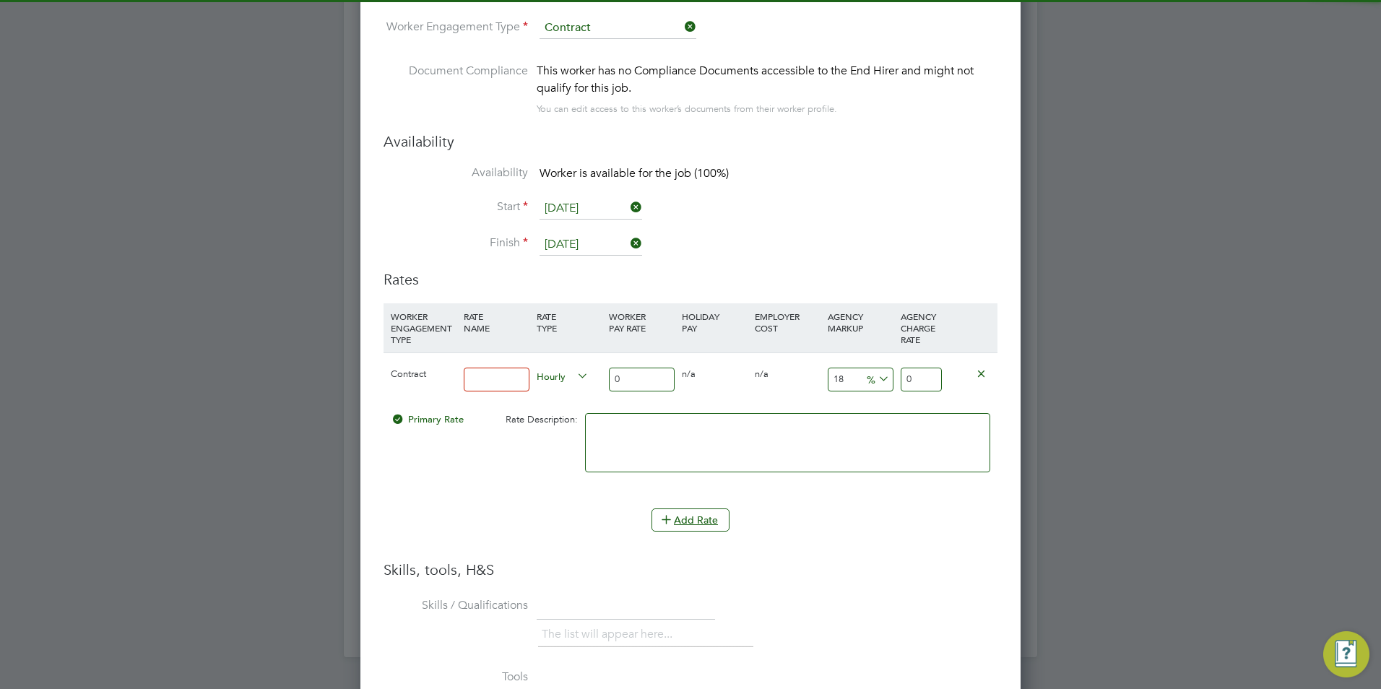
click at [488, 372] on input at bounding box center [497, 380] width 66 height 24
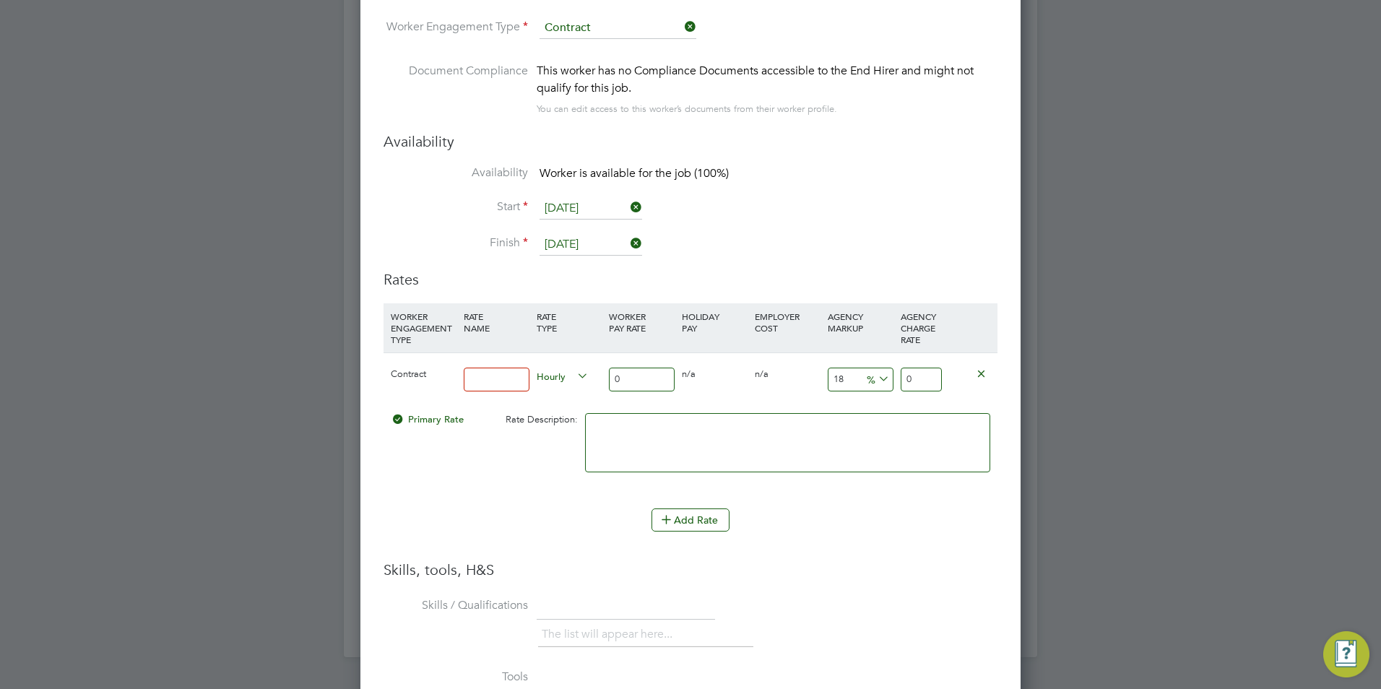
type input "Basic"
click at [624, 370] on input "0" at bounding box center [642, 380] width 66 height 24
click at [624, 371] on input "0" at bounding box center [642, 380] width 66 height 24
type input "4"
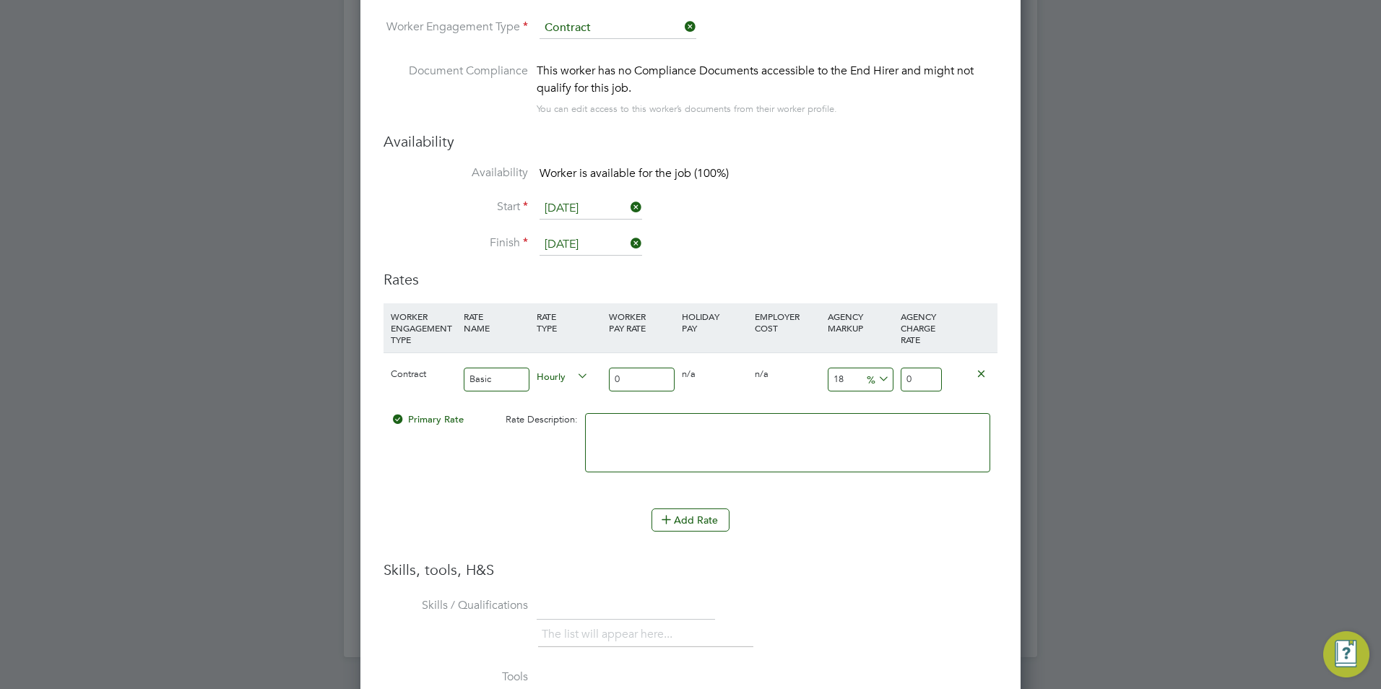
type input "4.72"
type input "3"
type input "3.54"
type input "35"
type input "41.3"
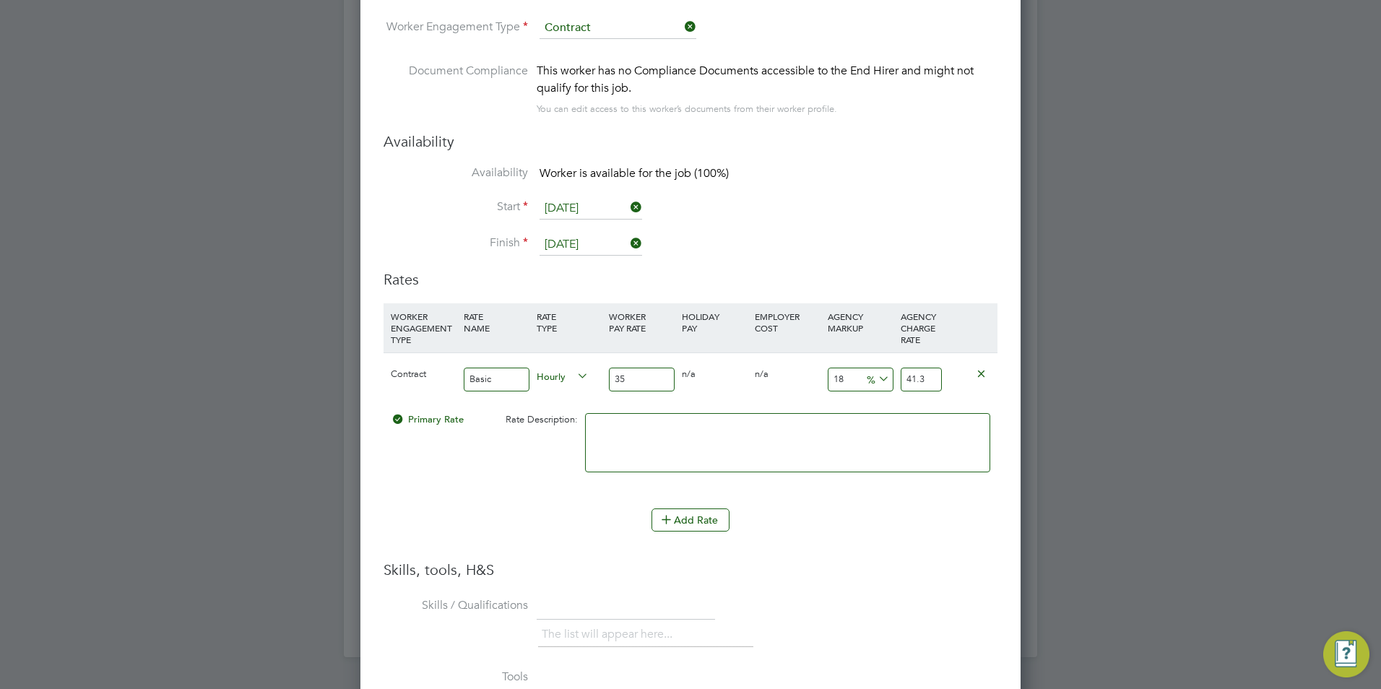
type input "3"
type input "3.54"
type input "38"
type input "44.84"
type input "38"
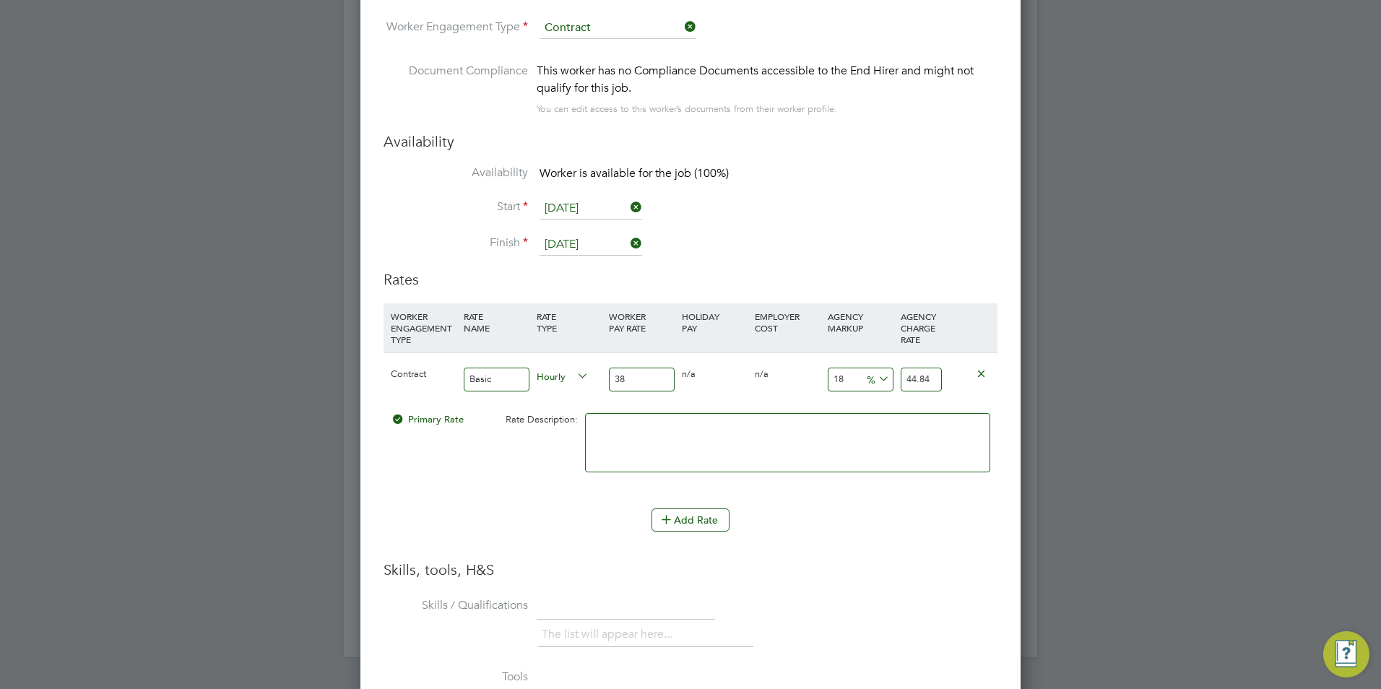
click at [852, 376] on input "18" at bounding box center [861, 380] width 66 height 24
type input "182"
type input "107.16"
click at [852, 376] on input "182" at bounding box center [861, 380] width 66 height 24
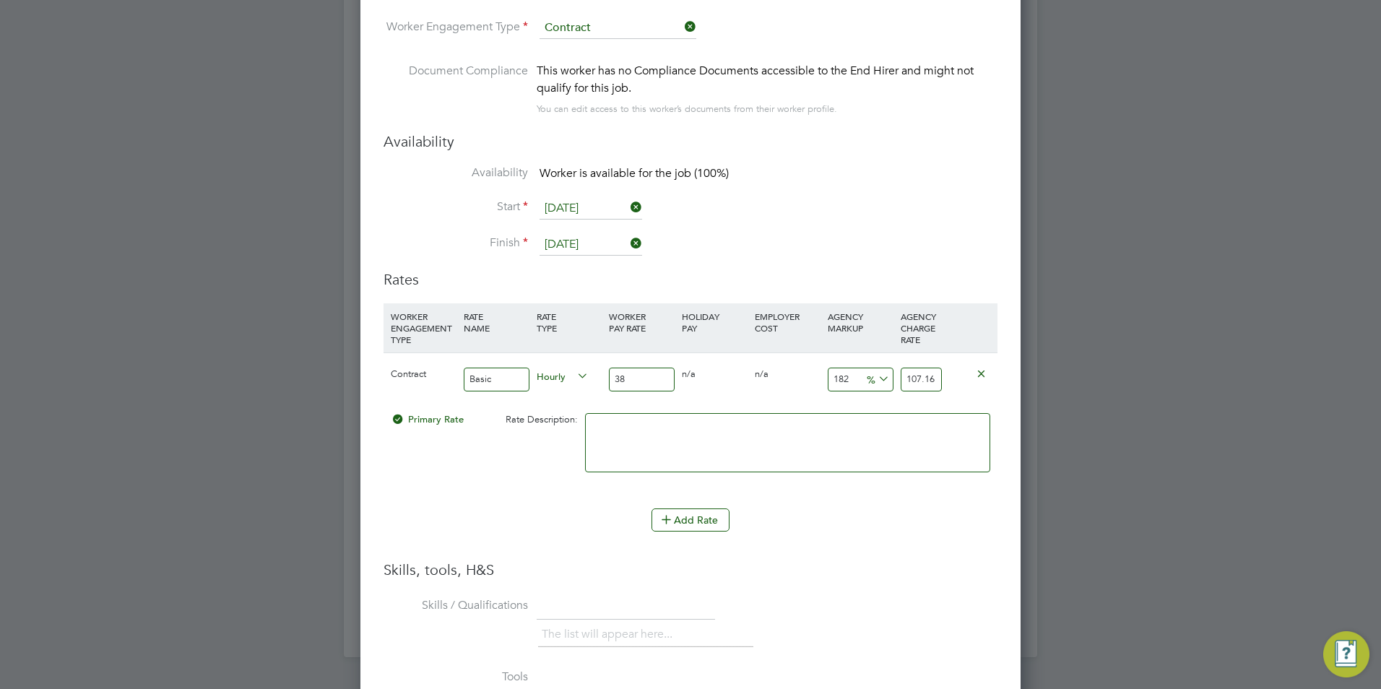
click at [852, 376] on input "182" at bounding box center [861, 380] width 66 height 24
type input "2"
type input "38.76"
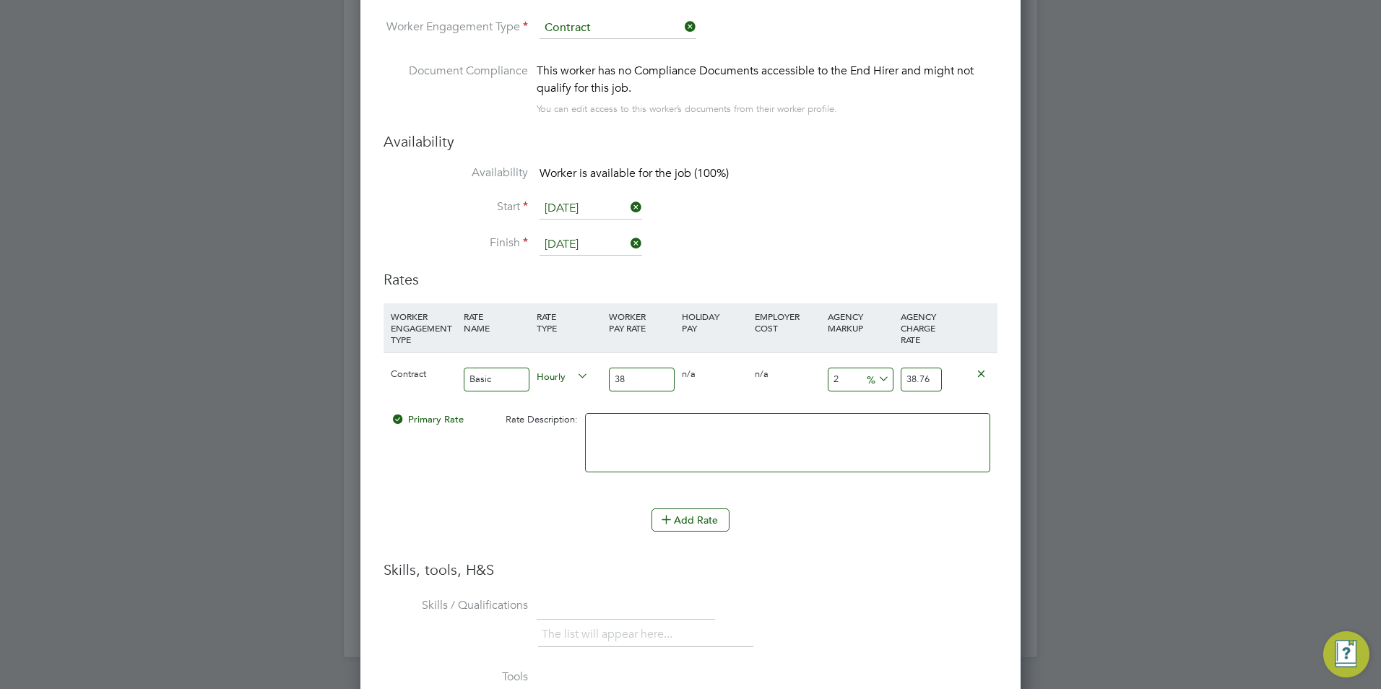
type input "23"
type input "46.74"
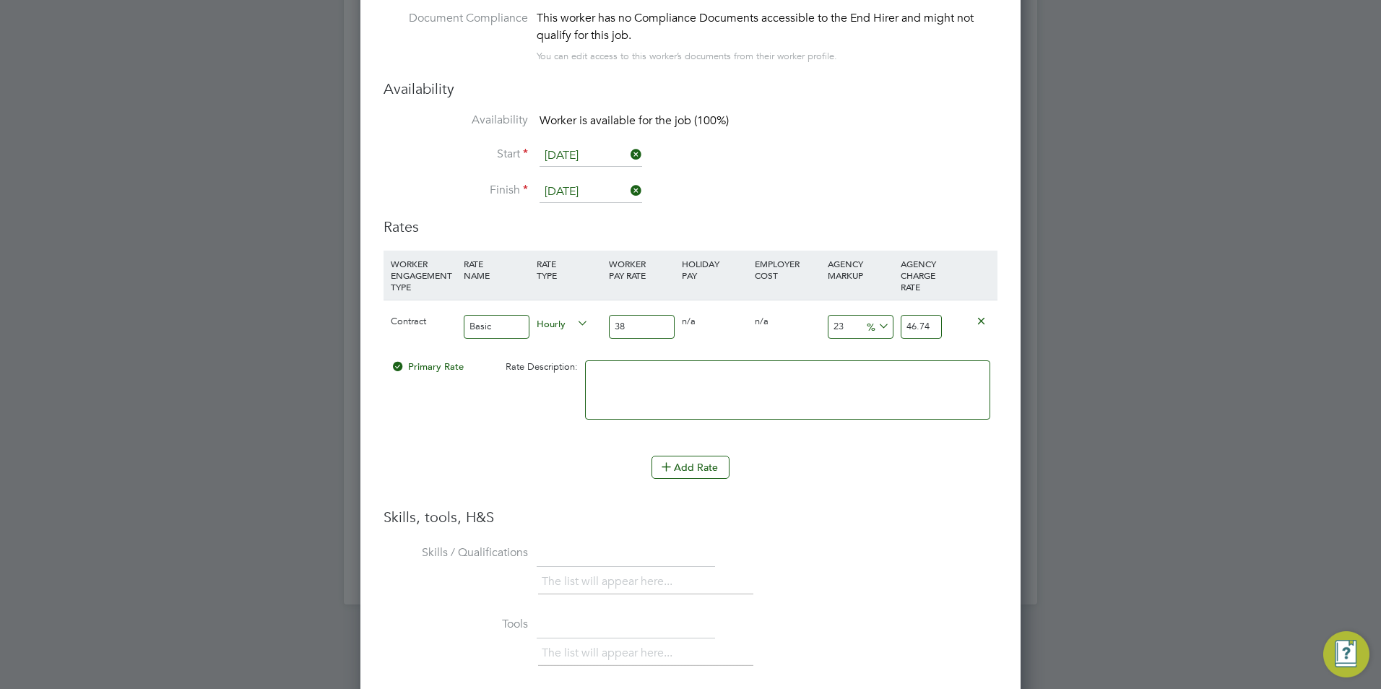
scroll to position [3033, 0]
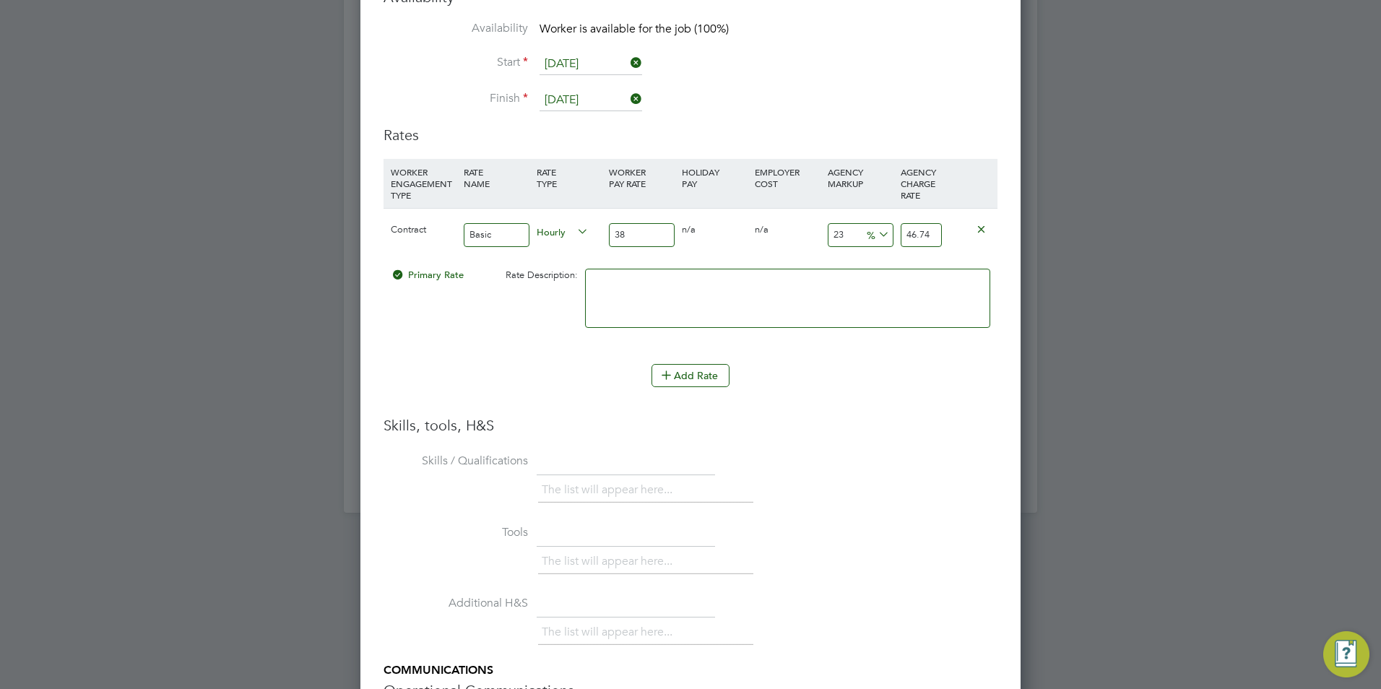
type input "23"
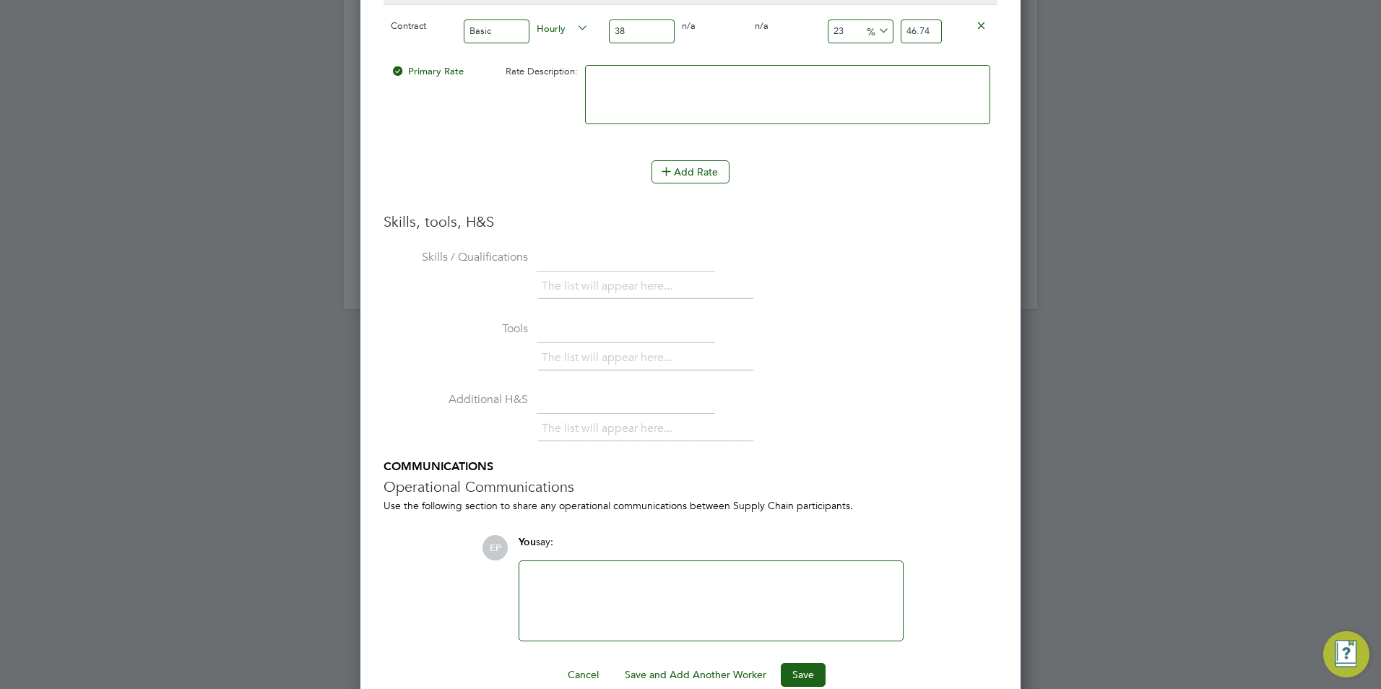
scroll to position [3263, 0]
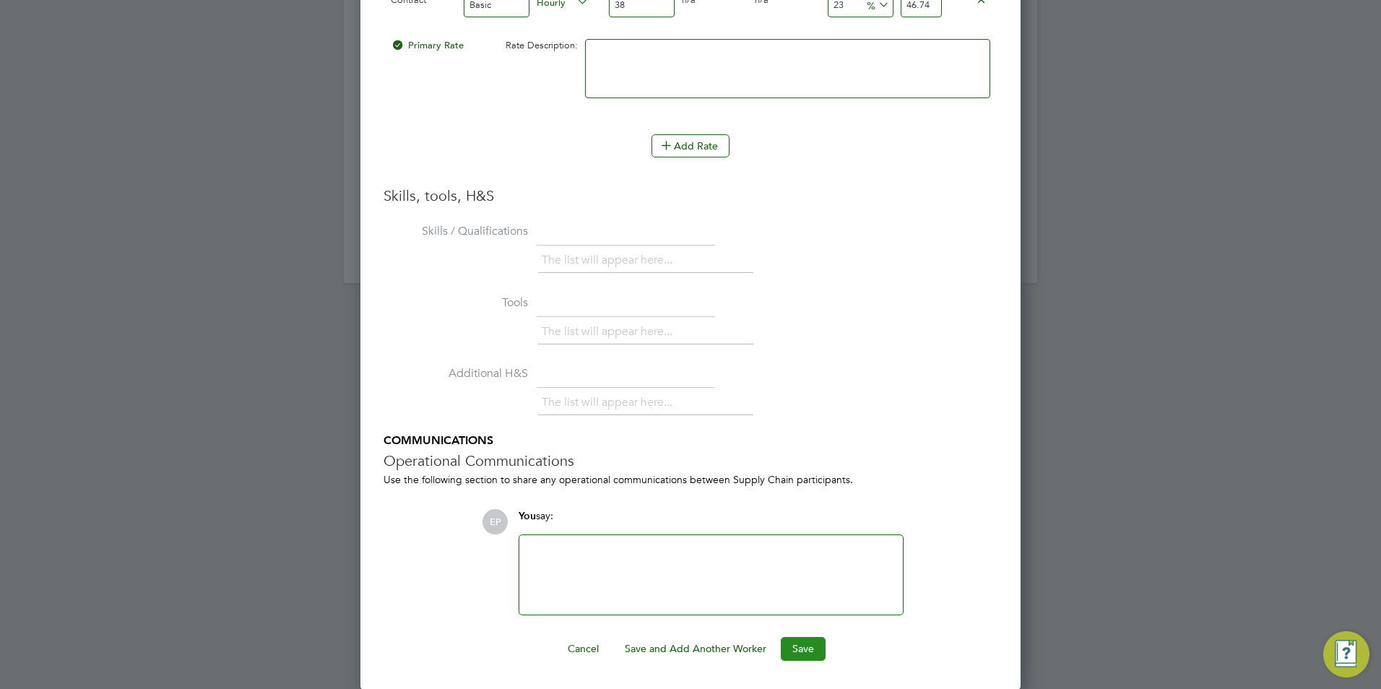
click at [803, 651] on button "Save" at bounding box center [803, 648] width 45 height 23
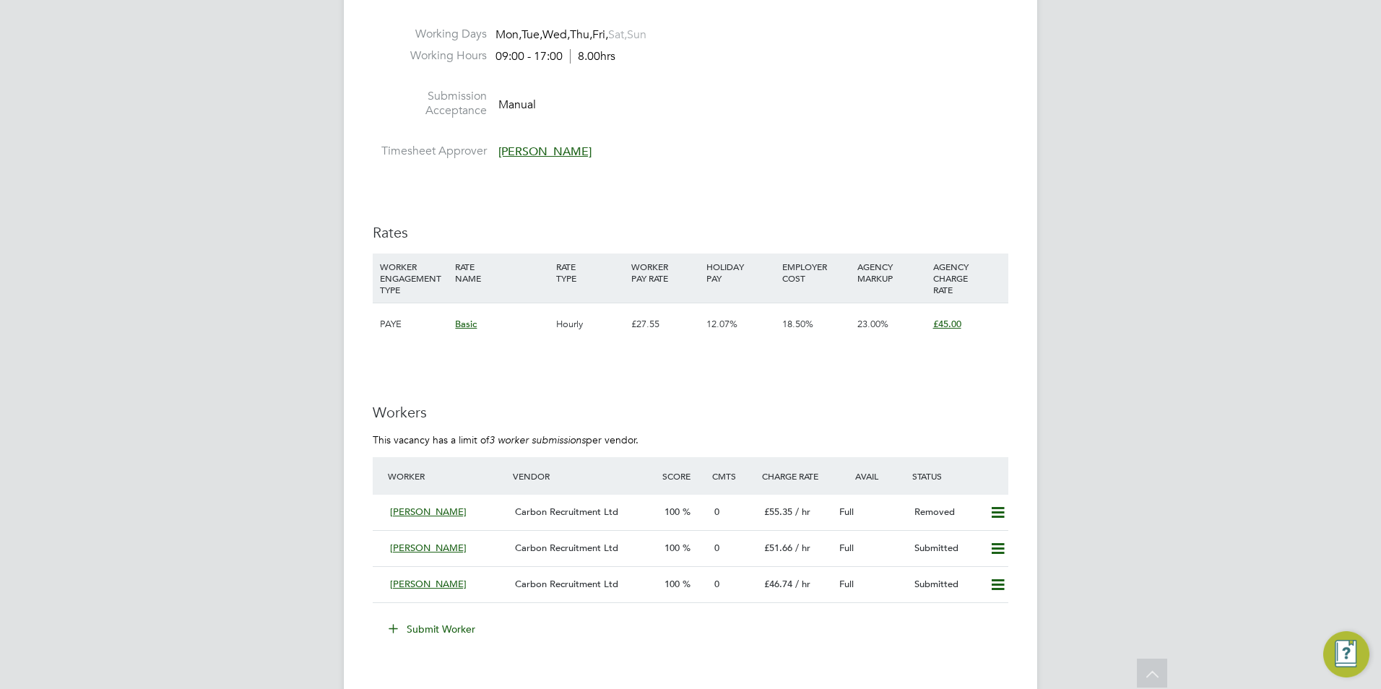
scroll to position [2311, 0]
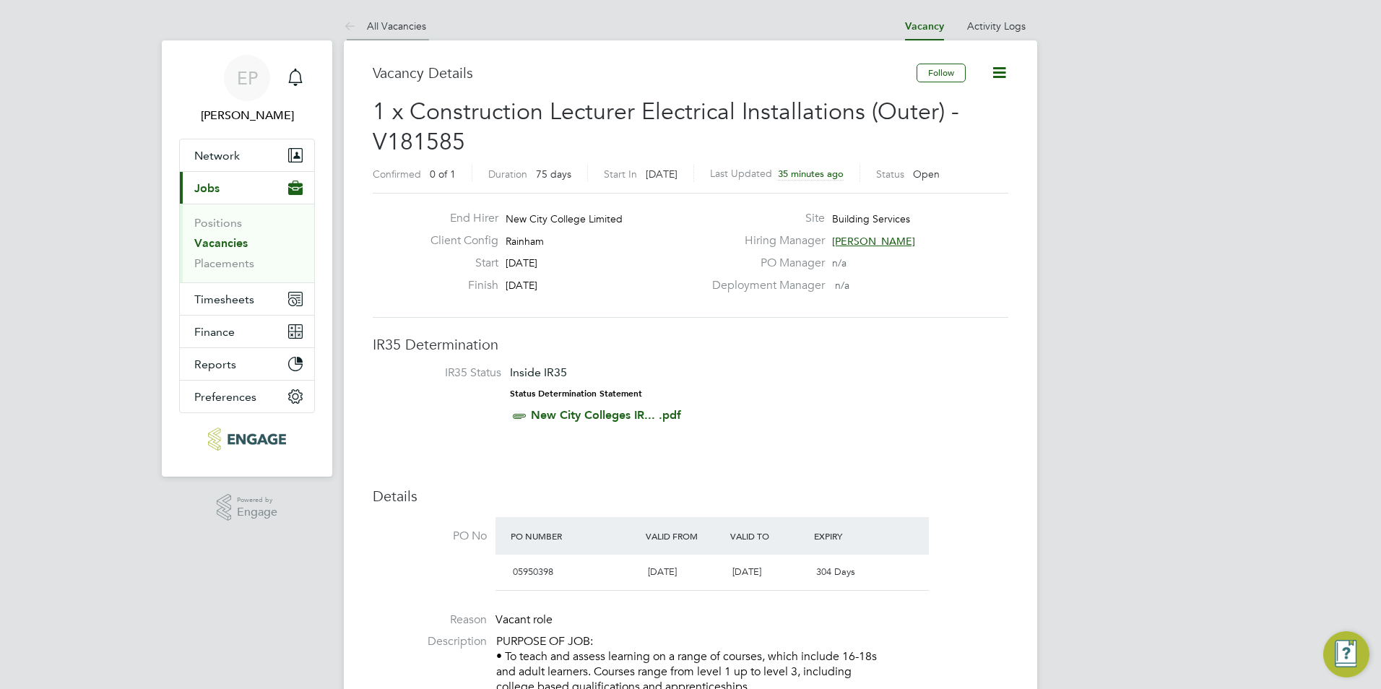
click at [372, 23] on link "All Vacancies" at bounding box center [385, 26] width 82 height 13
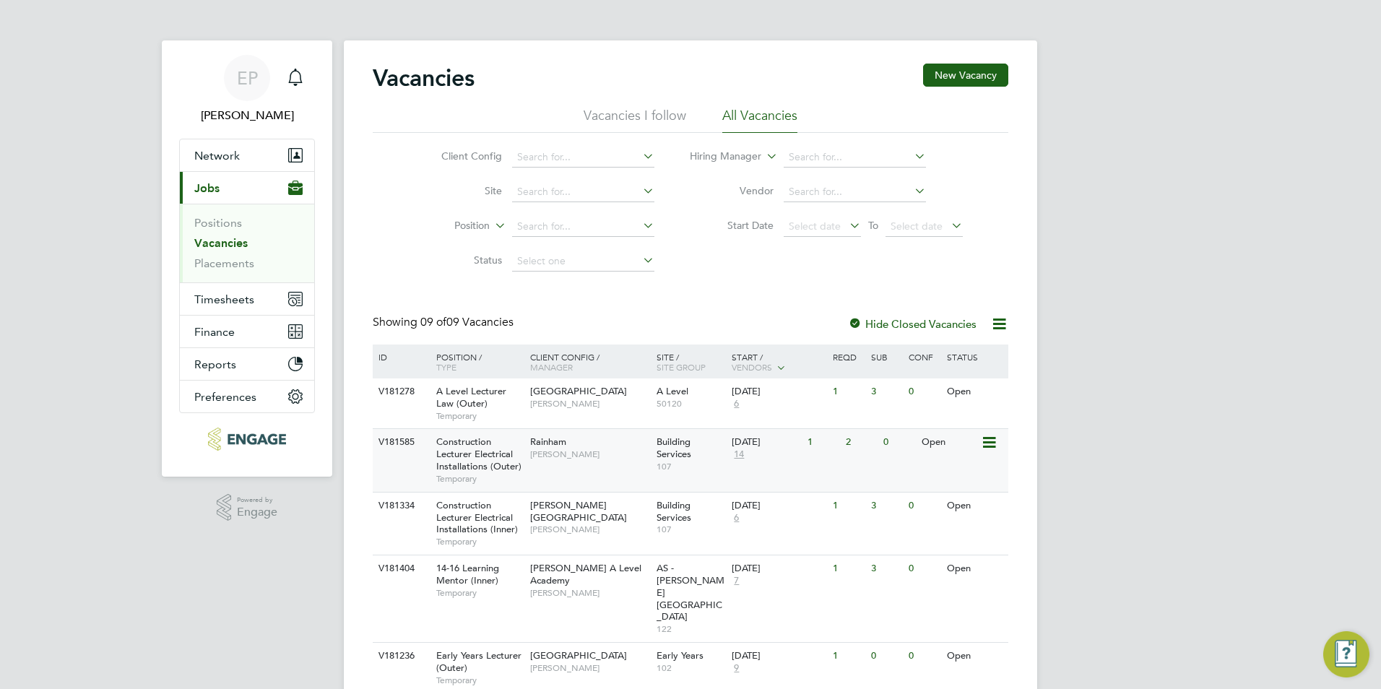
click at [793, 463] on div "06 Oct 2025 14" at bounding box center [766, 448] width 76 height 39
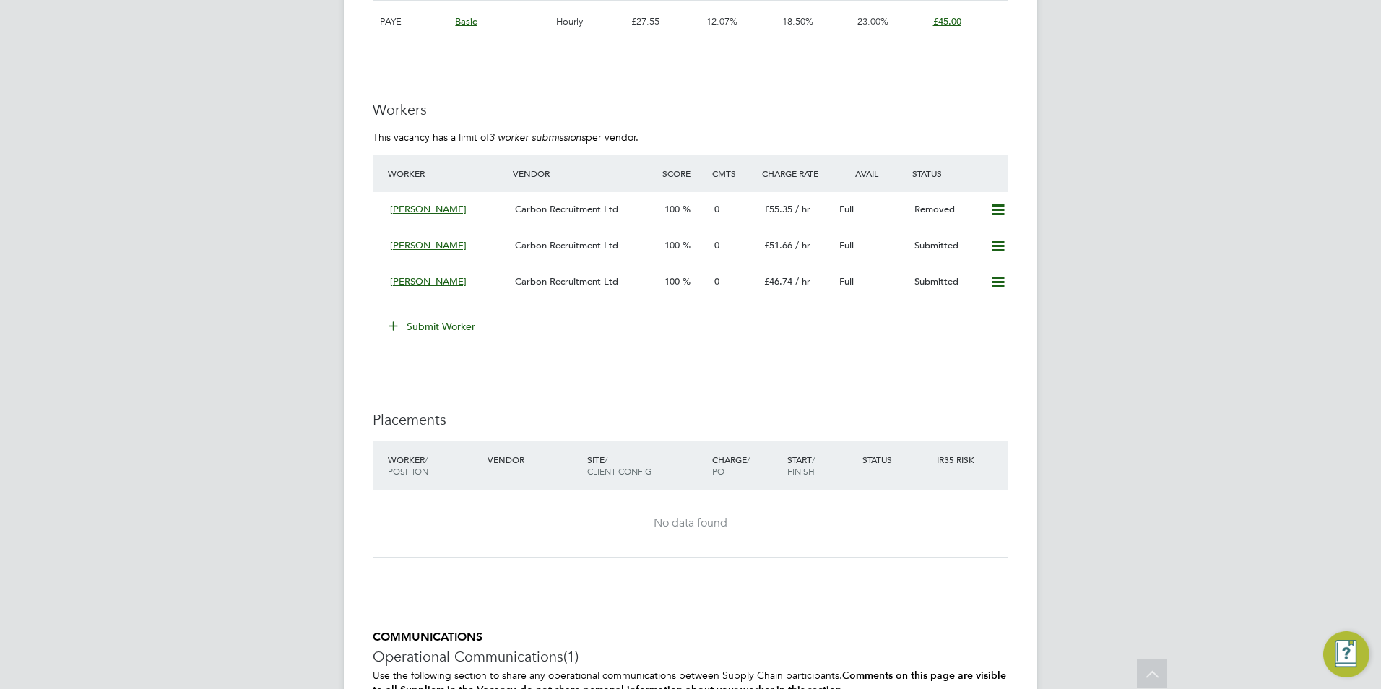
scroll to position [2745, 0]
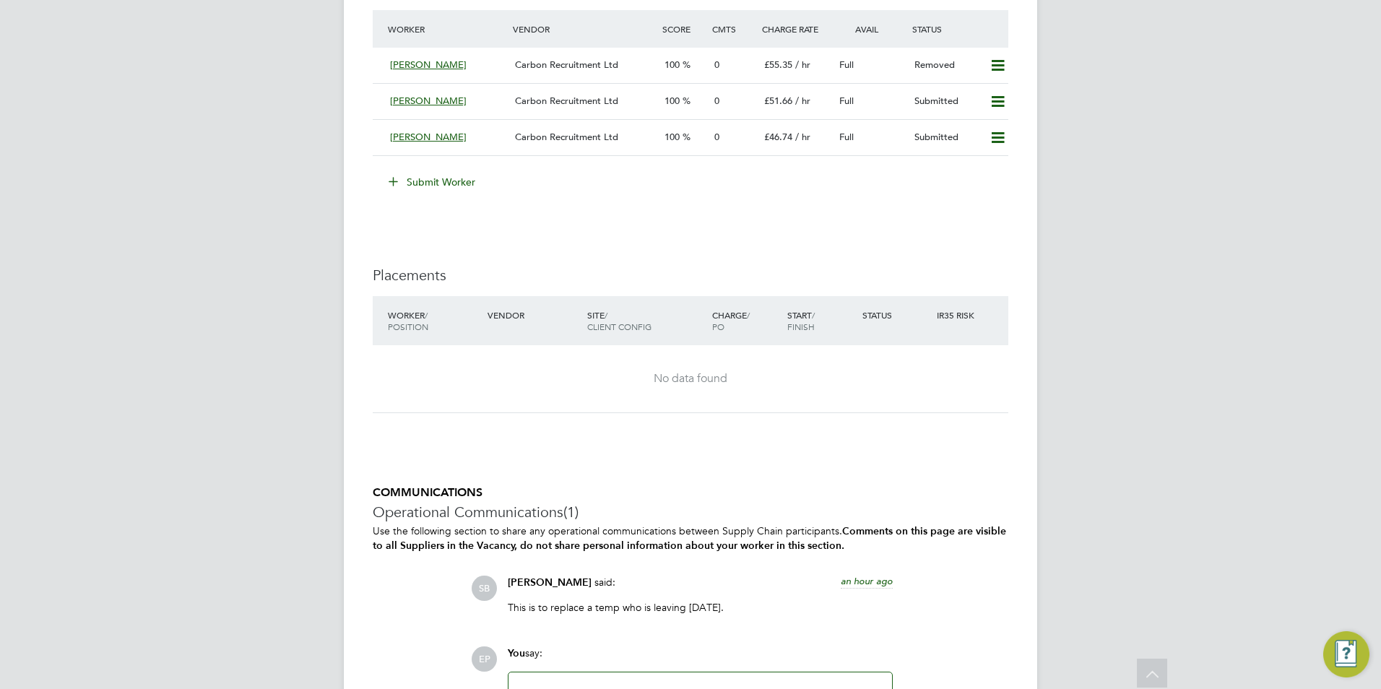
click at [407, 182] on button "Submit Worker" at bounding box center [432, 181] width 108 height 23
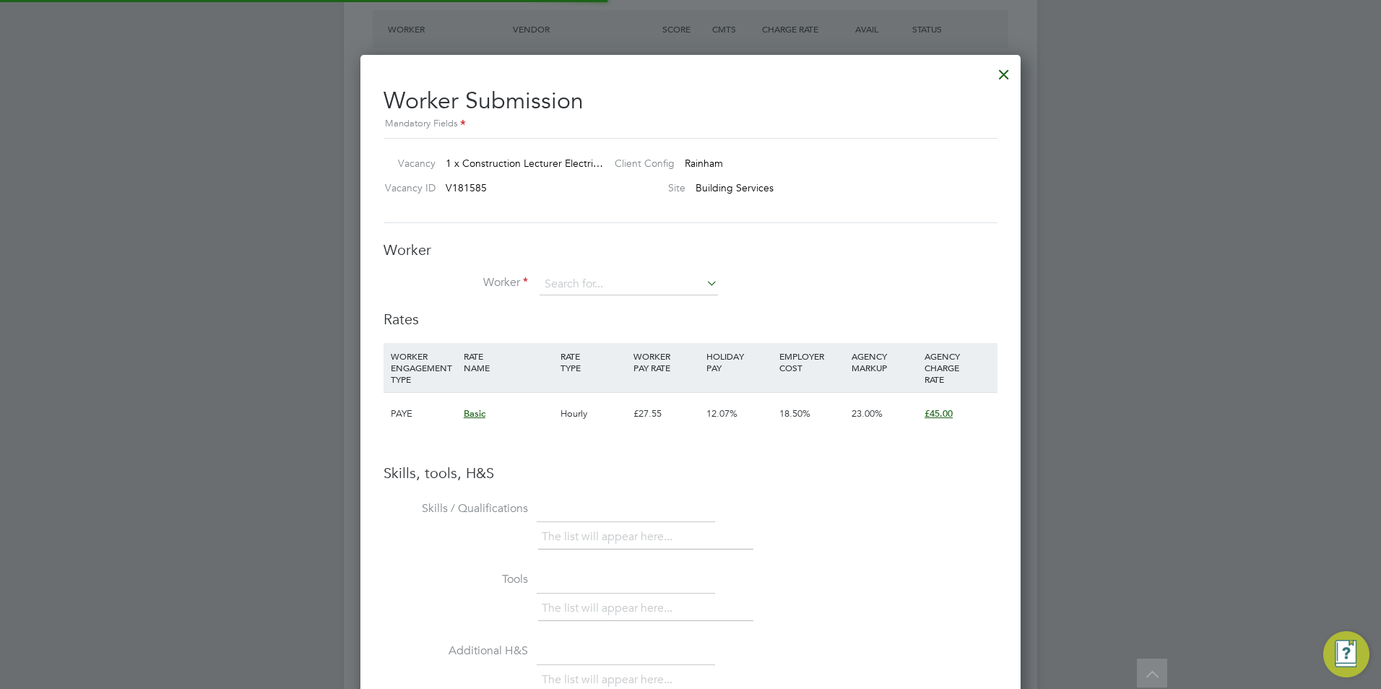
scroll to position [43, 98]
click at [633, 293] on input at bounding box center [629, 285] width 178 height 22
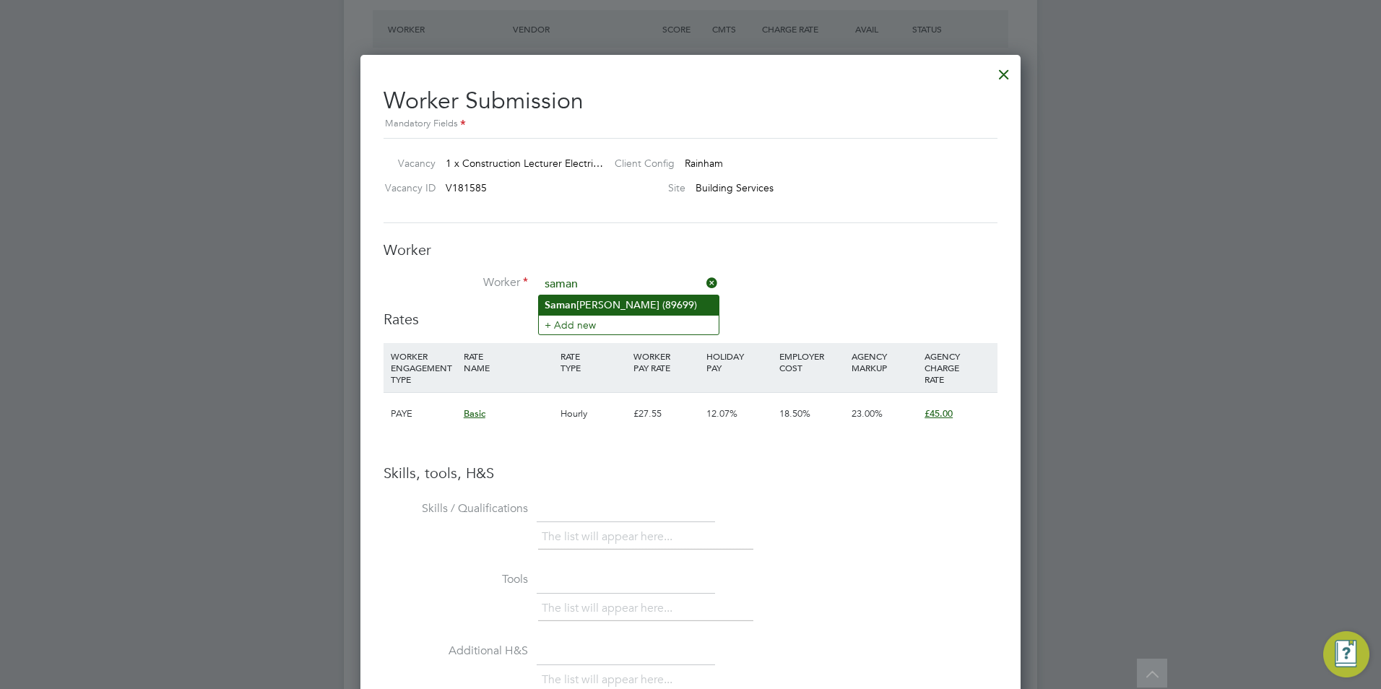
click at [585, 298] on li "[PERSON_NAME] (89699)" at bounding box center [629, 305] width 180 height 20
type input "Samanjoy Barua (89699)"
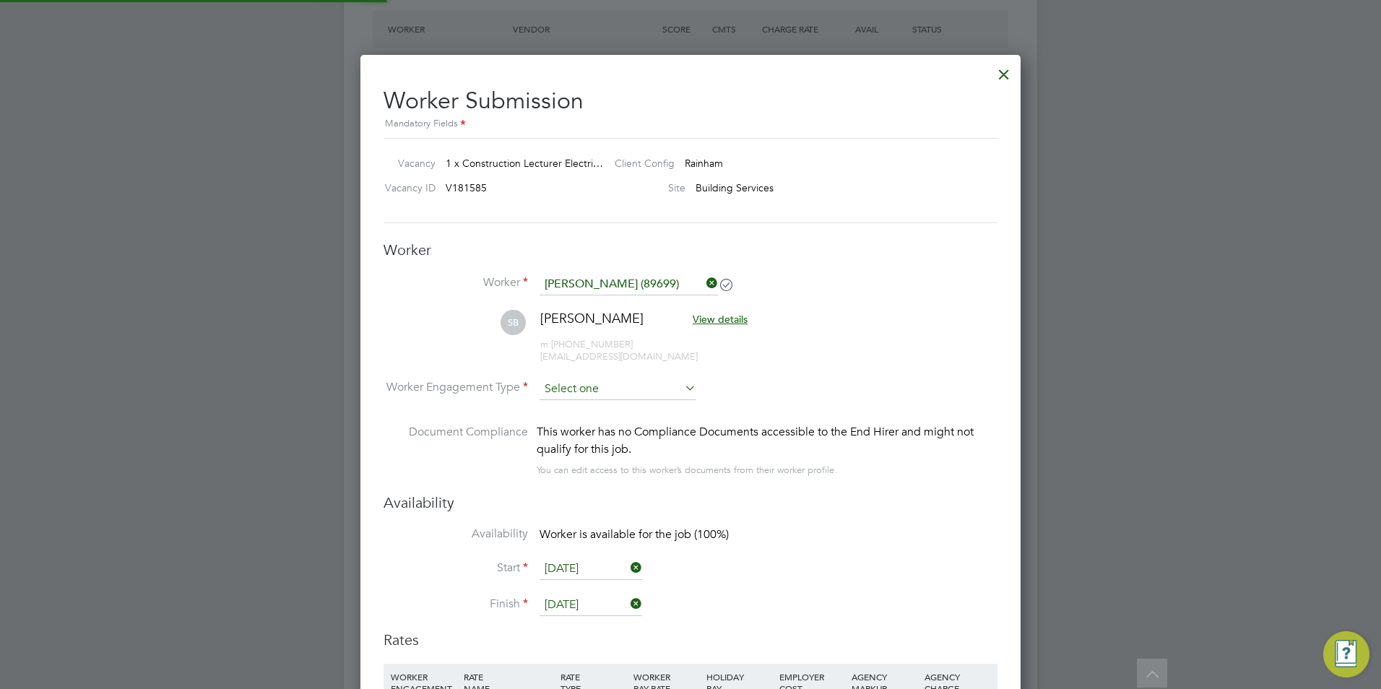
scroll to position [1234, 661]
click at [624, 390] on input at bounding box center [618, 389] width 157 height 22
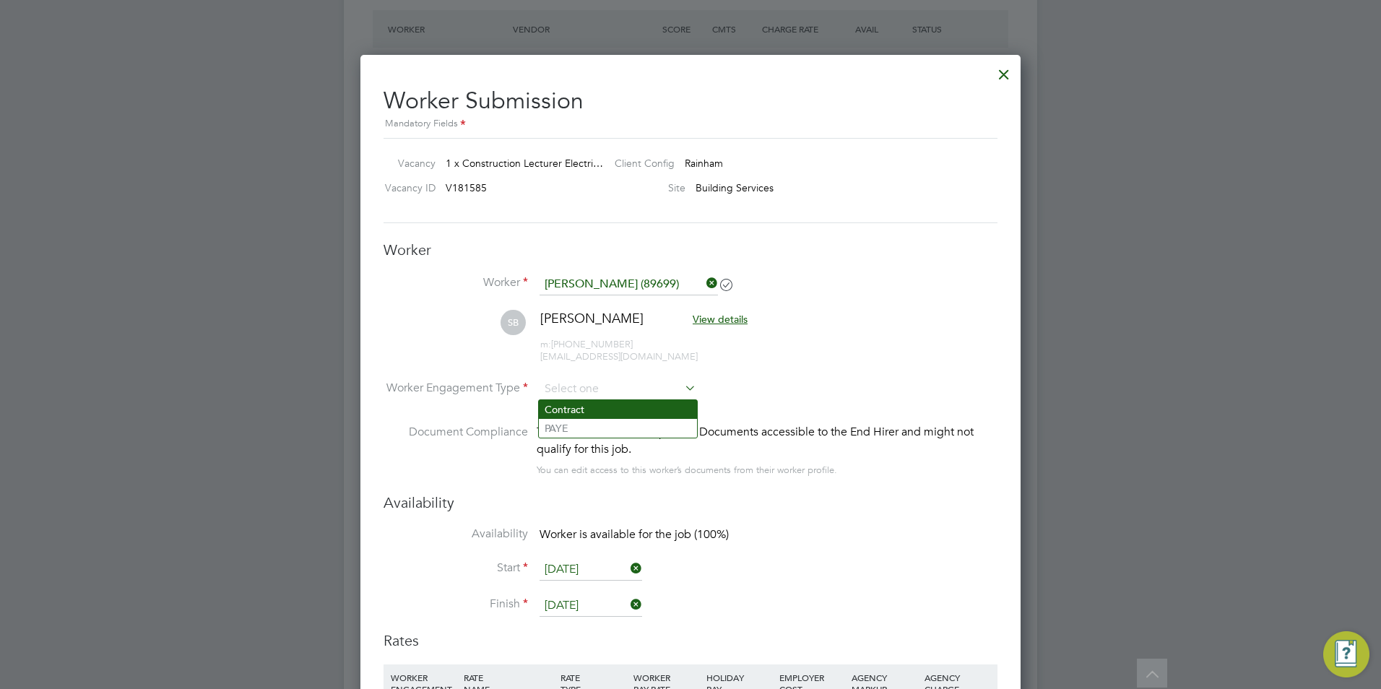
click at [586, 410] on li "Contract" at bounding box center [618, 409] width 158 height 19
type input "Contract"
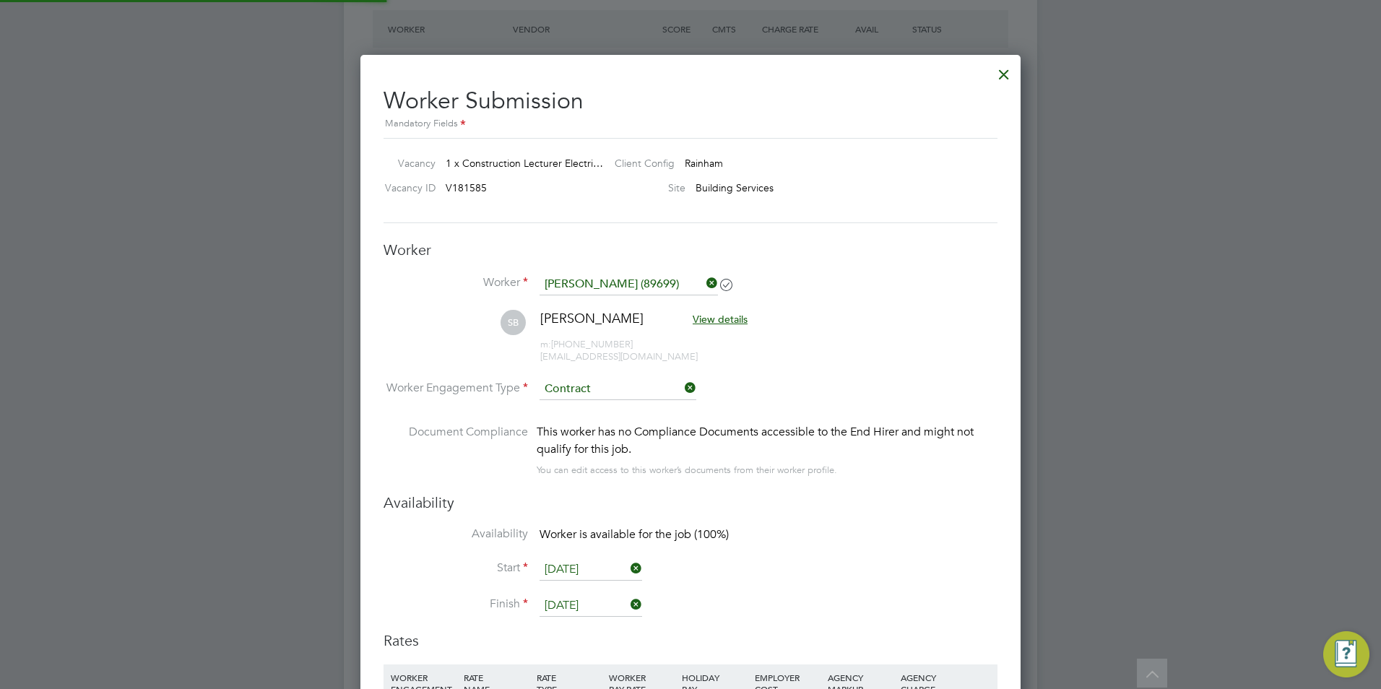
scroll to position [1296, 661]
click at [779, 437] on div "This worker has no Compliance Documents accessible to the End Hirer and might n…" at bounding box center [767, 440] width 461 height 35
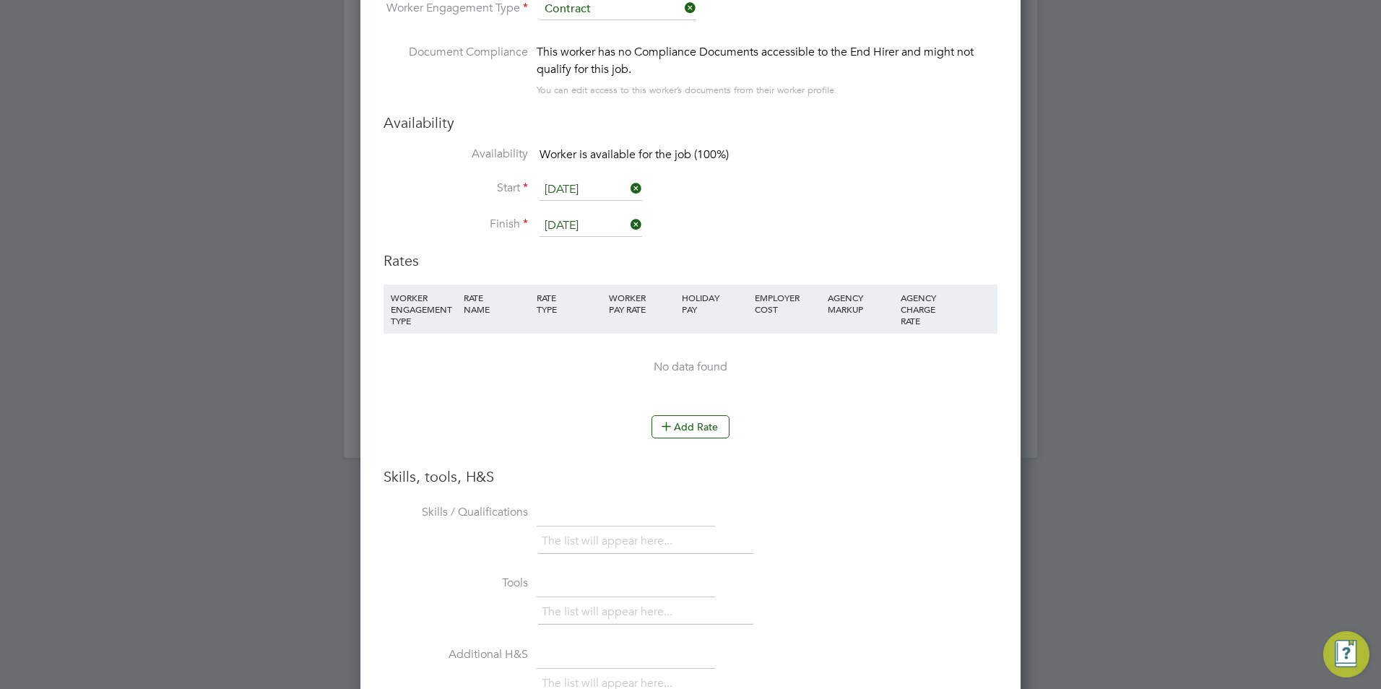
scroll to position [3117, 0]
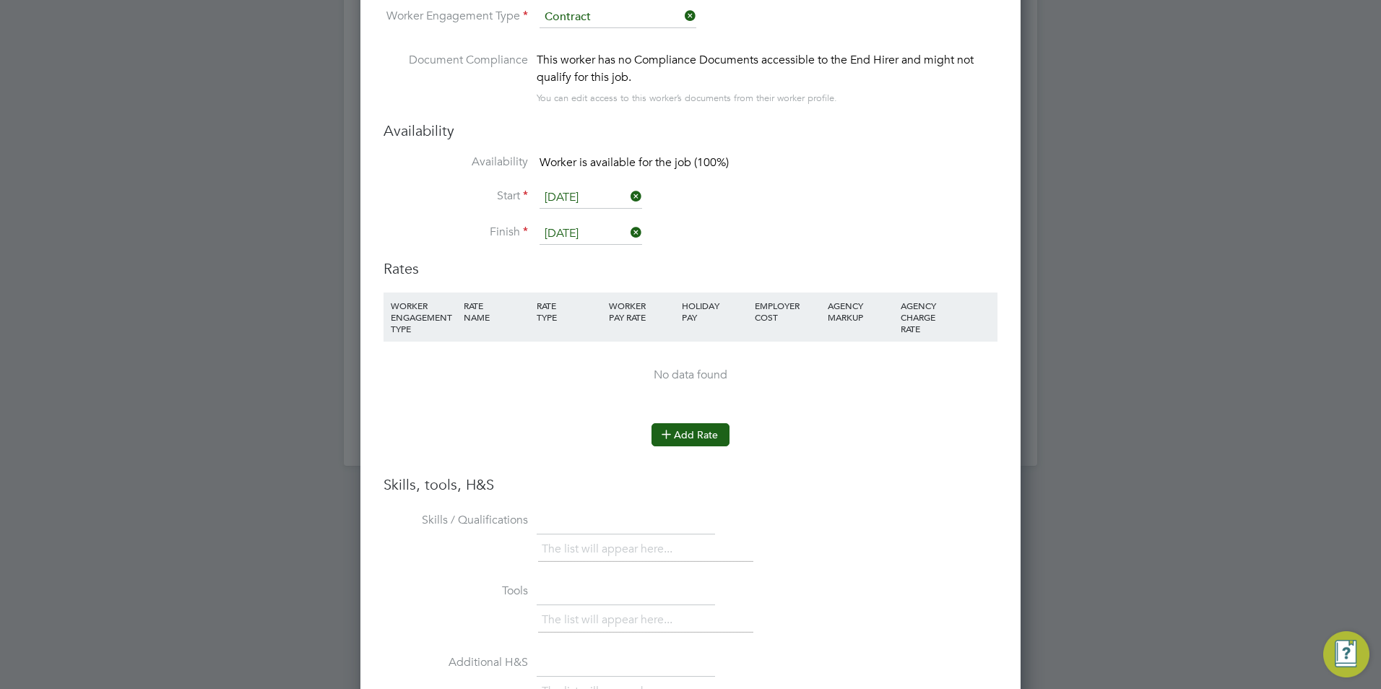
click at [682, 443] on button "Add Rate" at bounding box center [690, 434] width 78 height 23
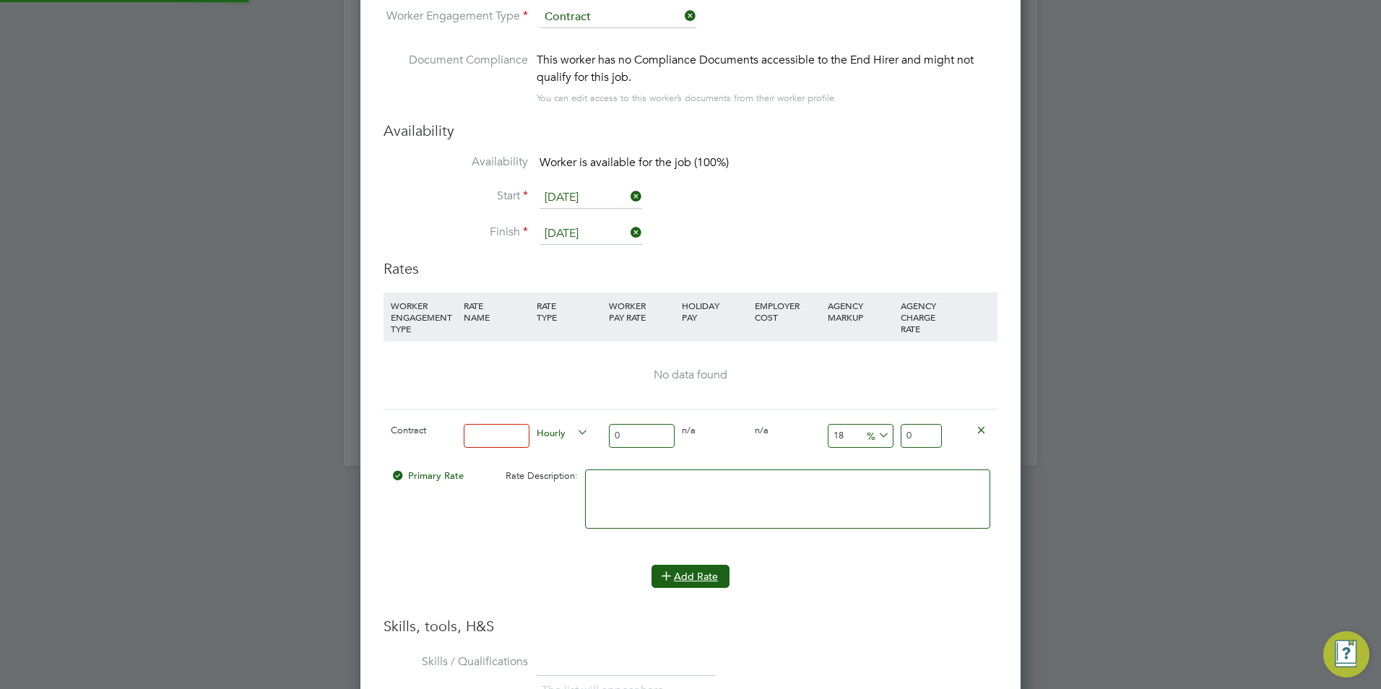
scroll to position [1370, 661]
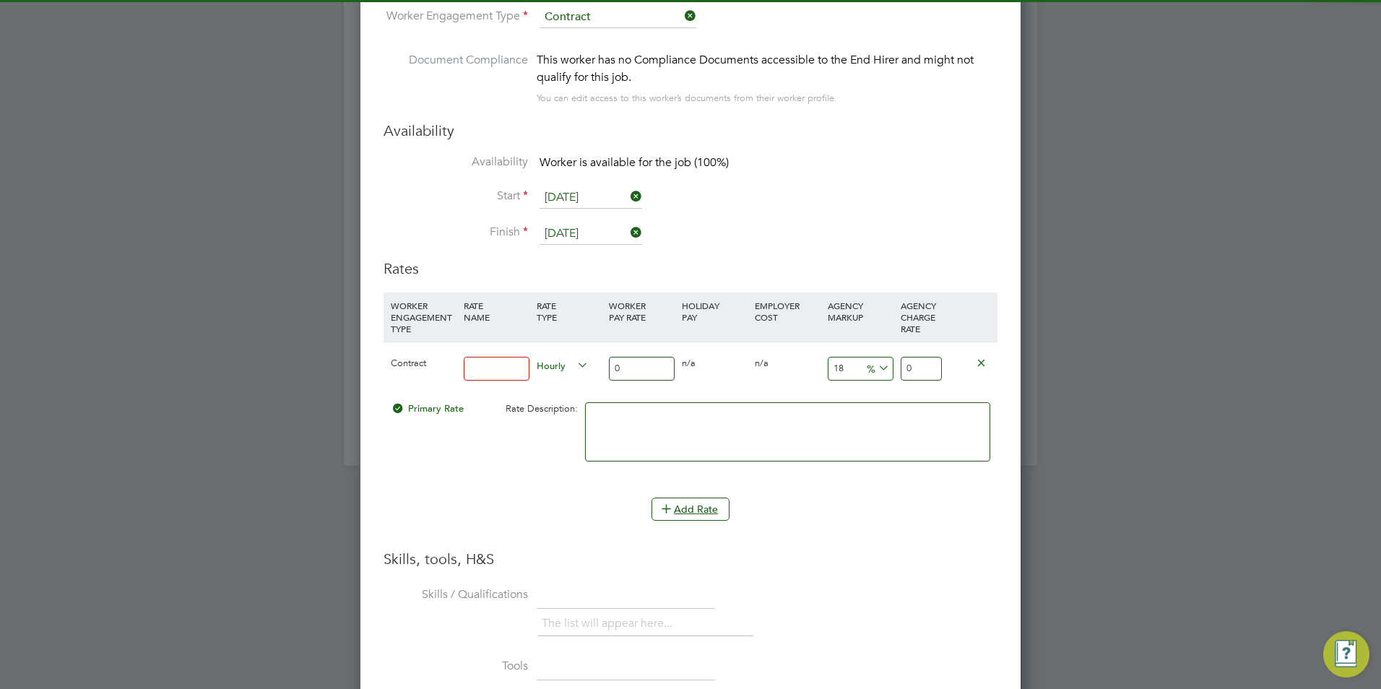
click at [506, 354] on div at bounding box center [496, 368] width 73 height 53
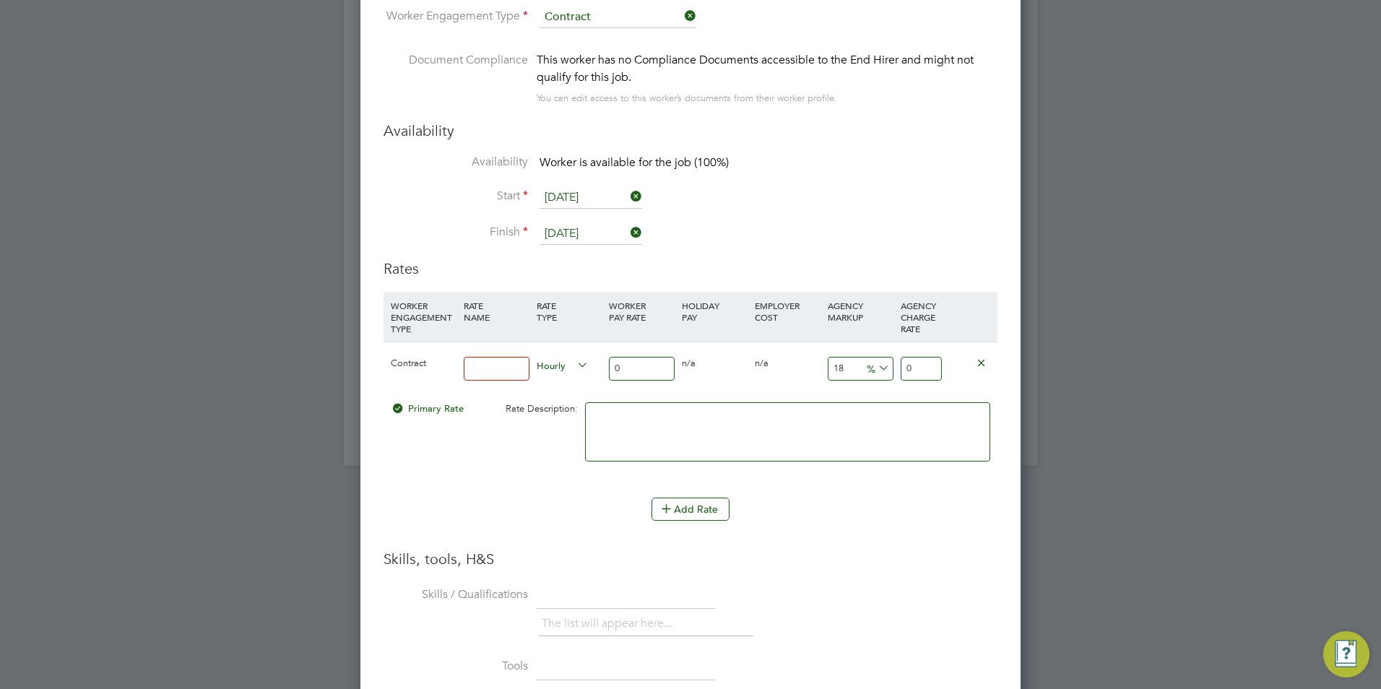
click at [515, 367] on input at bounding box center [497, 369] width 66 height 24
type input "Basic"
click at [646, 374] on input "0" at bounding box center [642, 369] width 66 height 24
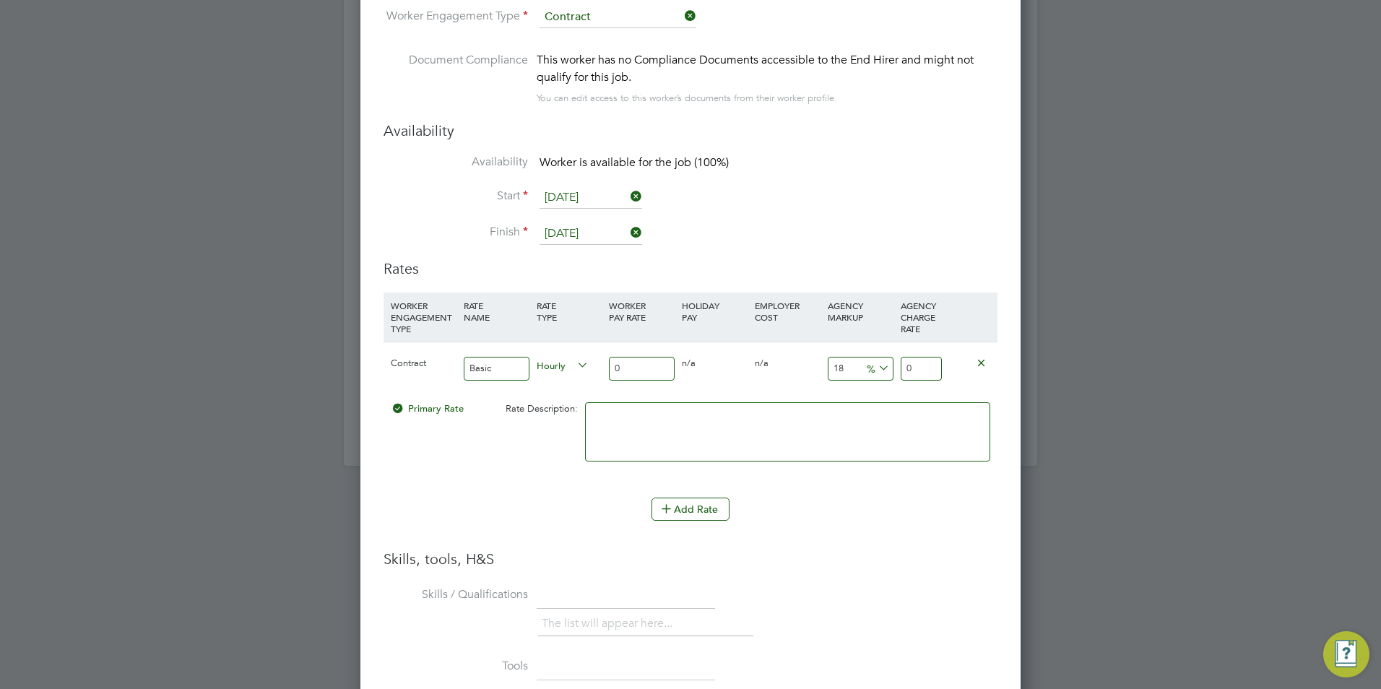
click at [646, 374] on input "0" at bounding box center [642, 369] width 66 height 24
type input "4"
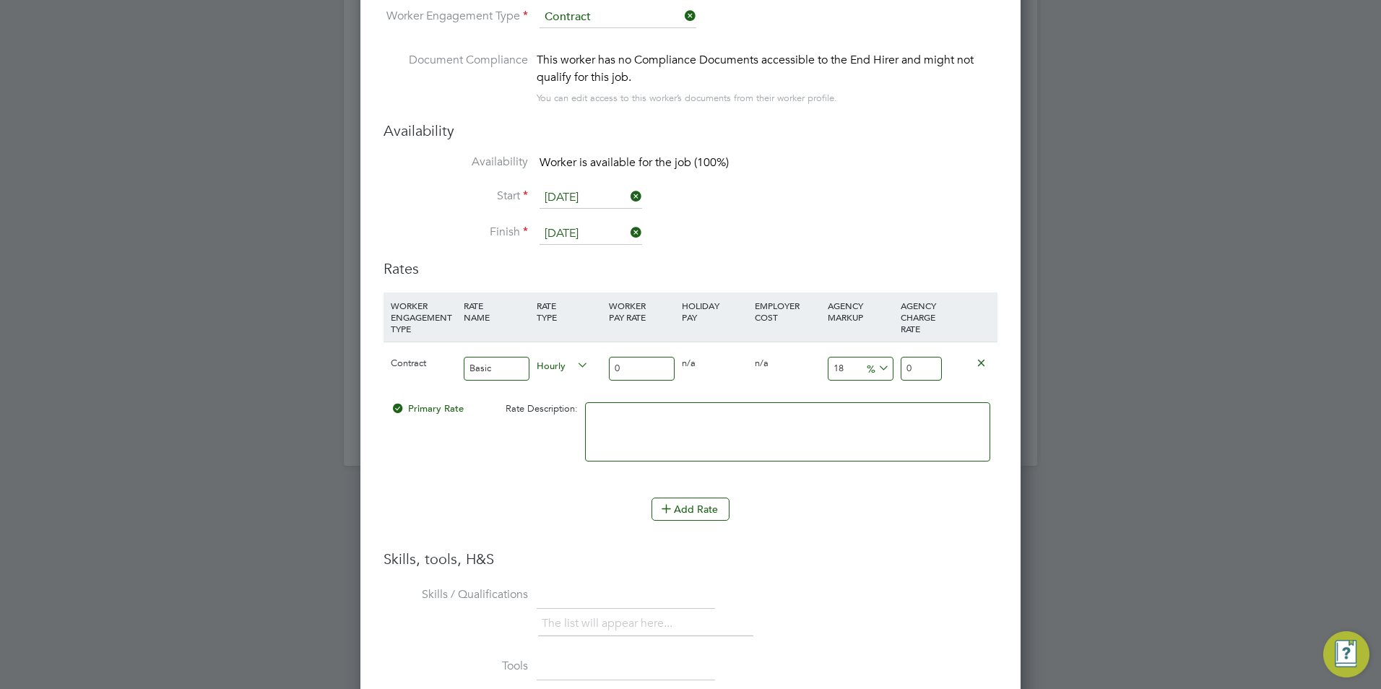
type input "4.72"
type input "40"
type input "47.2"
type input "40"
click at [839, 375] on input "18" at bounding box center [861, 369] width 66 height 24
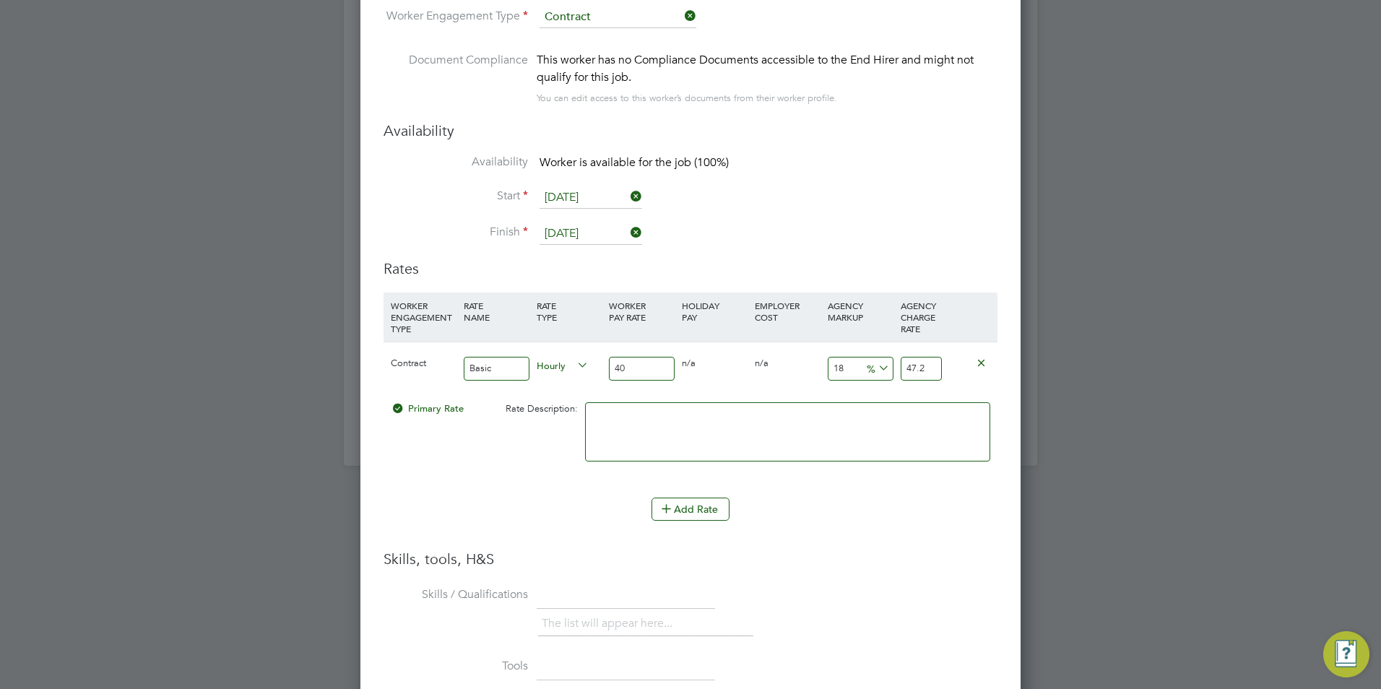
click at [839, 375] on input "18" at bounding box center [861, 369] width 66 height 24
type input "2"
type input "40.8"
type input "23"
type input "49.2"
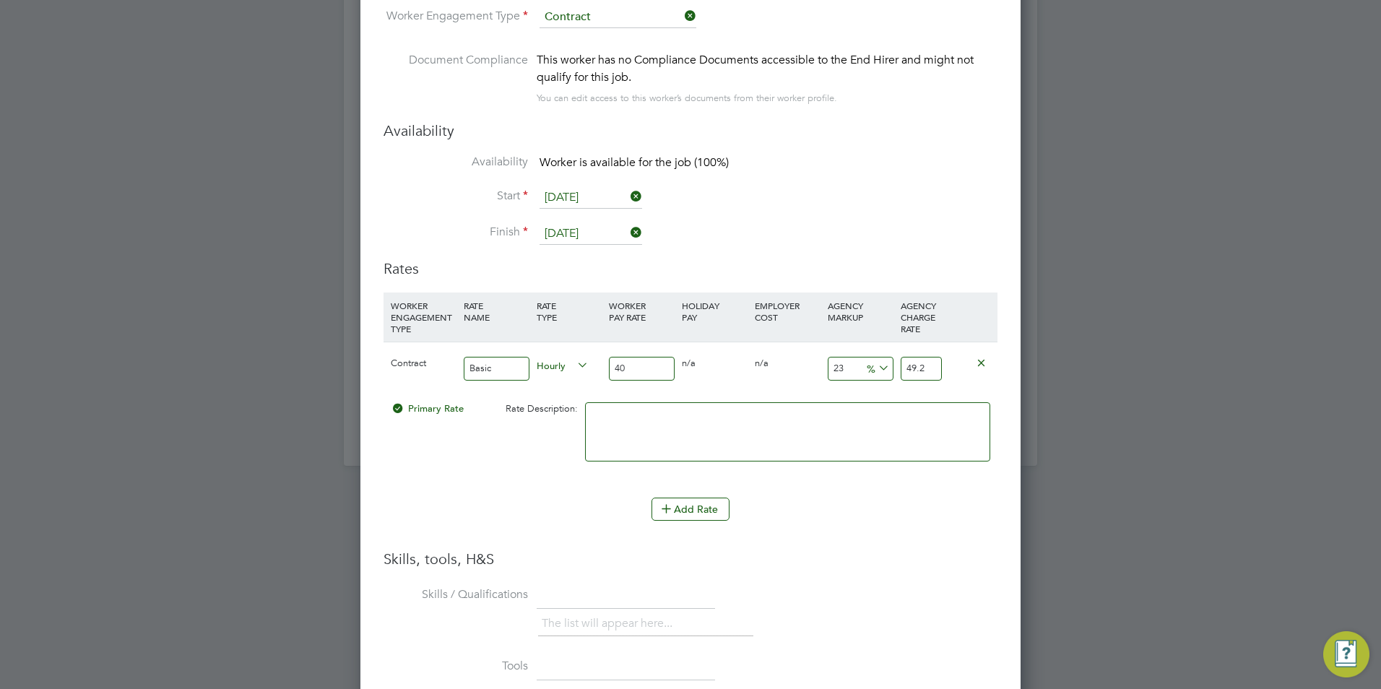
type input "23"
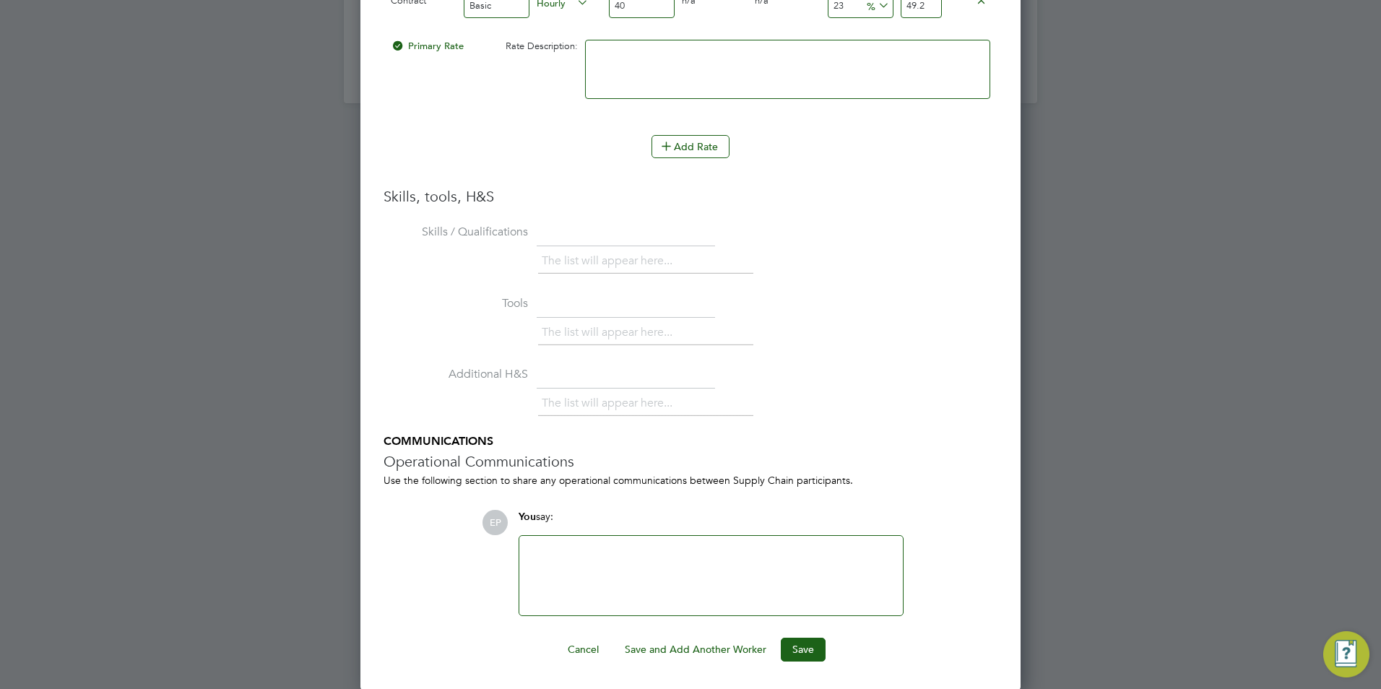
scroll to position [3480, 0]
click at [808, 649] on button "Save" at bounding box center [803, 648] width 45 height 23
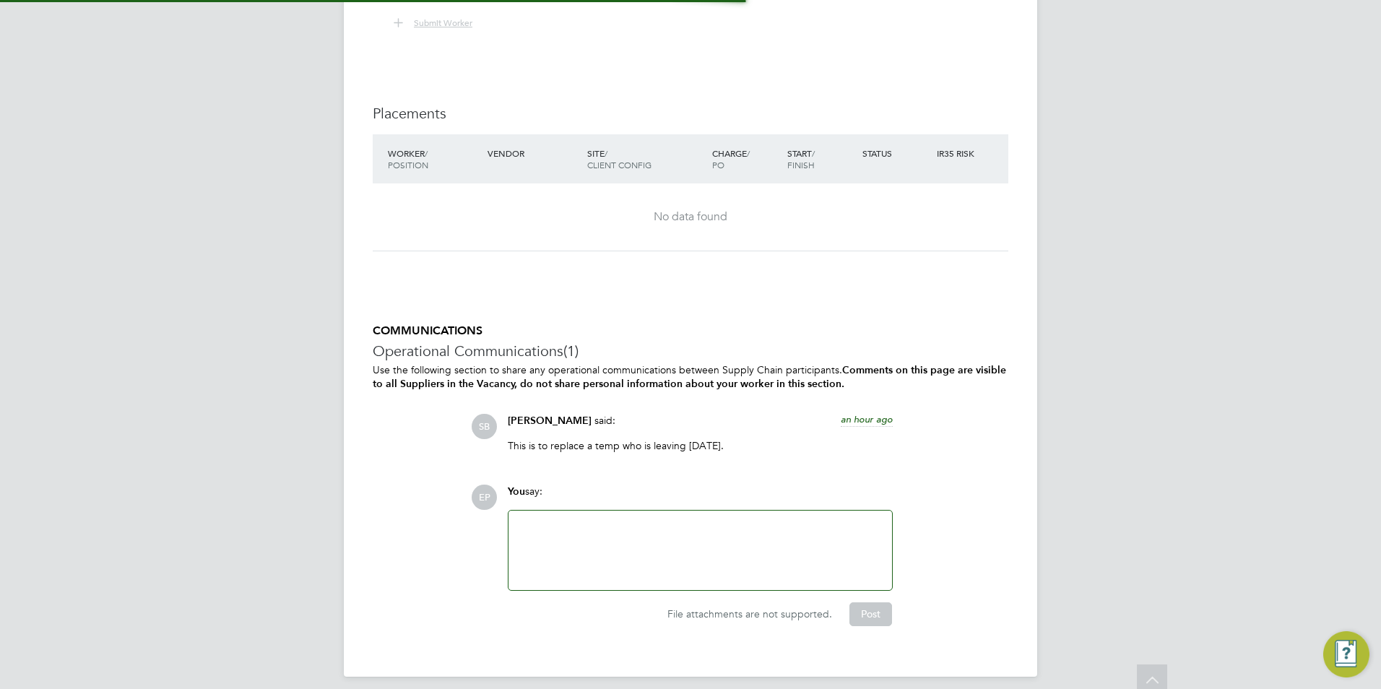
scroll to position [2766, 0]
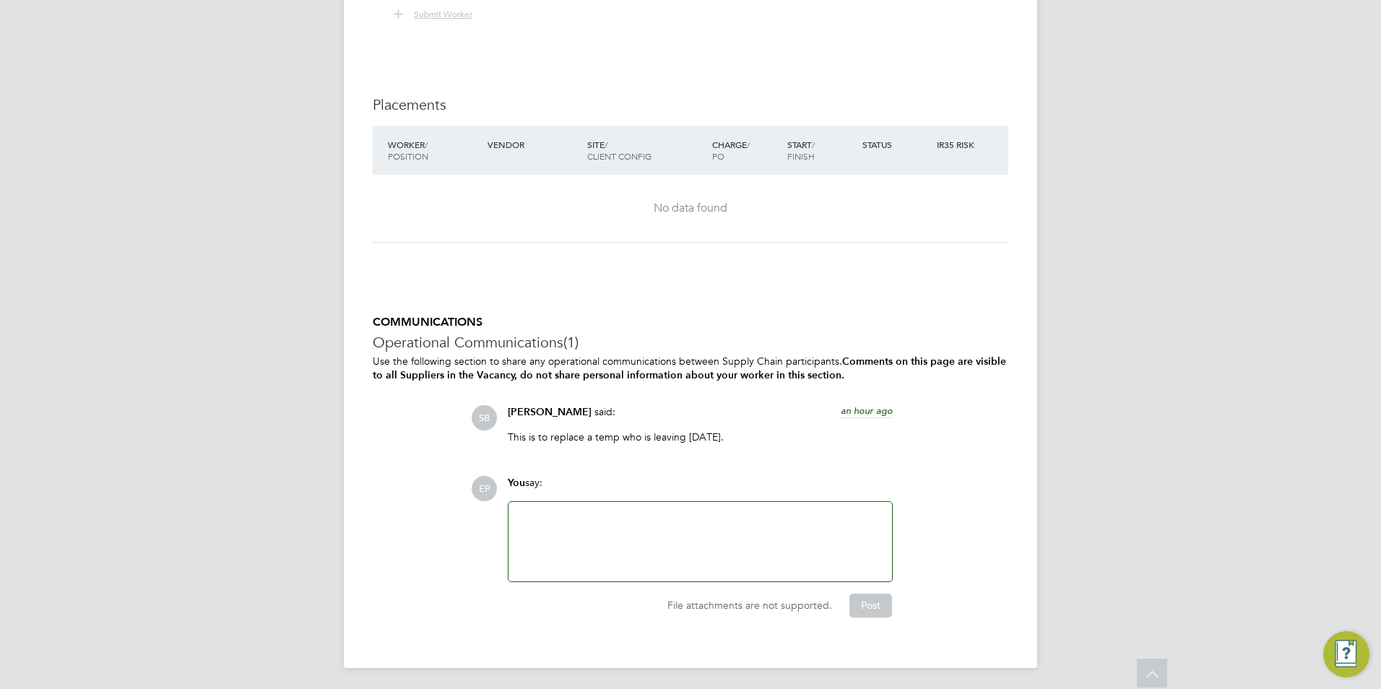
scroll to position [2513, 0]
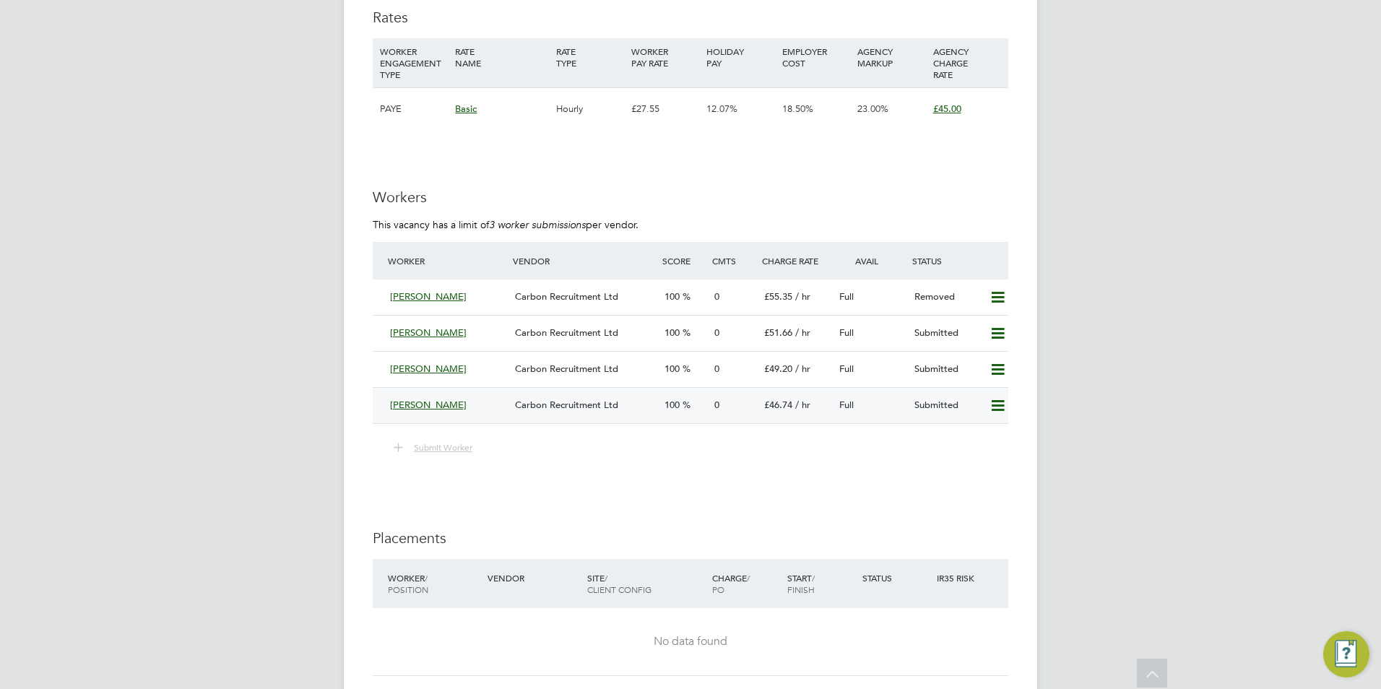
click at [398, 408] on span "[PERSON_NAME]" at bounding box center [428, 405] width 77 height 12
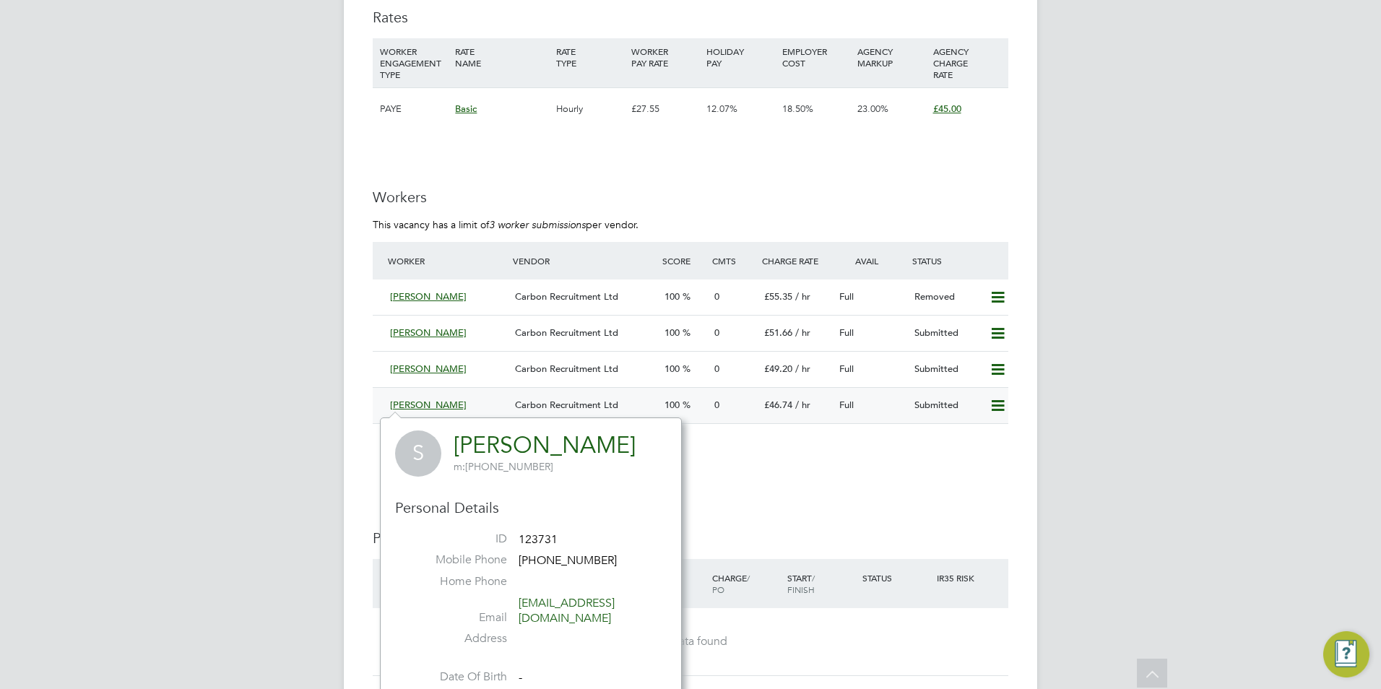
click at [849, 409] on span "Full" at bounding box center [846, 405] width 14 height 12
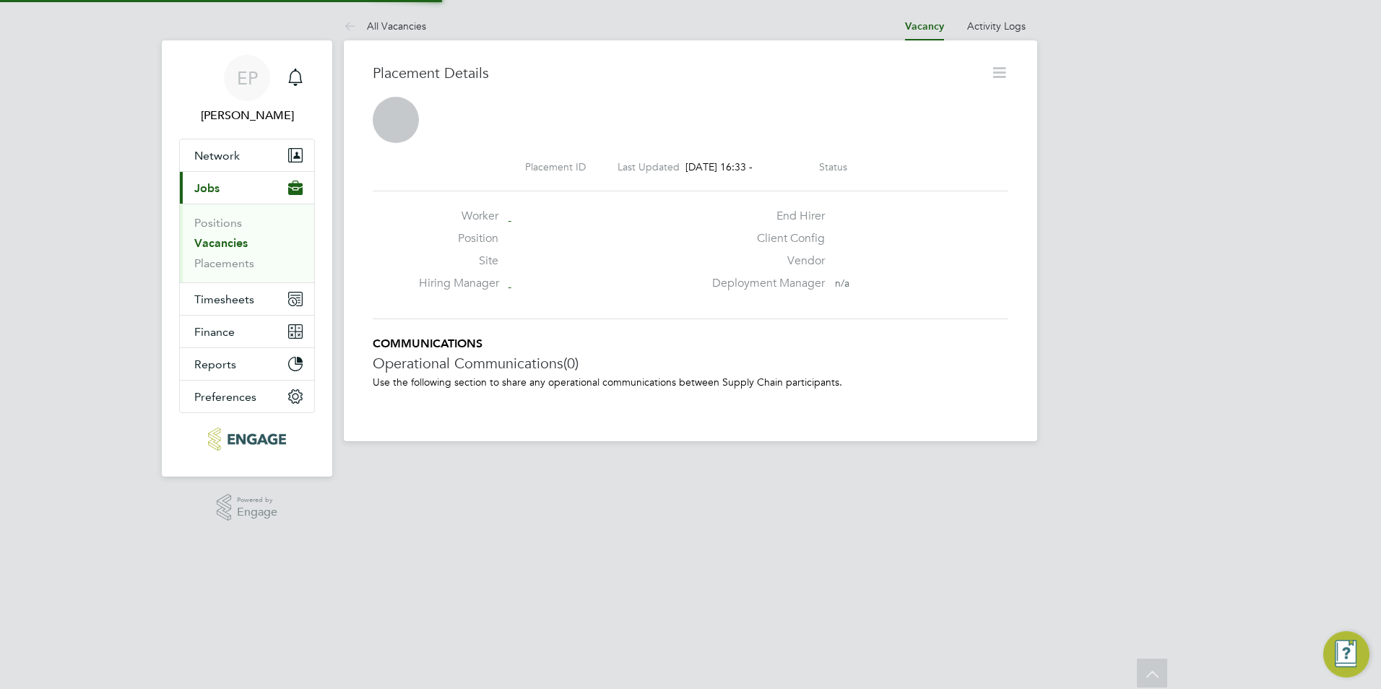
scroll to position [7, 7]
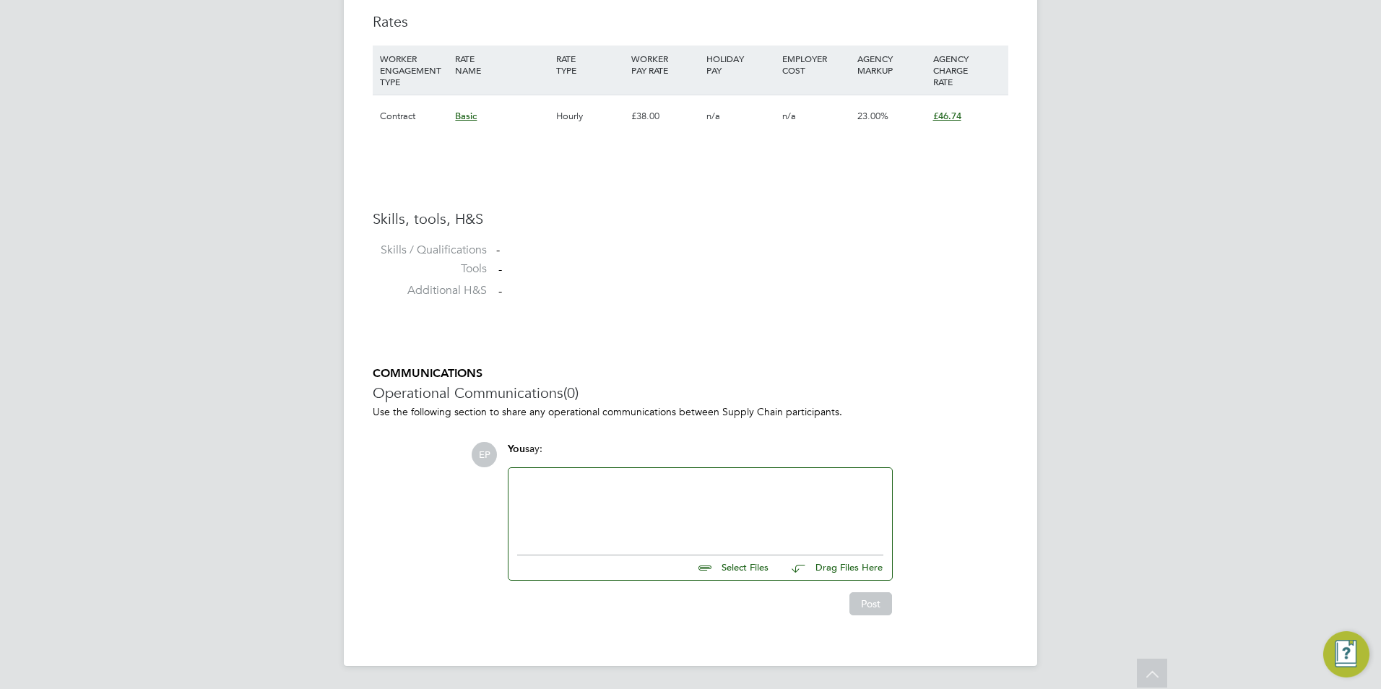
click at [732, 571] on input "file" at bounding box center [775, 565] width 217 height 20
type input "C:\fakepath\HQ123731.docx"
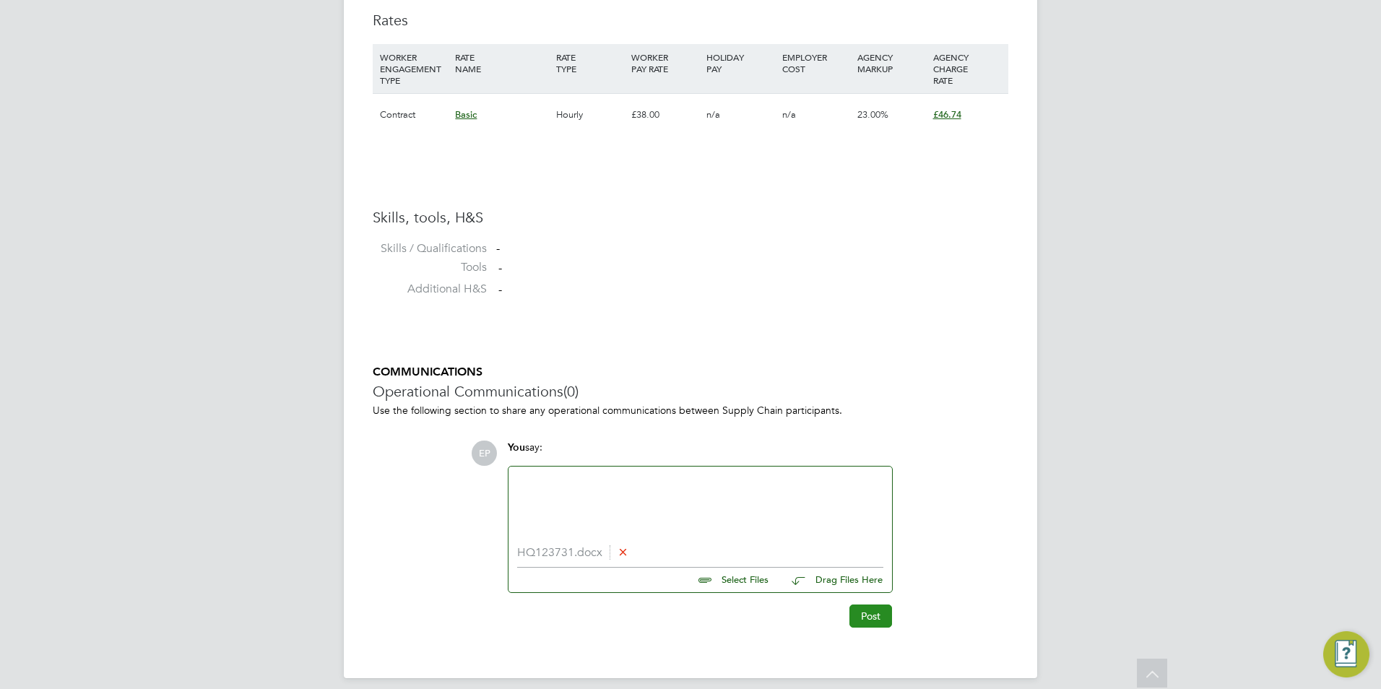
click at [874, 622] on button "Post" at bounding box center [870, 616] width 43 height 23
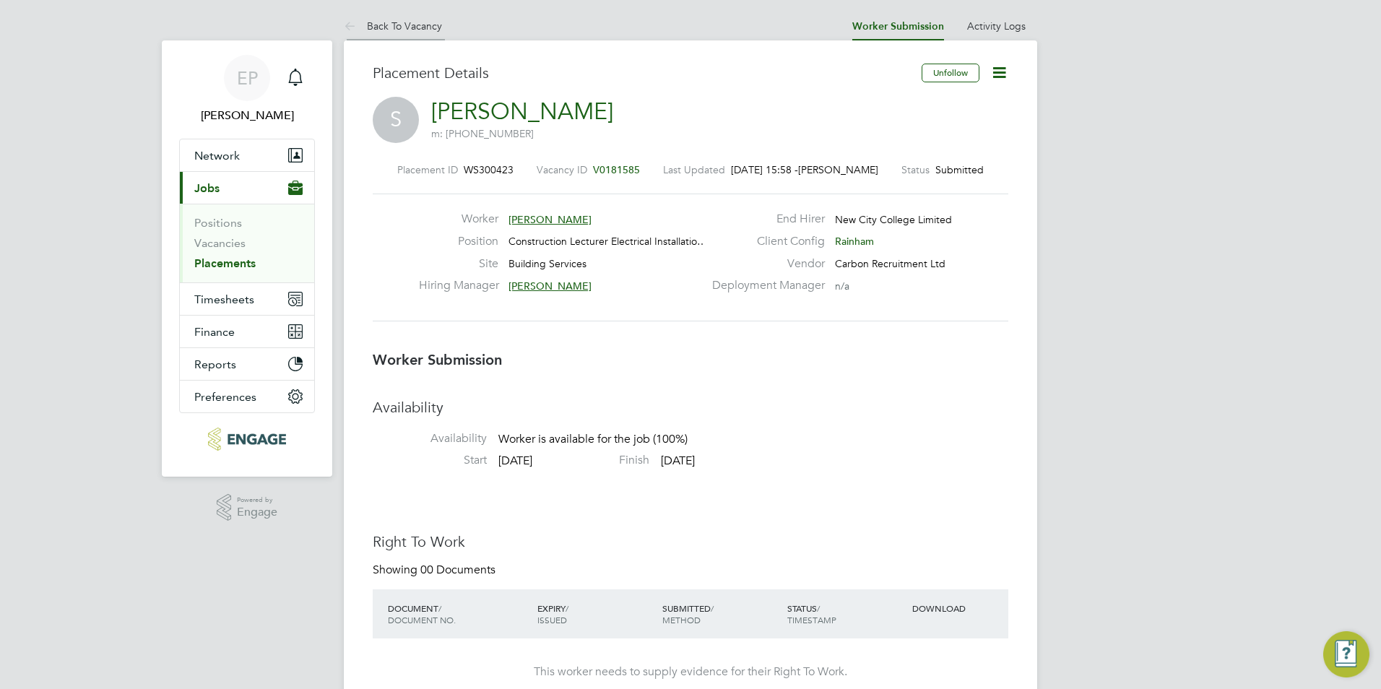
click at [402, 28] on link "Back To Vacancy" at bounding box center [393, 26] width 98 height 13
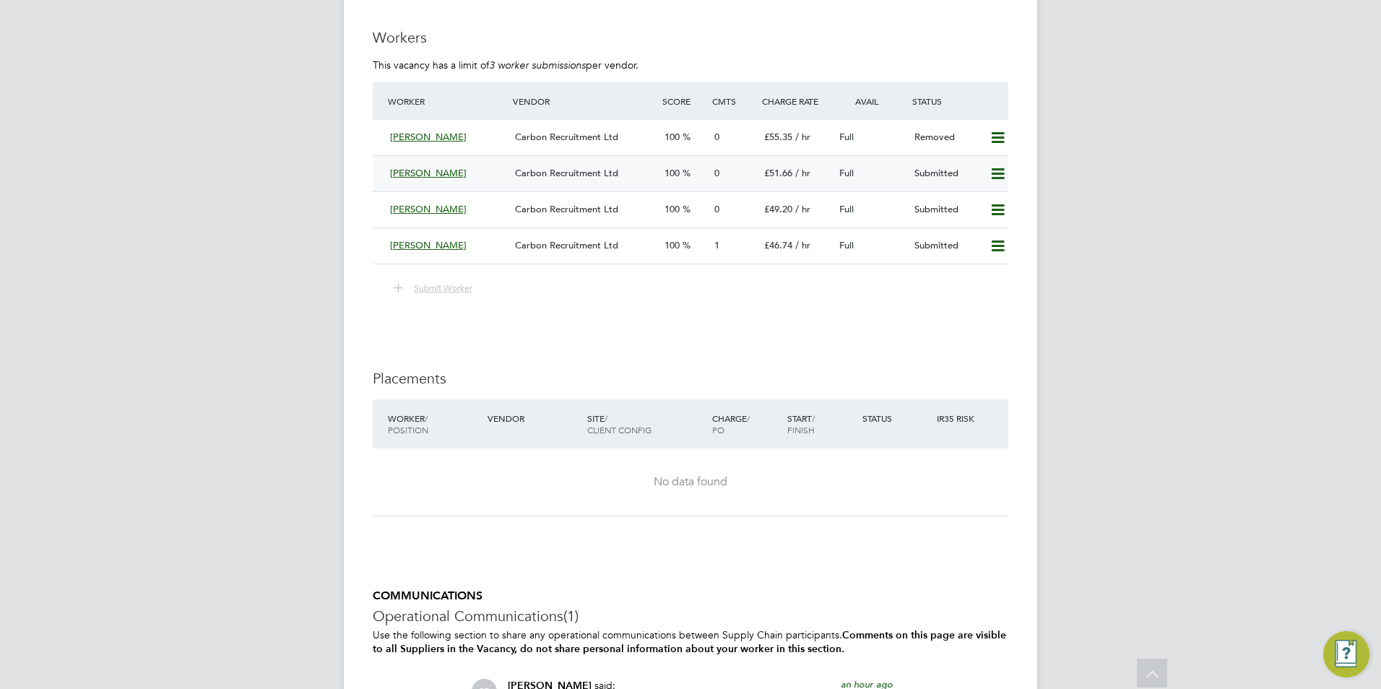
click at [559, 182] on div "Carbon Recruitment Ltd" at bounding box center [584, 174] width 150 height 24
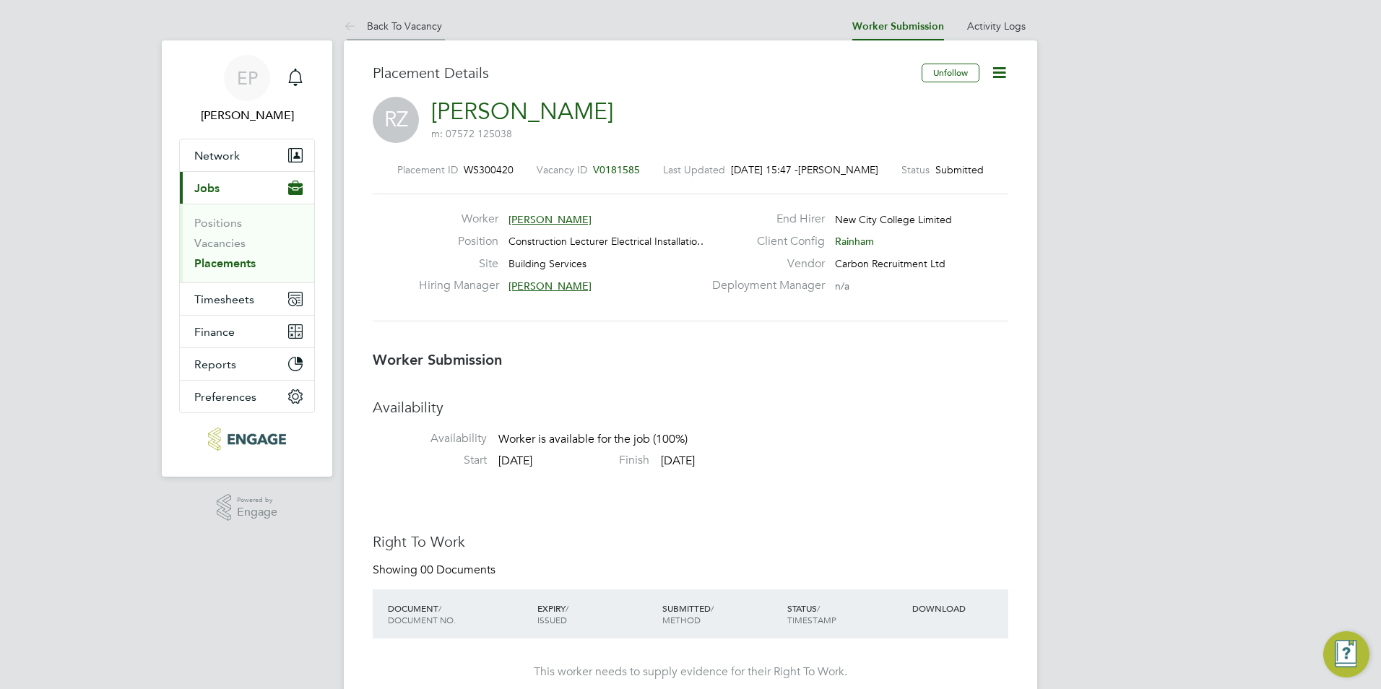
click at [395, 30] on link "Back To Vacancy" at bounding box center [393, 26] width 98 height 13
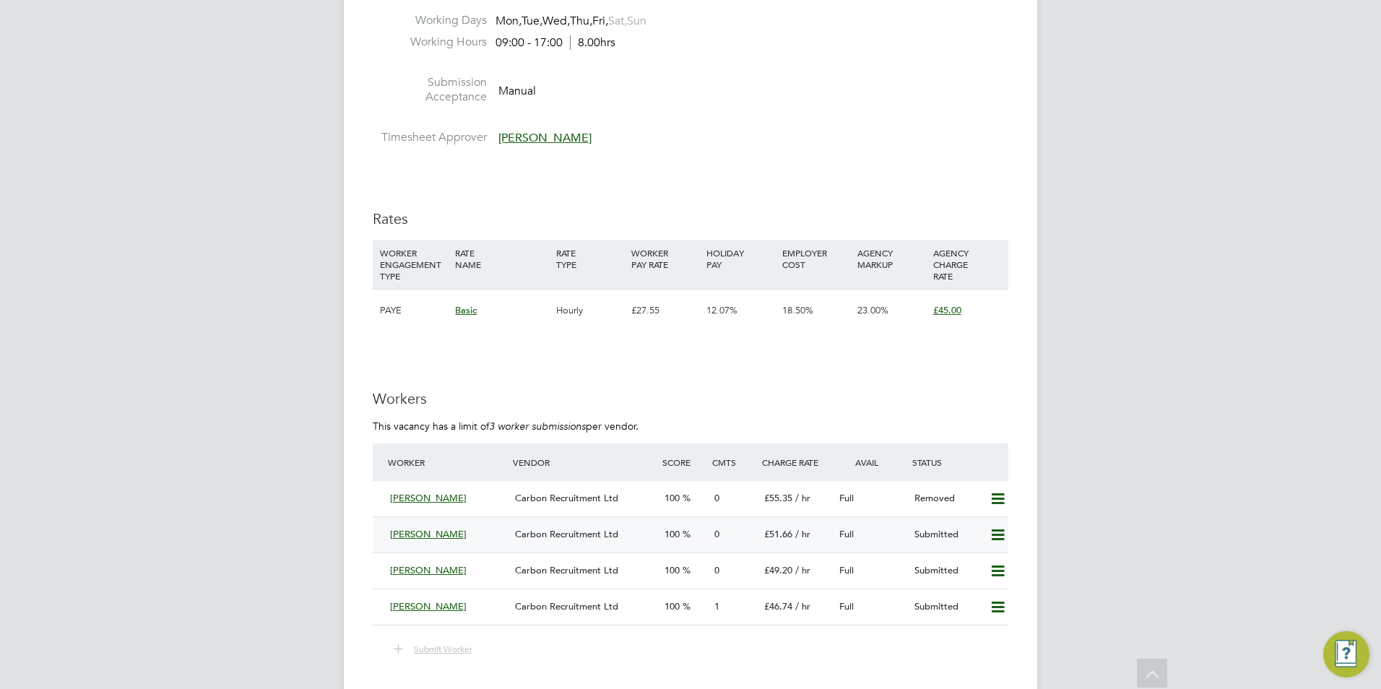
click at [398, 529] on span "[PERSON_NAME]" at bounding box center [428, 534] width 77 height 12
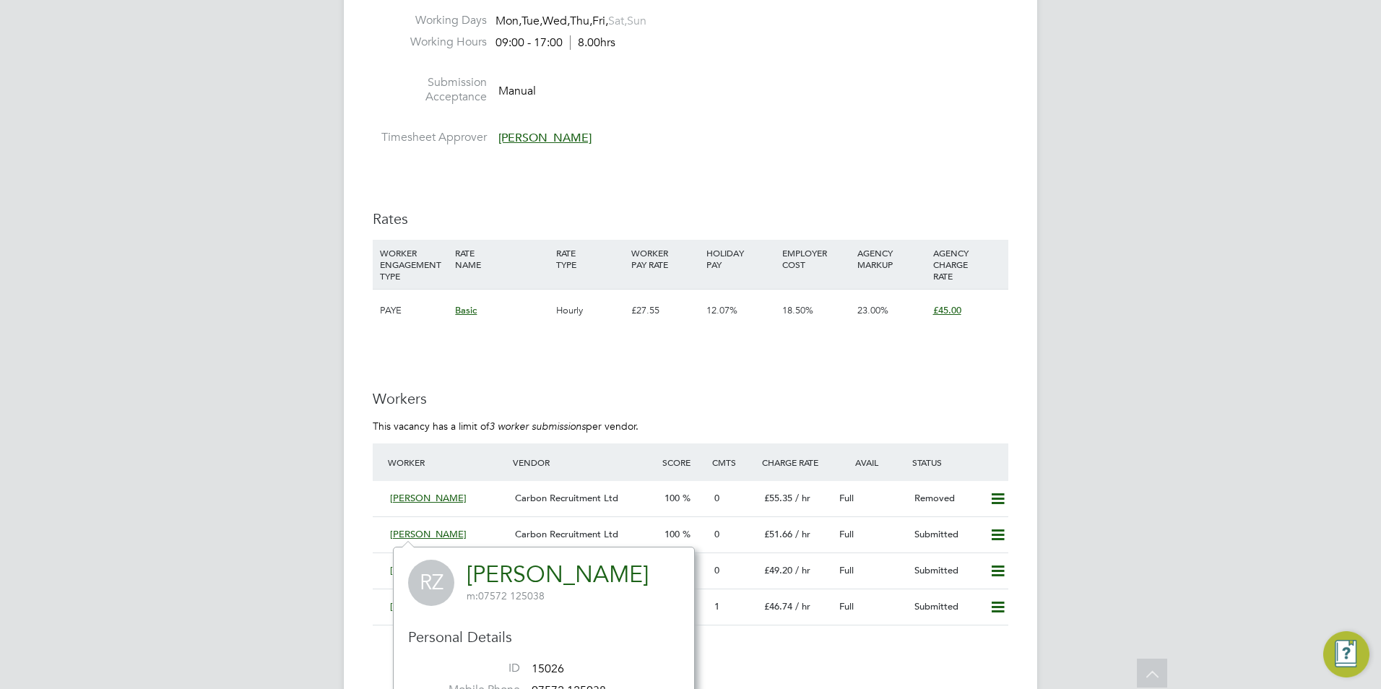
click at [551, 540] on div "Carbon Recruitment Ltd" at bounding box center [584, 535] width 150 height 24
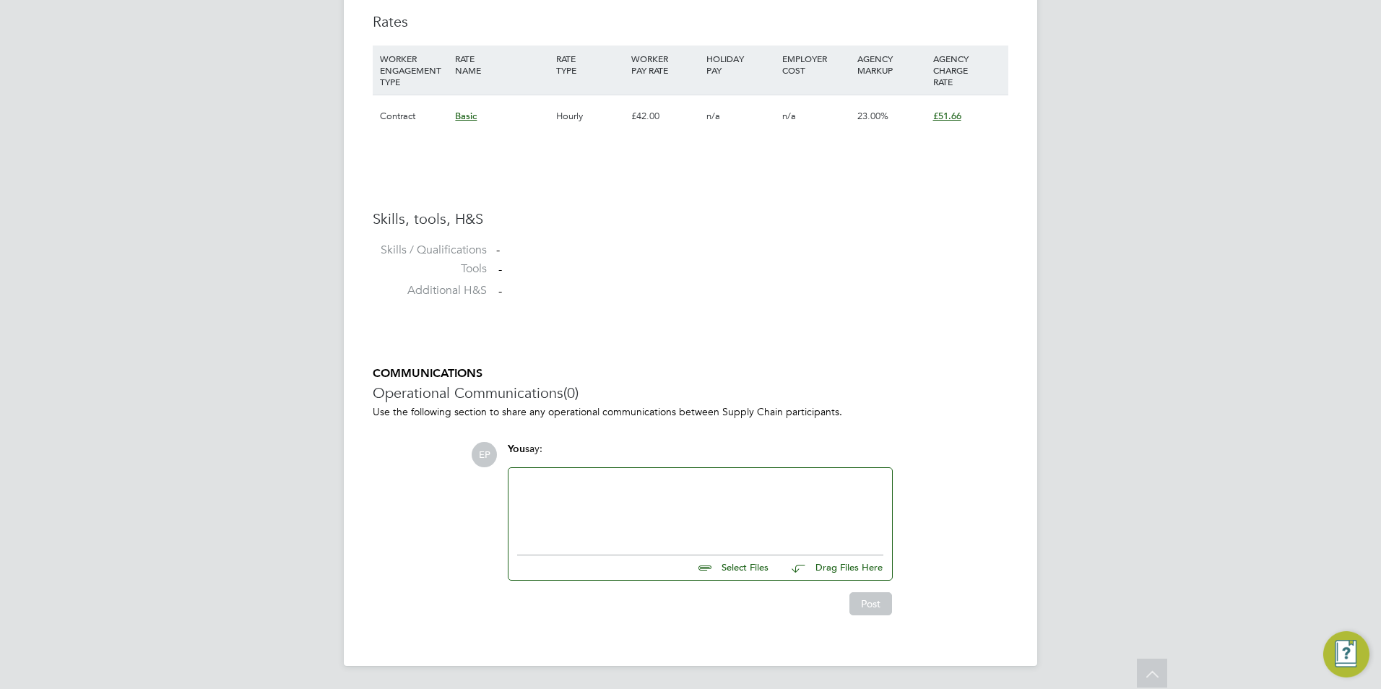
click at [727, 563] on input "file" at bounding box center [775, 565] width 217 height 20
click at [766, 568] on input "file" at bounding box center [775, 565] width 217 height 20
click at [737, 571] on input "file" at bounding box center [775, 565] width 217 height 20
type input "C:\fakepath\HQ15026.doc"
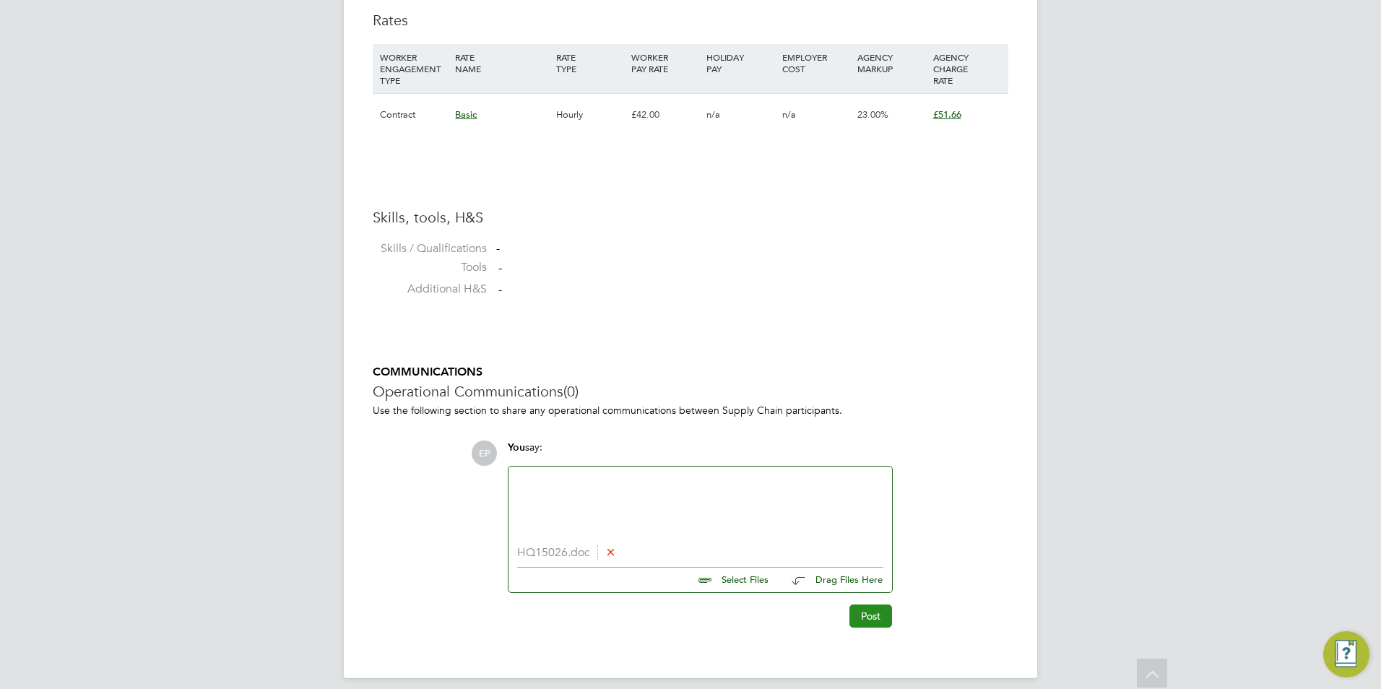
click at [867, 620] on button "Post" at bounding box center [870, 616] width 43 height 23
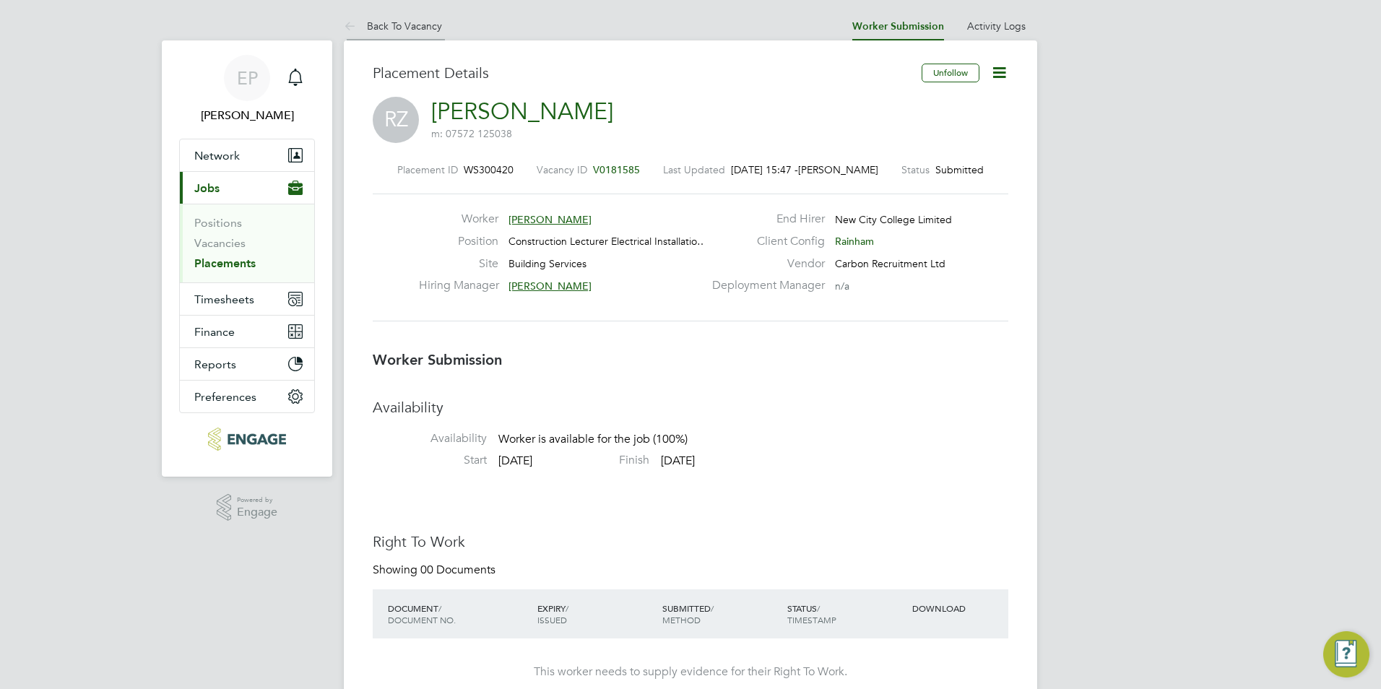
click at [417, 33] on li "Back To Vacancy" at bounding box center [393, 26] width 98 height 29
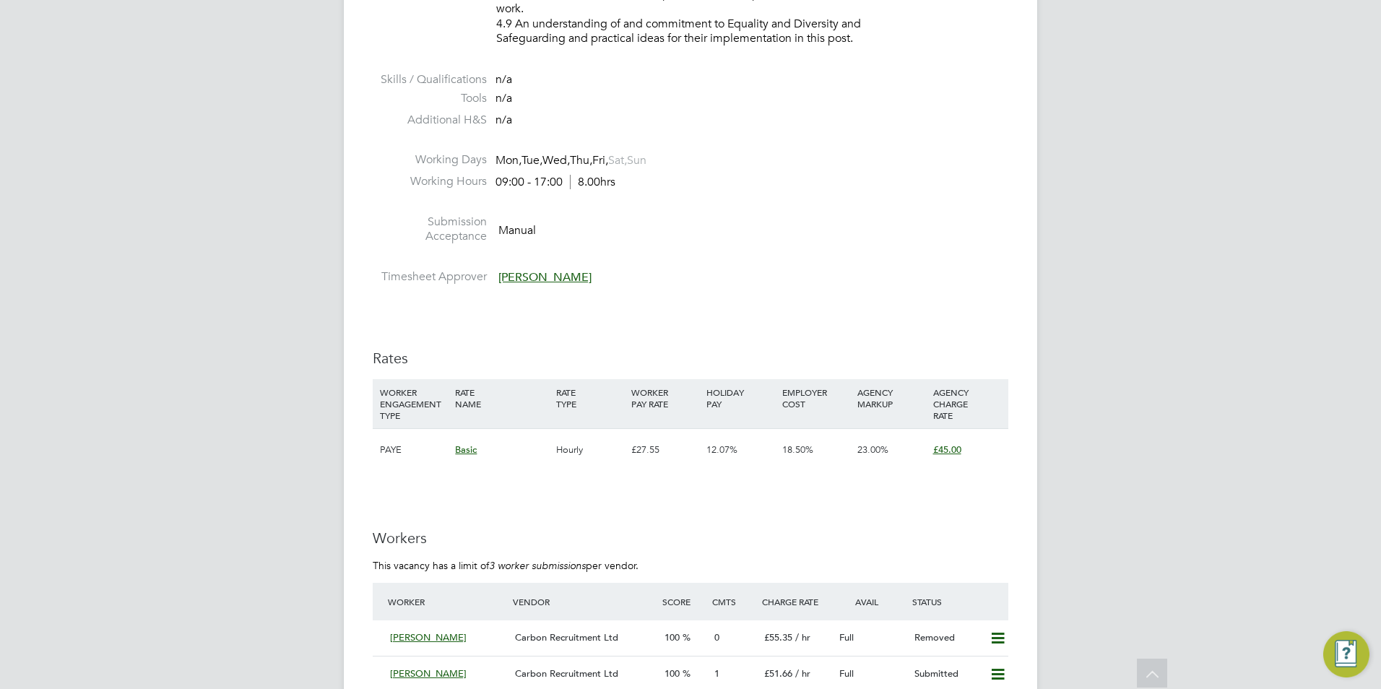
scroll to position [2383, 0]
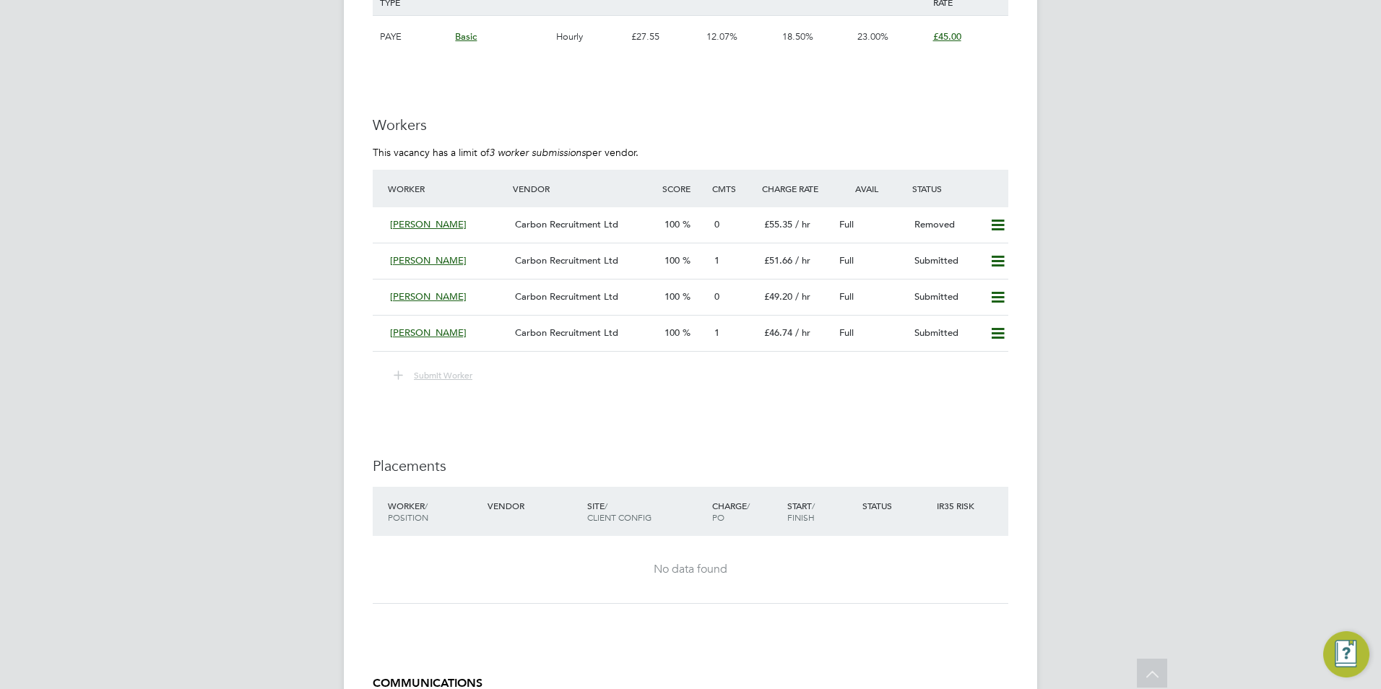
scroll to position [2152, 0]
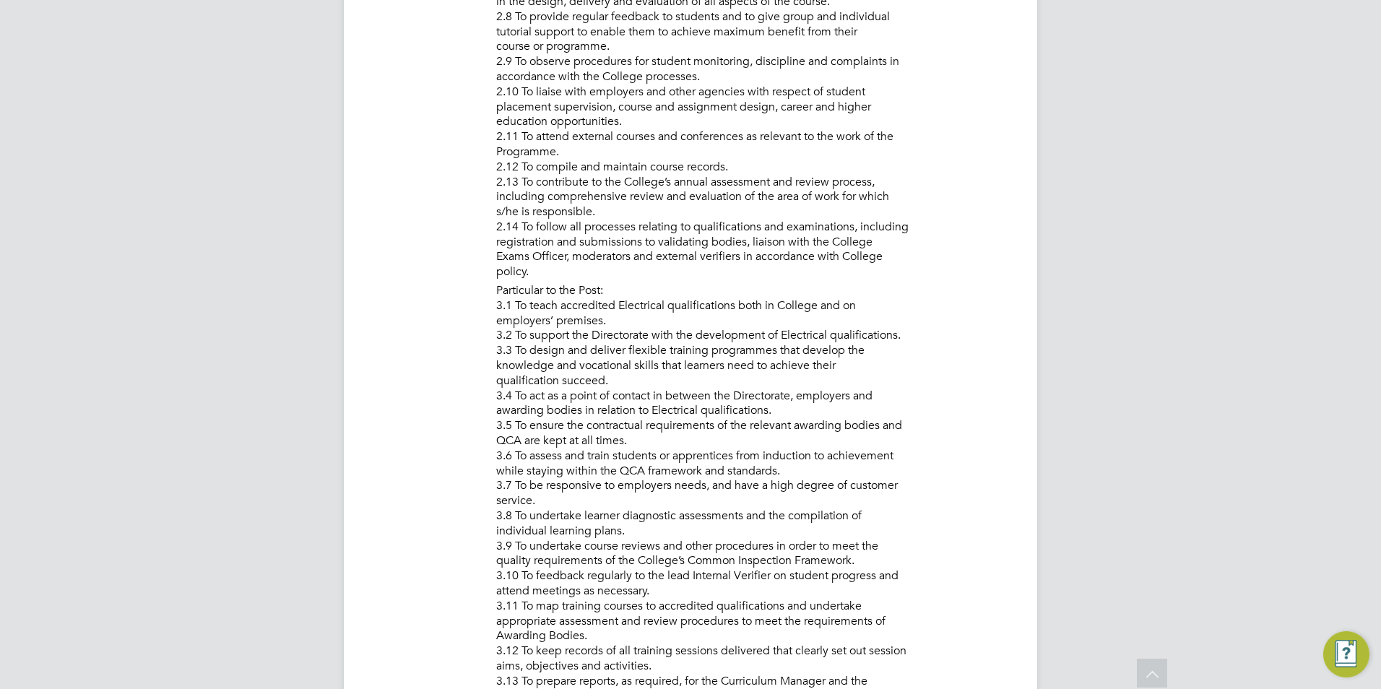
drag, startPoint x: 709, startPoint y: 296, endPoint x: 741, endPoint y: 139, distance: 159.9
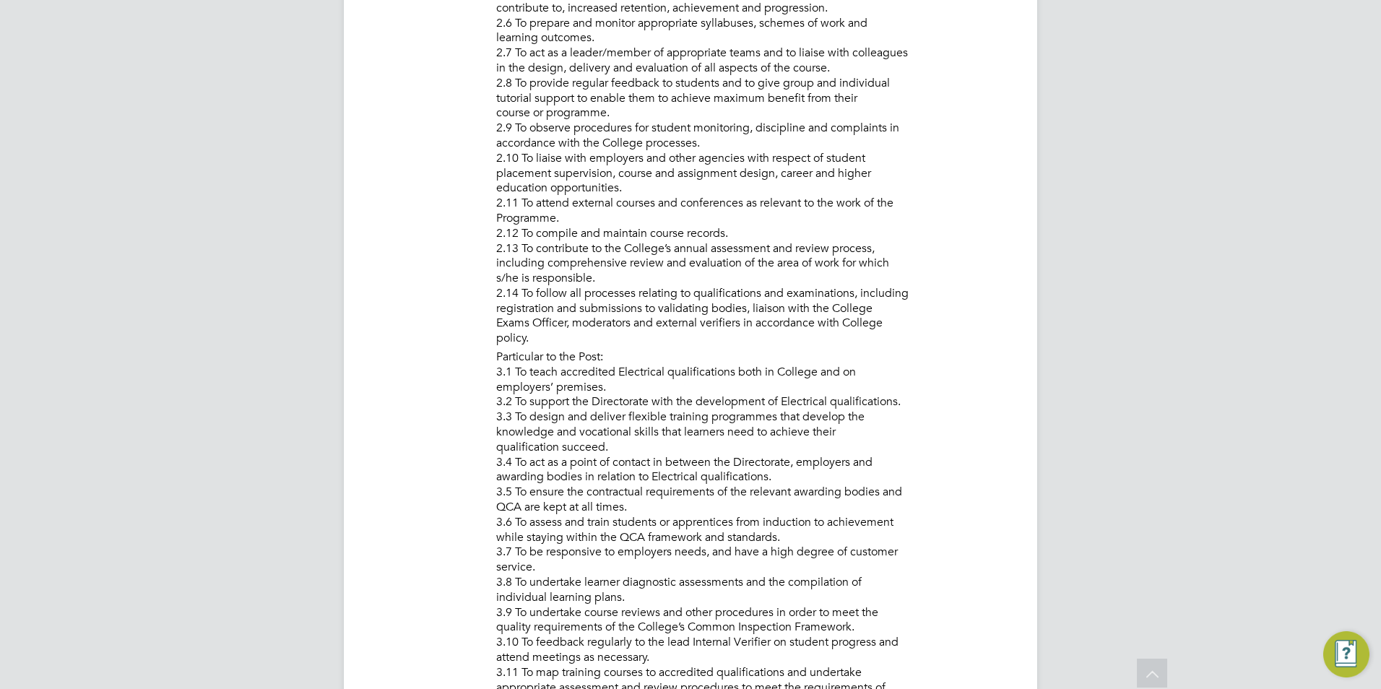
click at [383, 210] on li "Description PURPOSE OF JOB: • To teach and assess learning on a range of course…" at bounding box center [691, 300] width 636 height 1591
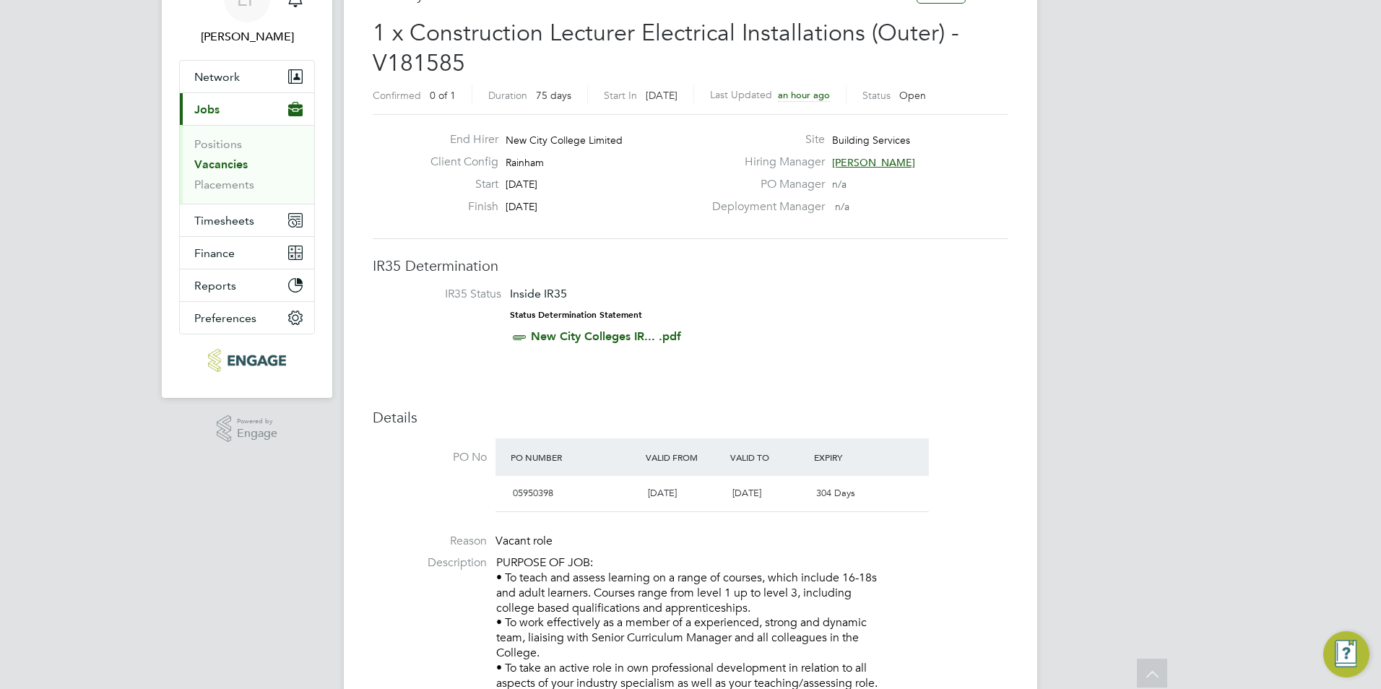
scroll to position [0, 0]
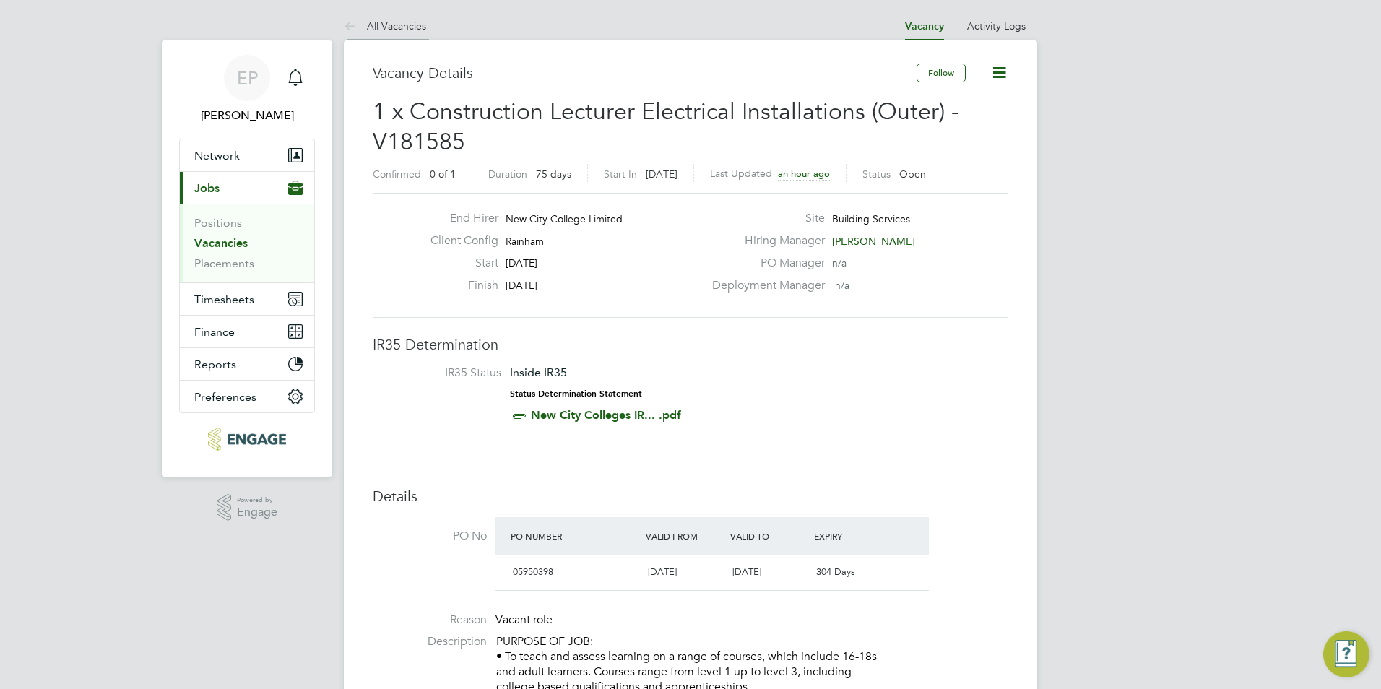
click at [424, 36] on li "All Vacancies" at bounding box center [385, 26] width 82 height 29
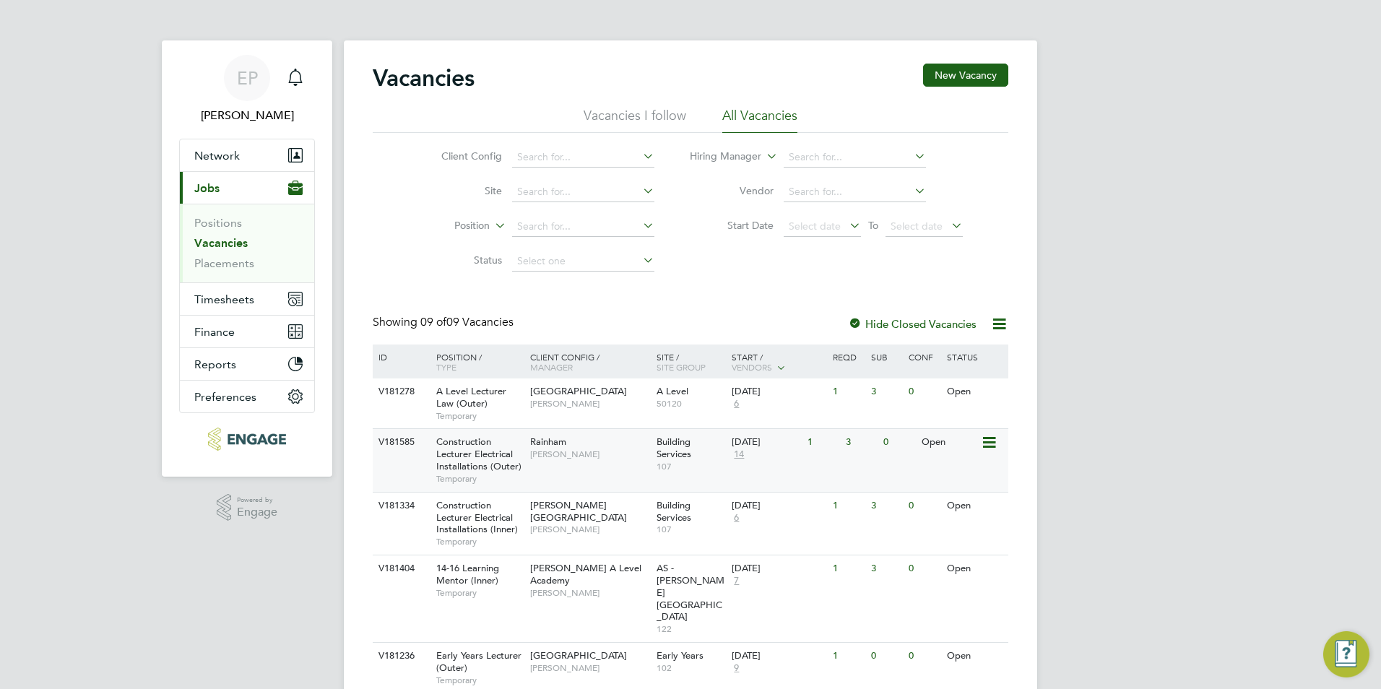
click at [738, 454] on span "14" at bounding box center [739, 455] width 14 height 12
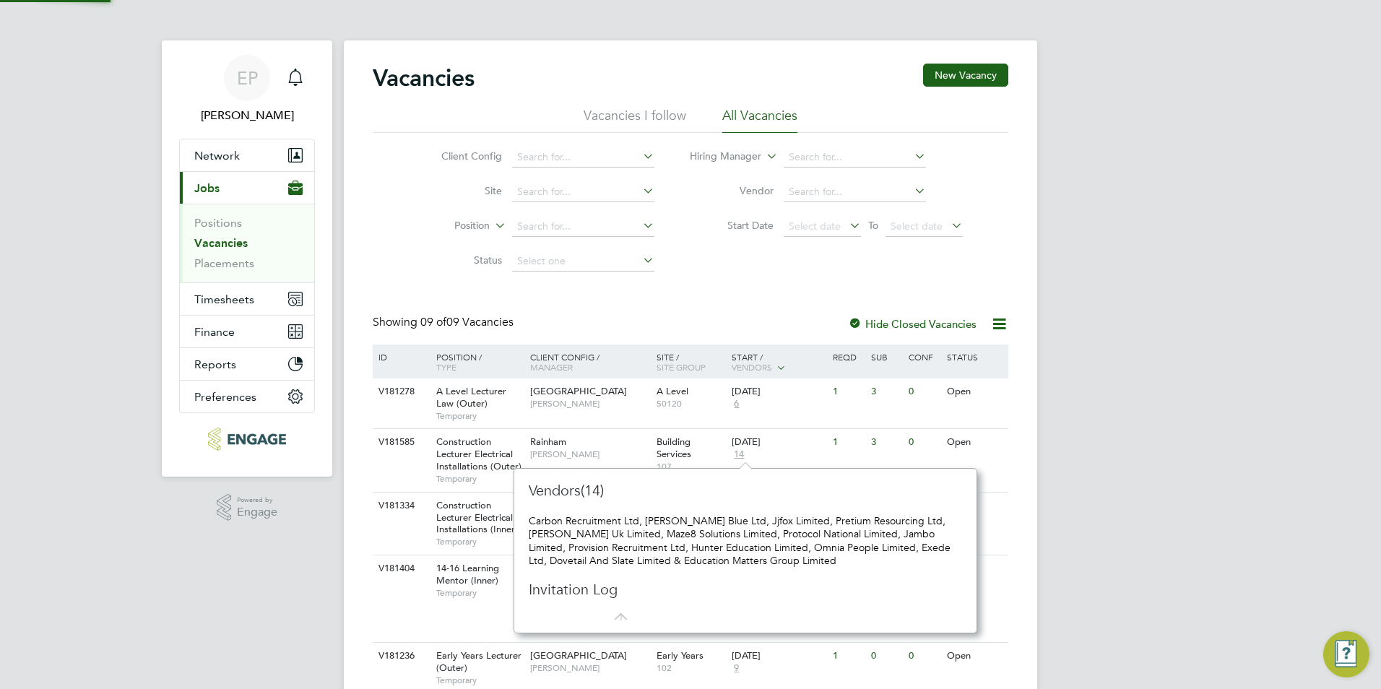
scroll to position [13, 16]
click at [1146, 377] on div "EP Emma Procter Notifications Applications: Network Team Members Businesses Sit…" at bounding box center [690, 480] width 1381 height 961
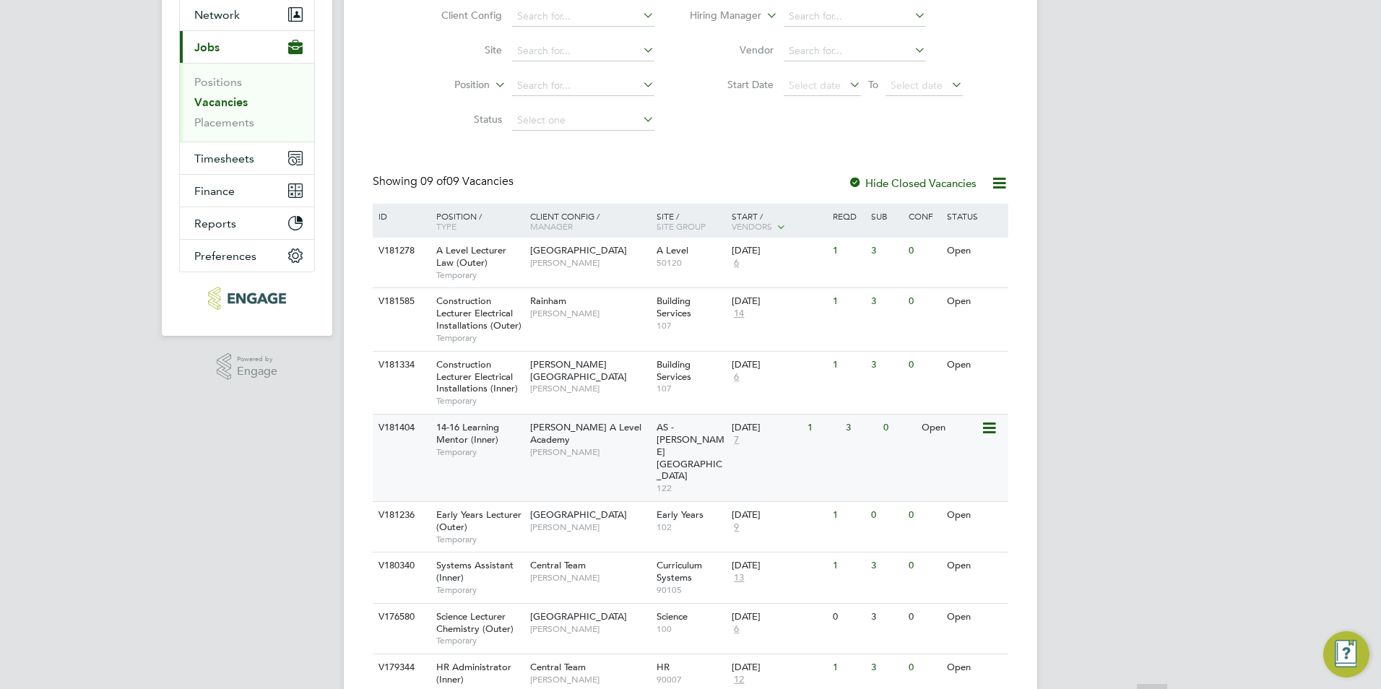
scroll to position [144, 0]
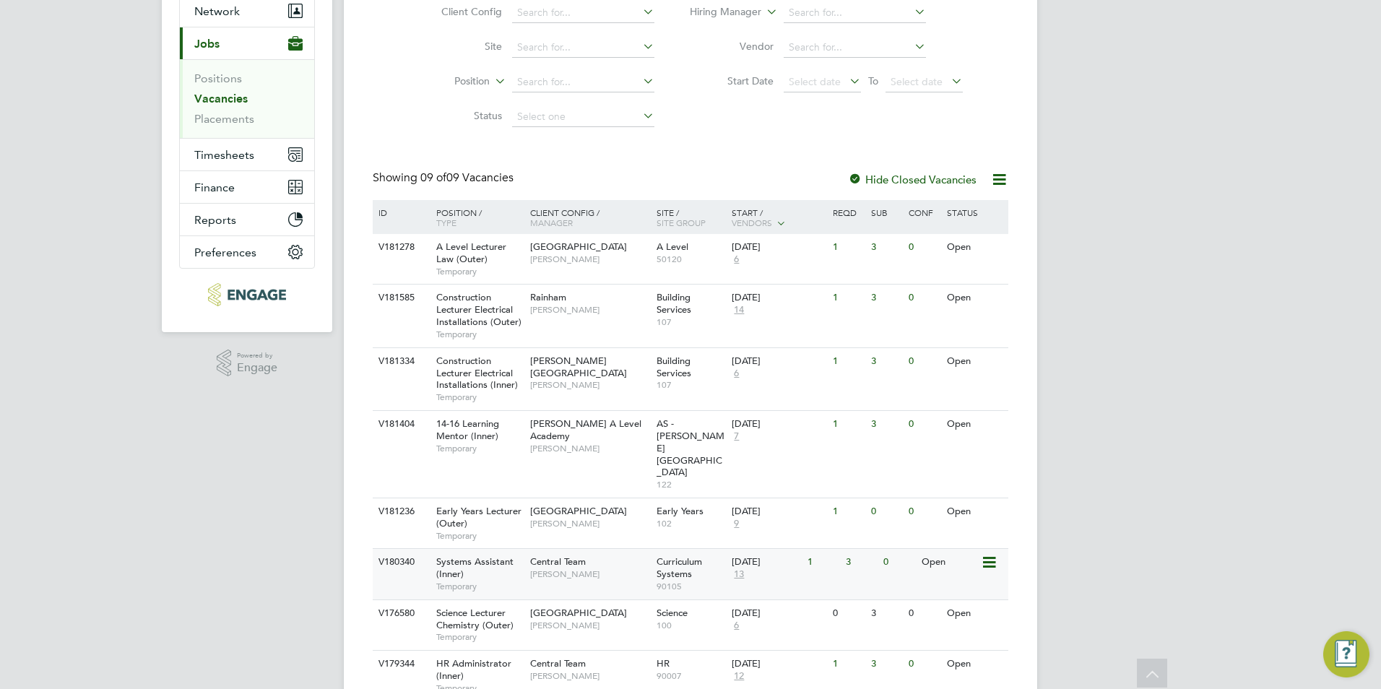
click at [743, 568] on span "13" at bounding box center [739, 574] width 14 height 12
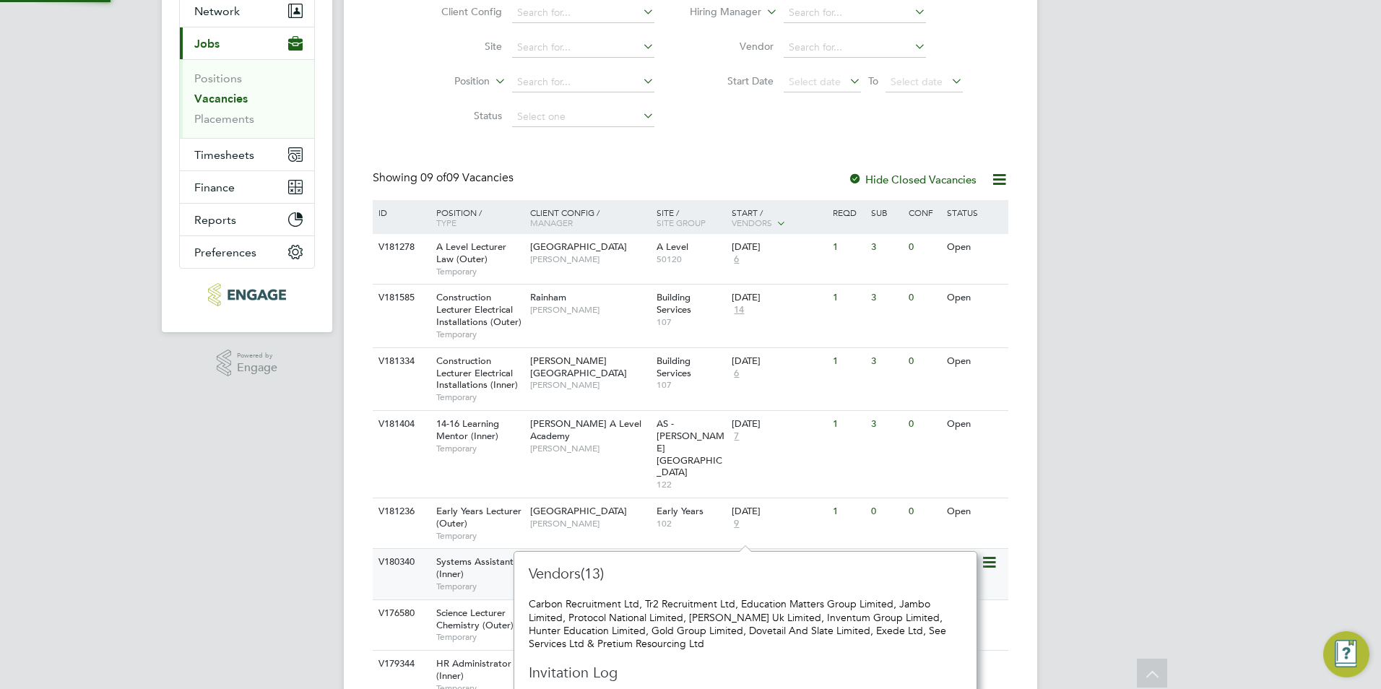
scroll to position [165, 451]
click at [784, 326] on div "V181585 Construction Lecturer Electrical Installations (Outer) Temporary Rainha…" at bounding box center [691, 315] width 636 height 63
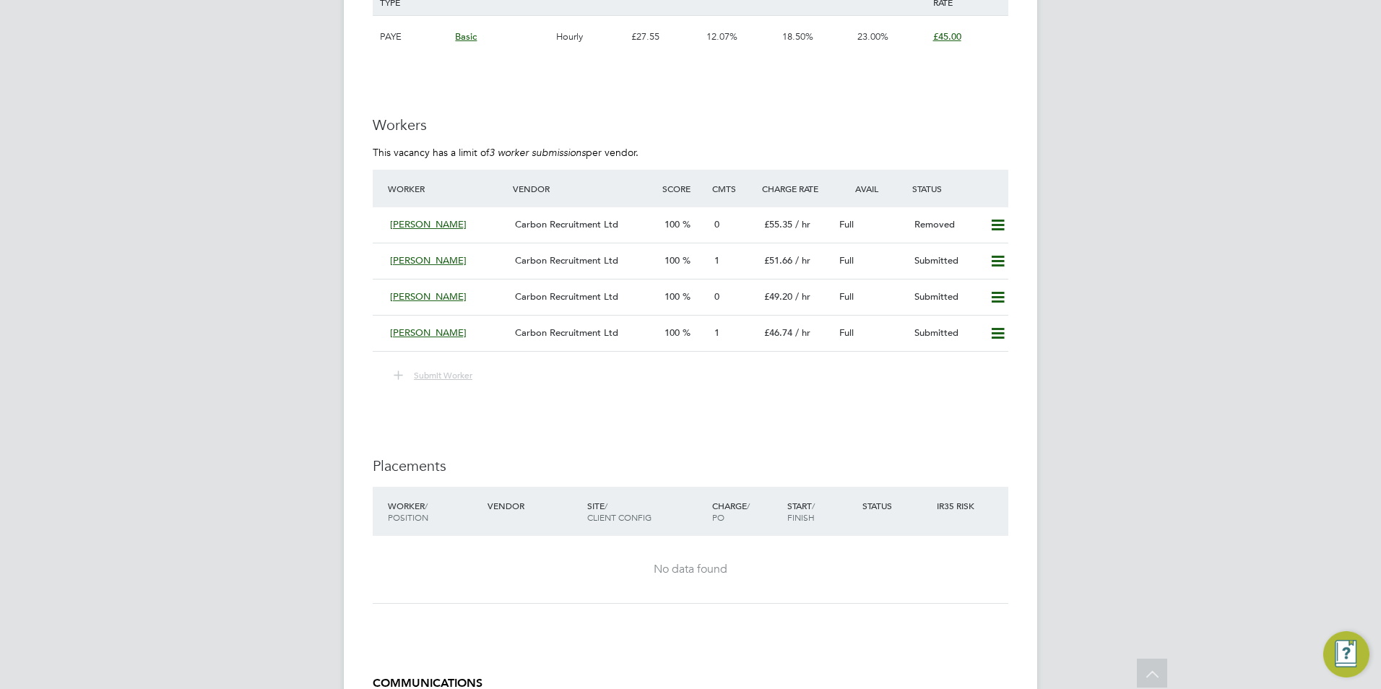
scroll to position [2224, 0]
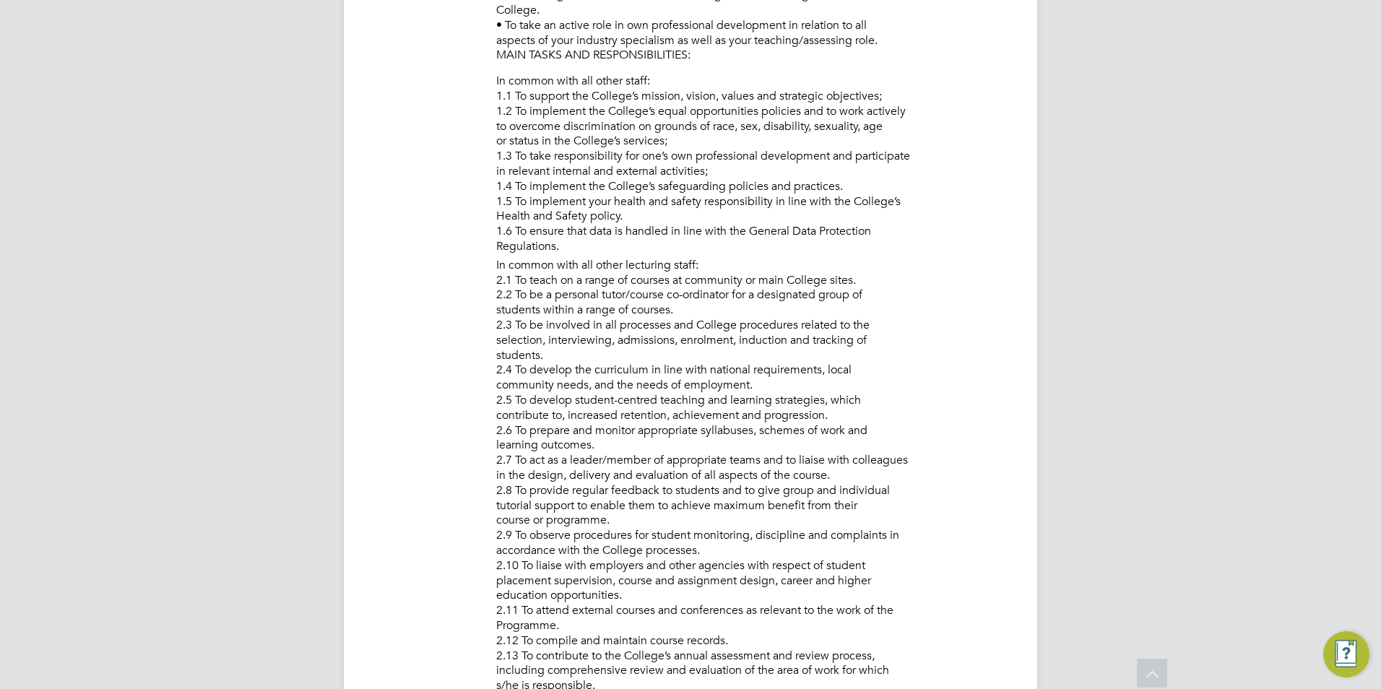
scroll to position [722, 0]
